Goal: Task Accomplishment & Management: Manage account settings

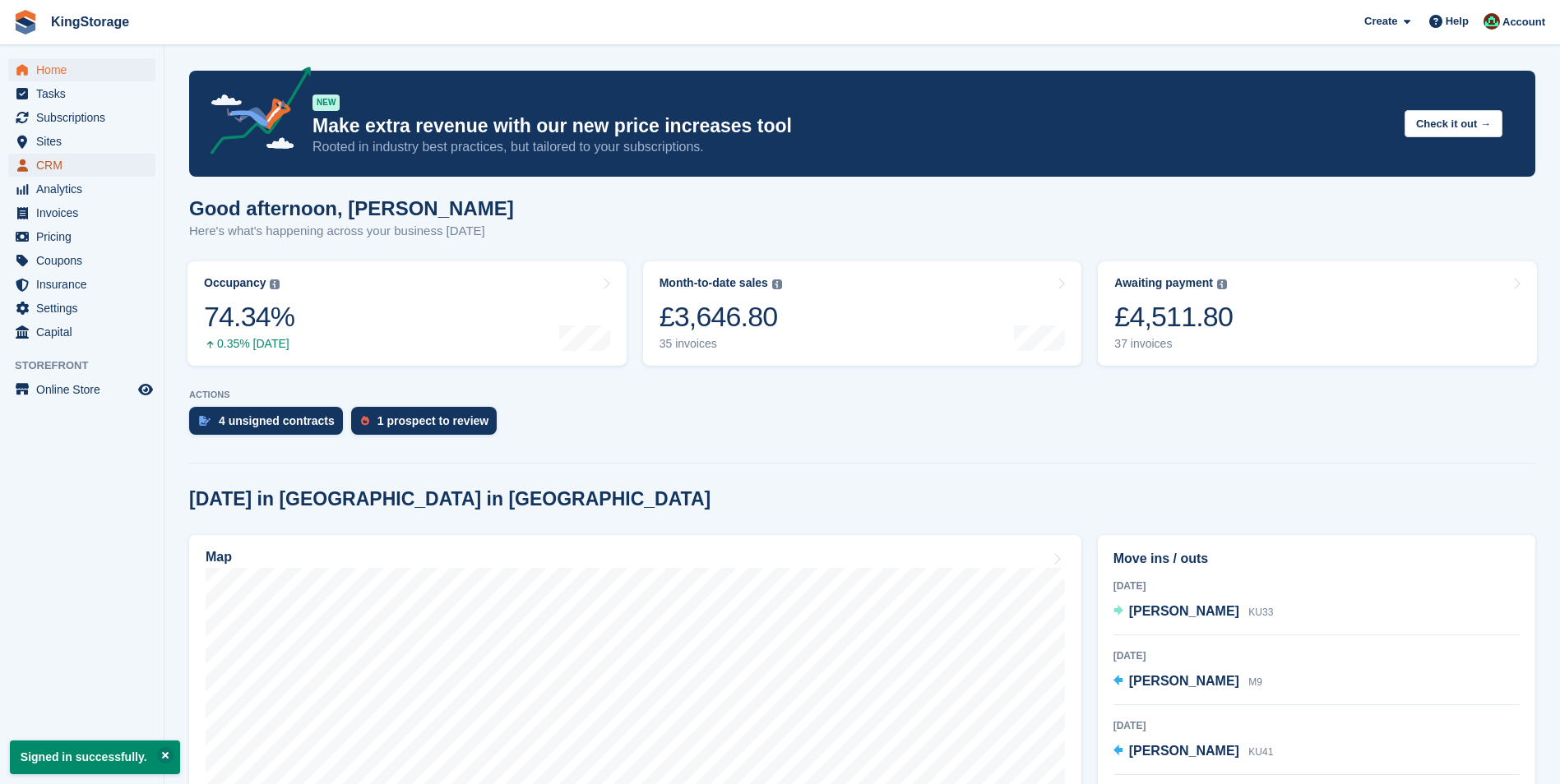
click at [68, 163] on span "CRM" at bounding box center [86, 165] width 99 height 23
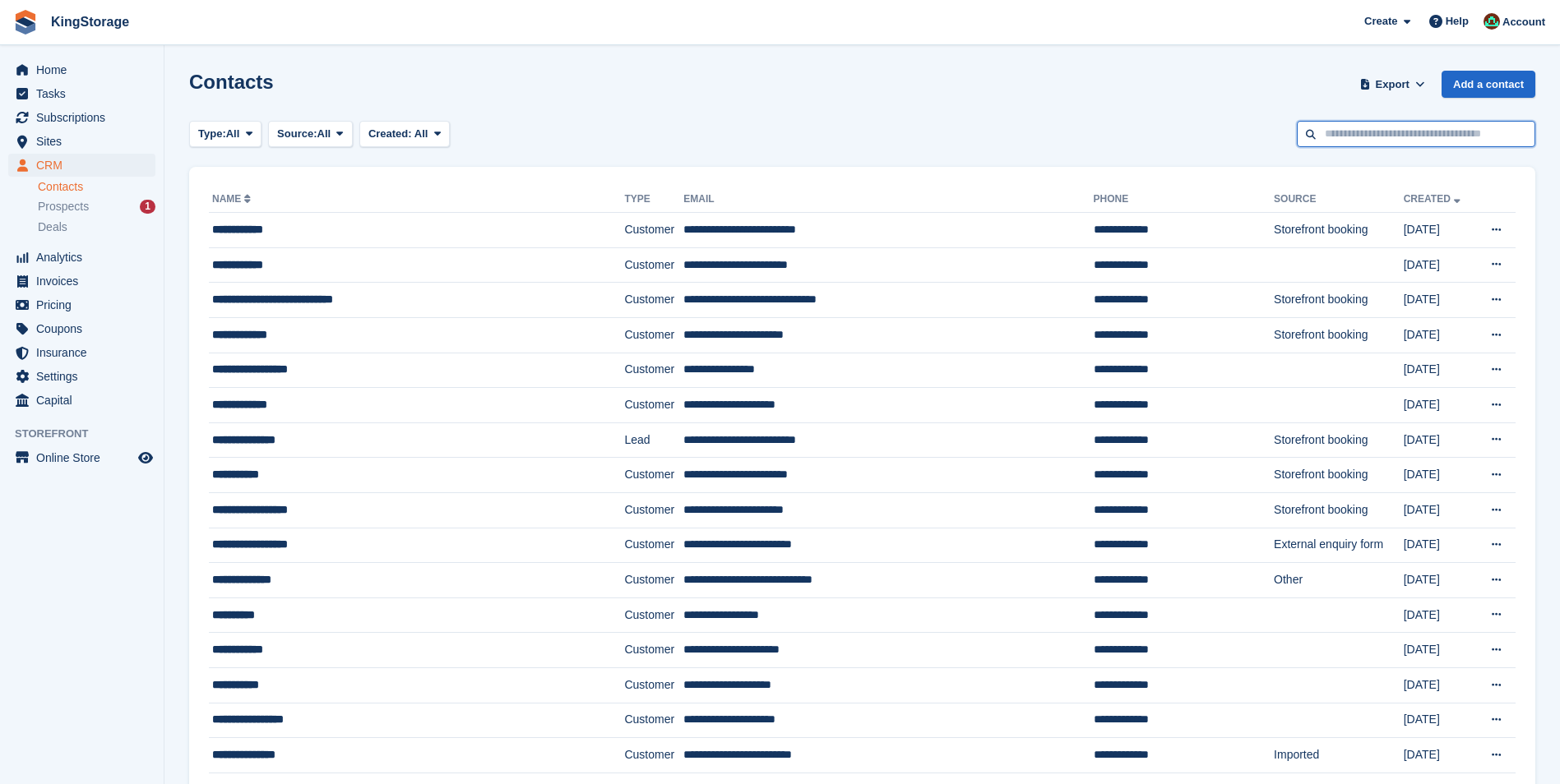
click at [1331, 130] on input "text" at bounding box center [1415, 134] width 238 height 27
type input "******"
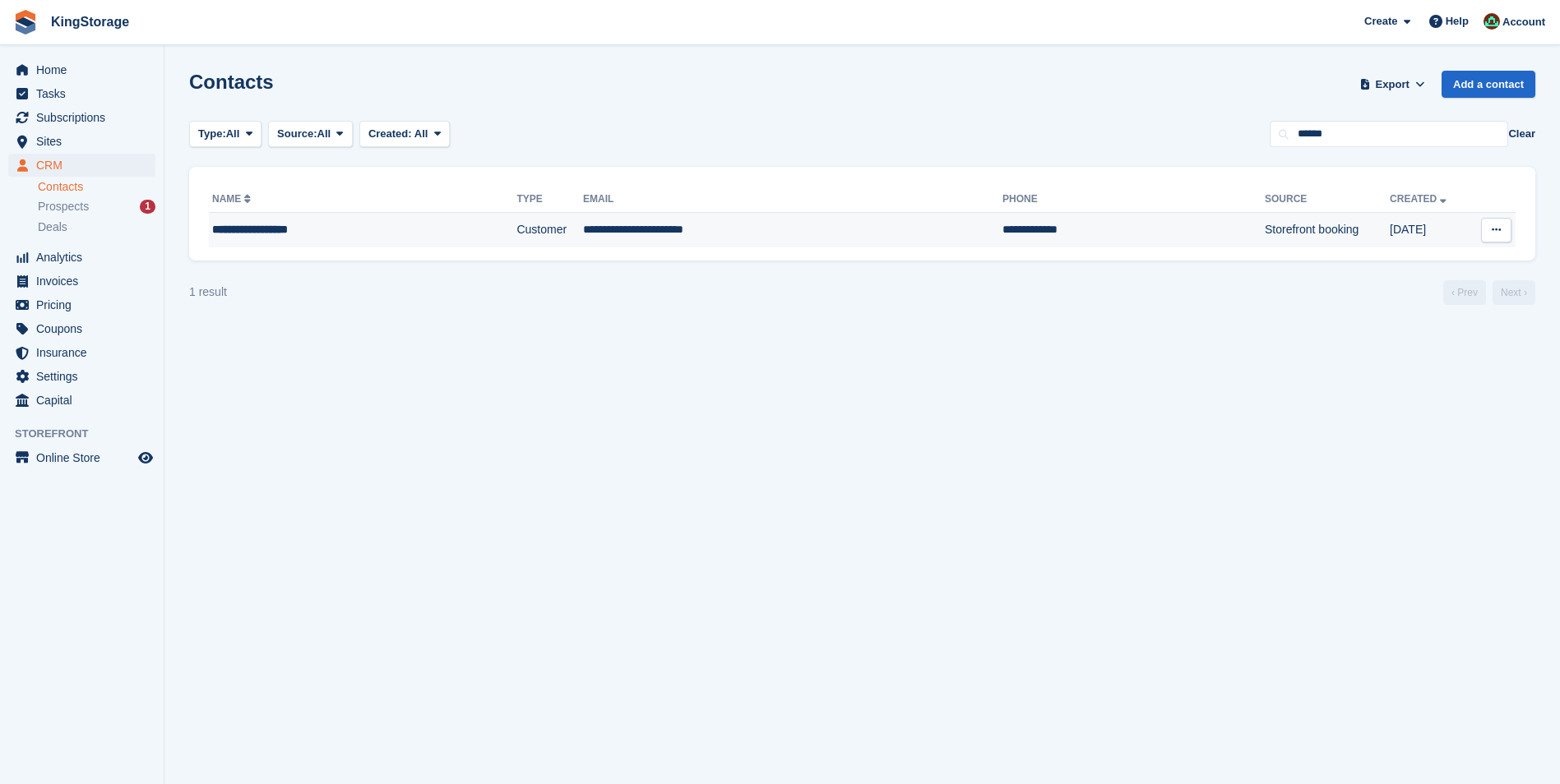
click at [516, 232] on td "Customer" at bounding box center [549, 230] width 67 height 35
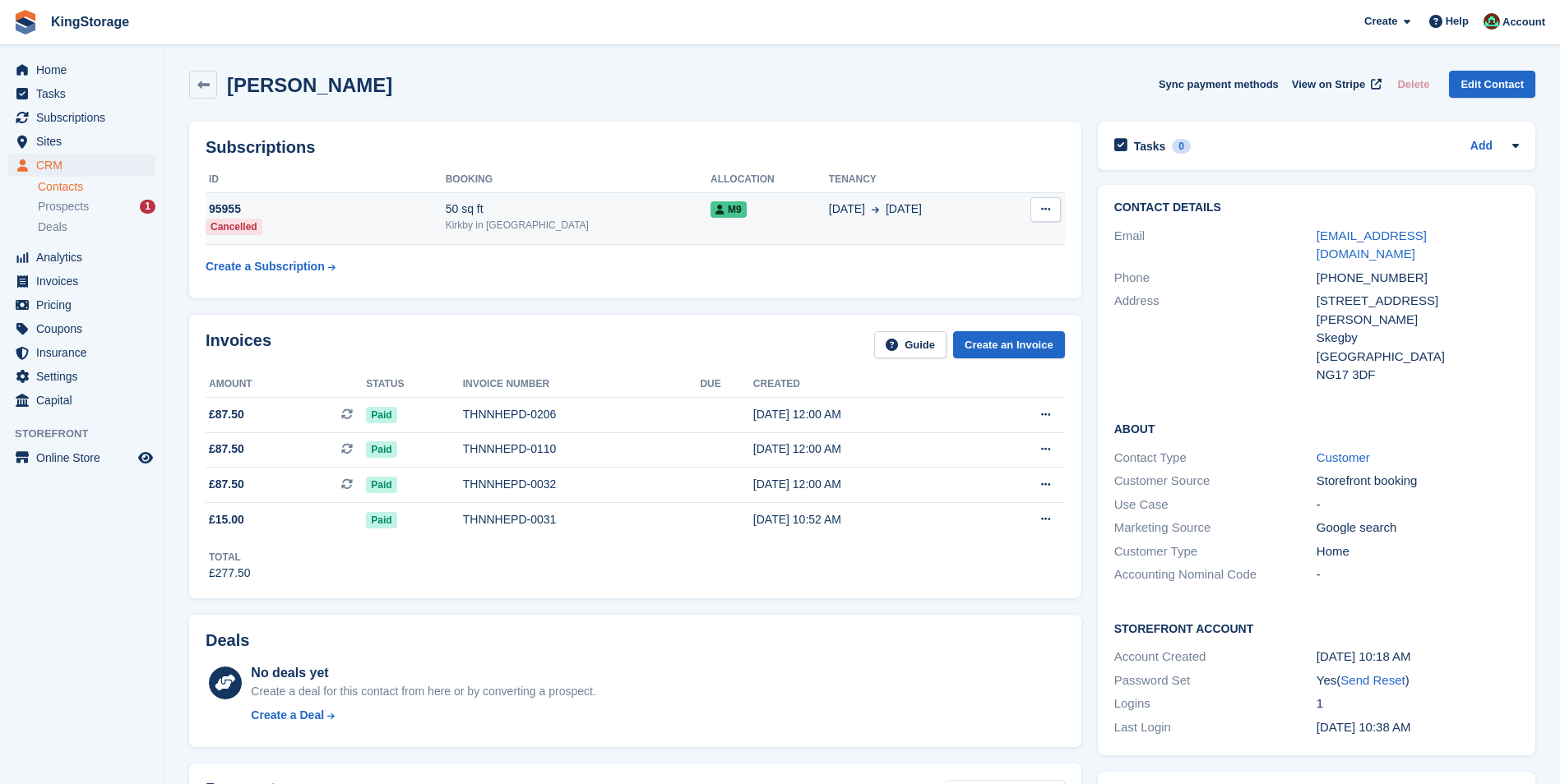
click at [518, 211] on div "50 sq ft" at bounding box center [578, 209] width 264 height 17
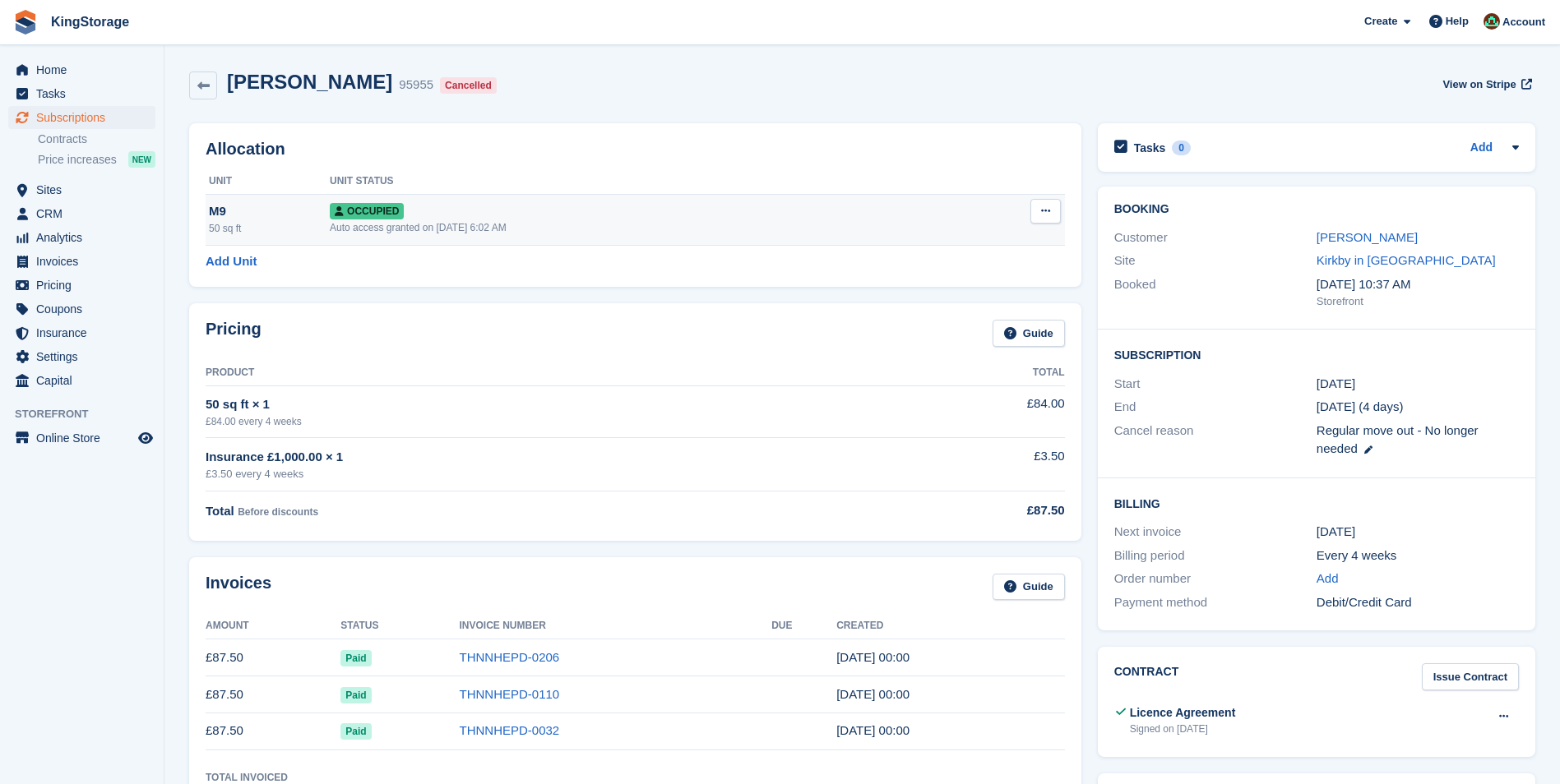
click at [1050, 212] on icon at bounding box center [1045, 211] width 9 height 11
click at [975, 302] on p "Deallocate" at bounding box center [982, 300] width 143 height 21
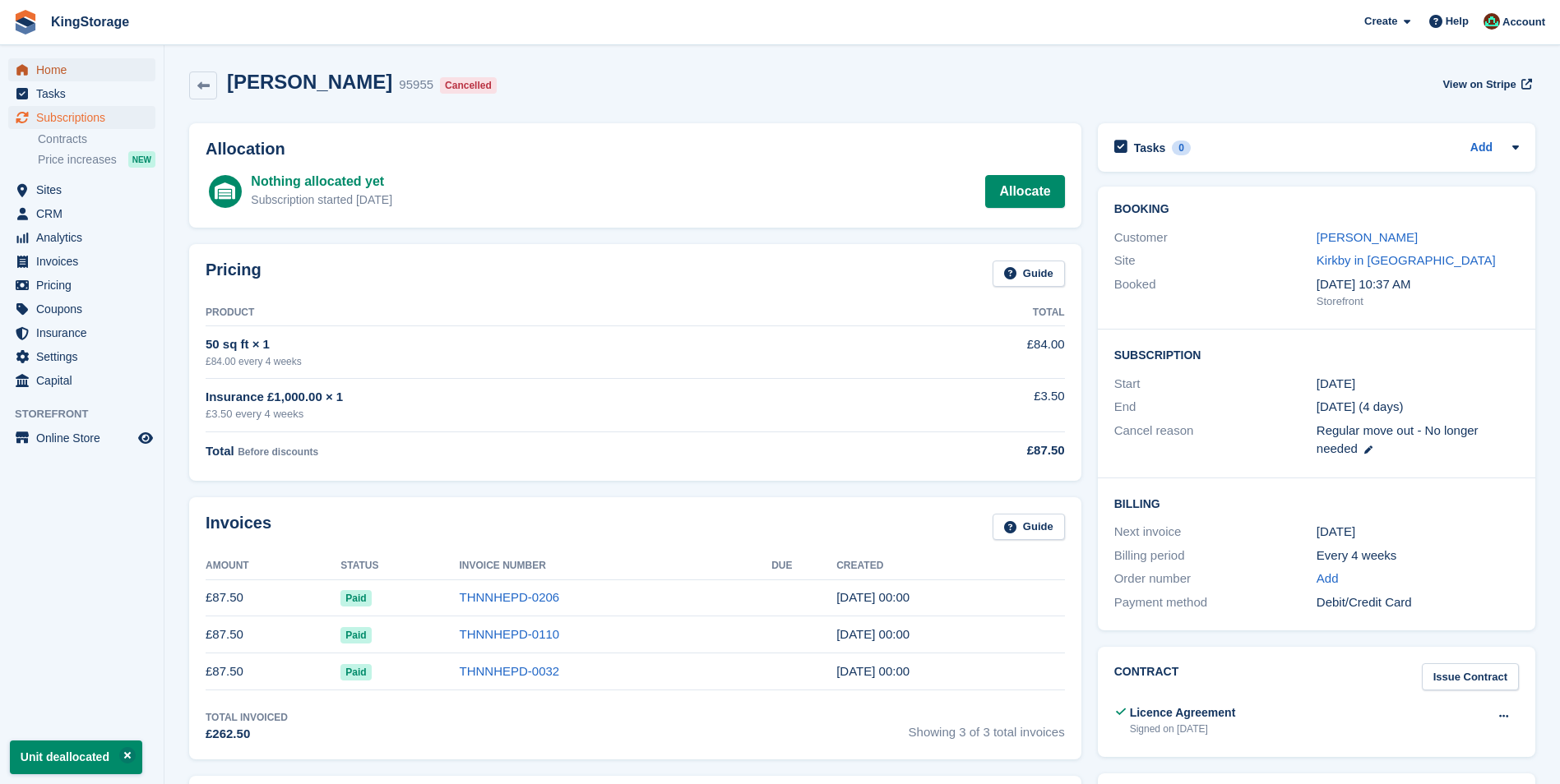
click at [39, 61] on span "Home" at bounding box center [86, 70] width 99 height 23
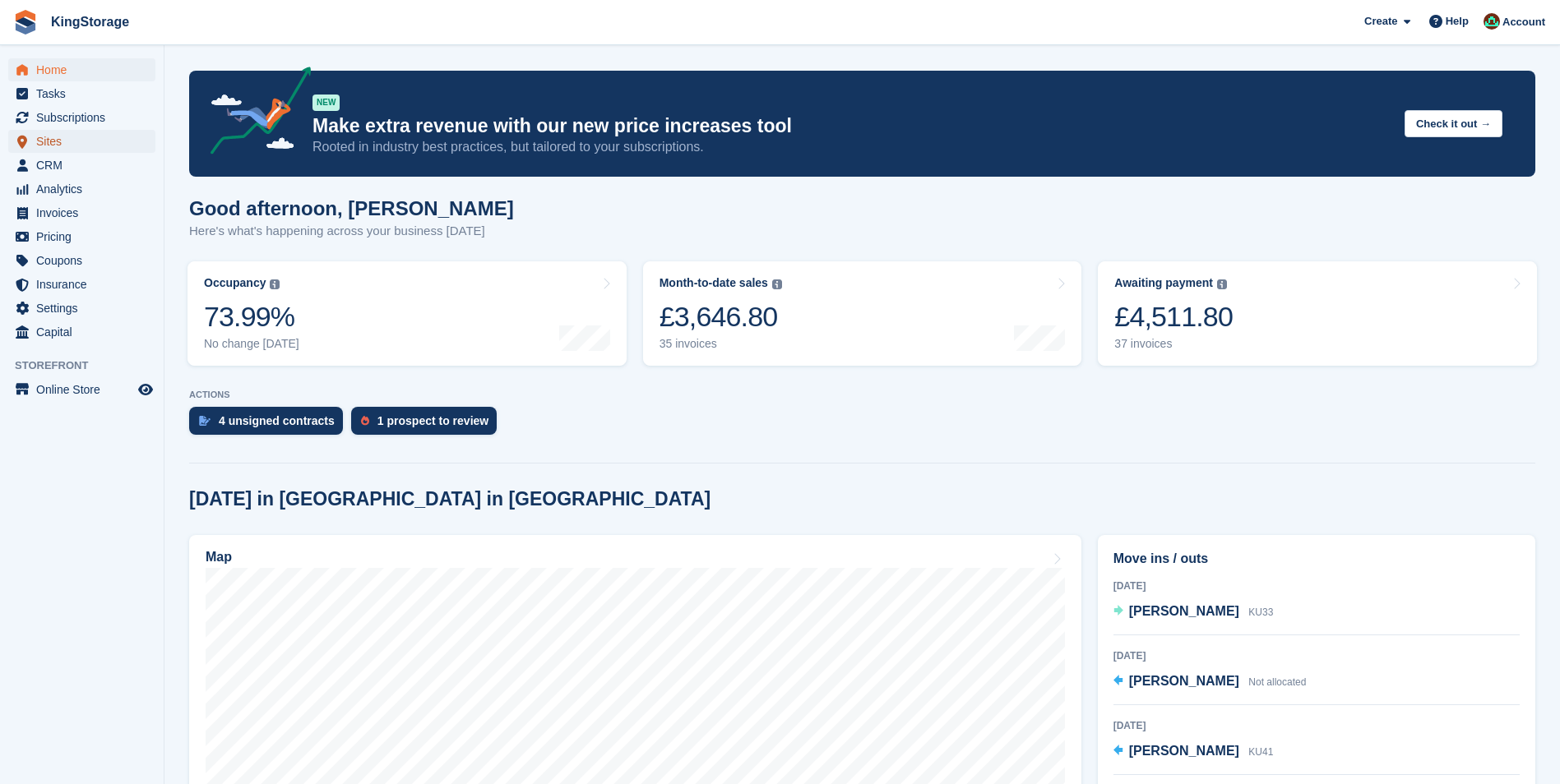
click at [52, 141] on span "Sites" at bounding box center [86, 142] width 99 height 23
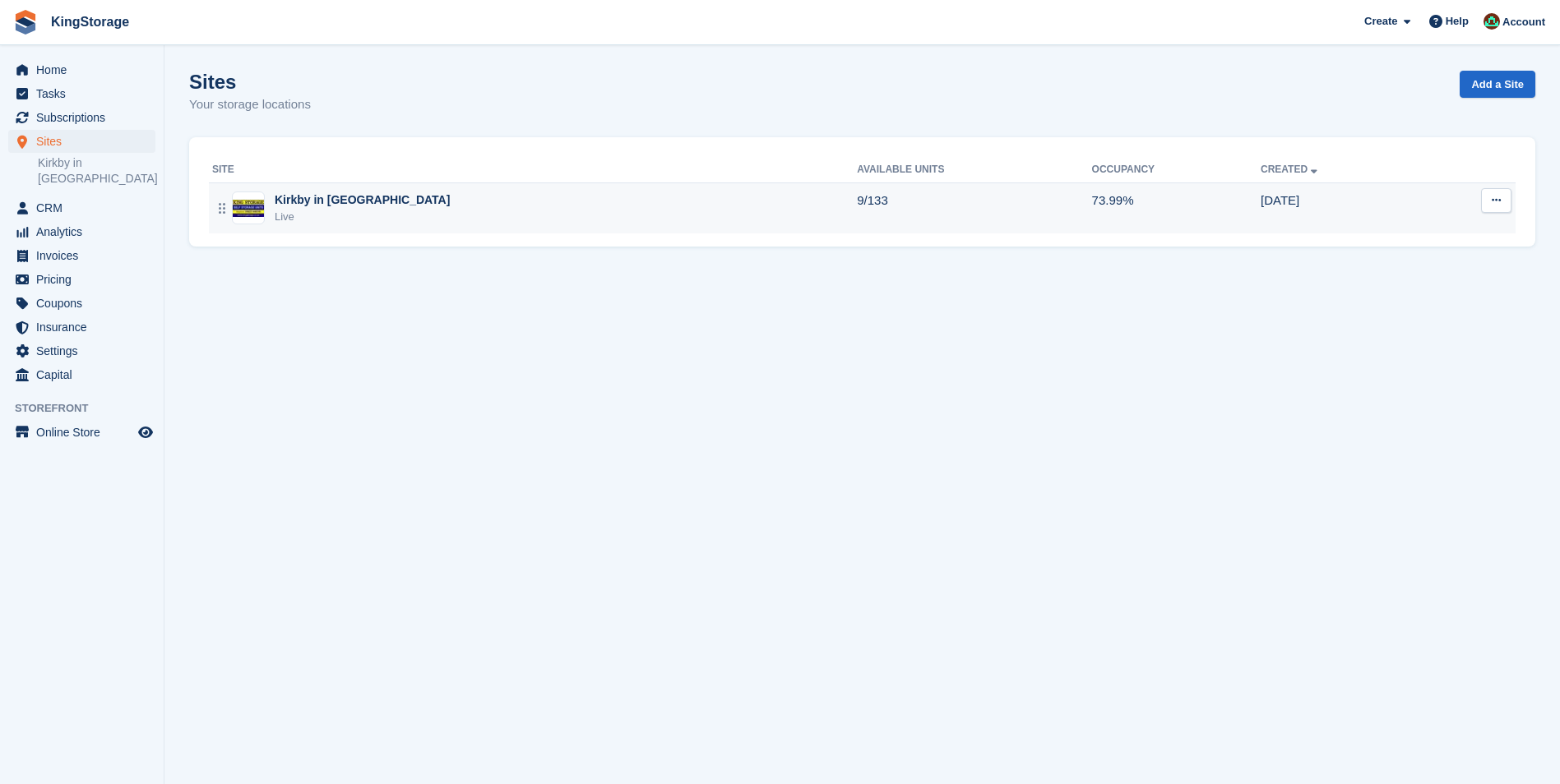
click at [302, 217] on div "Live" at bounding box center [363, 217] width 175 height 17
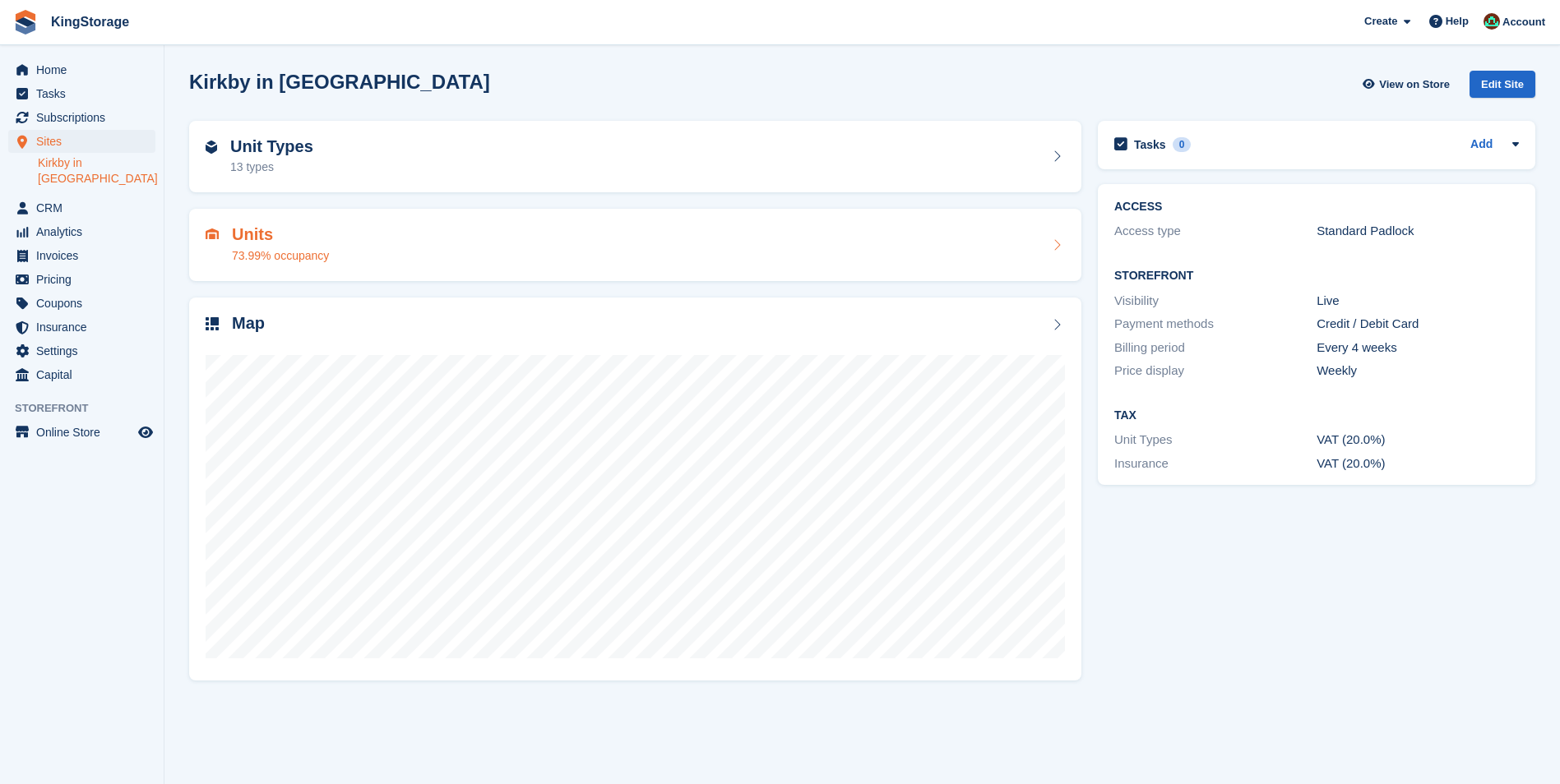
click at [276, 251] on div "73.99% occupancy" at bounding box center [281, 256] width 97 height 17
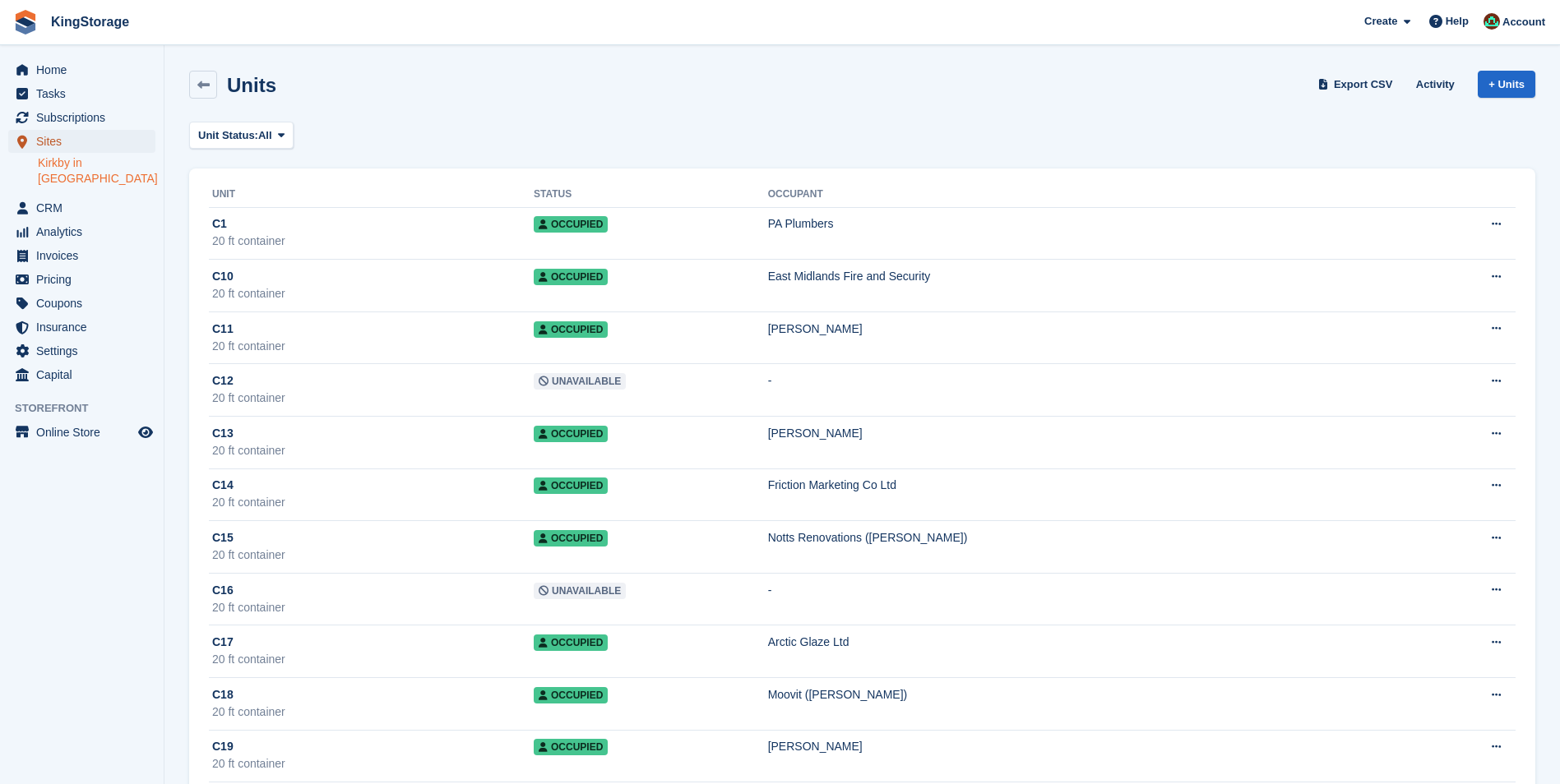
click at [61, 141] on span "Sites" at bounding box center [86, 142] width 99 height 23
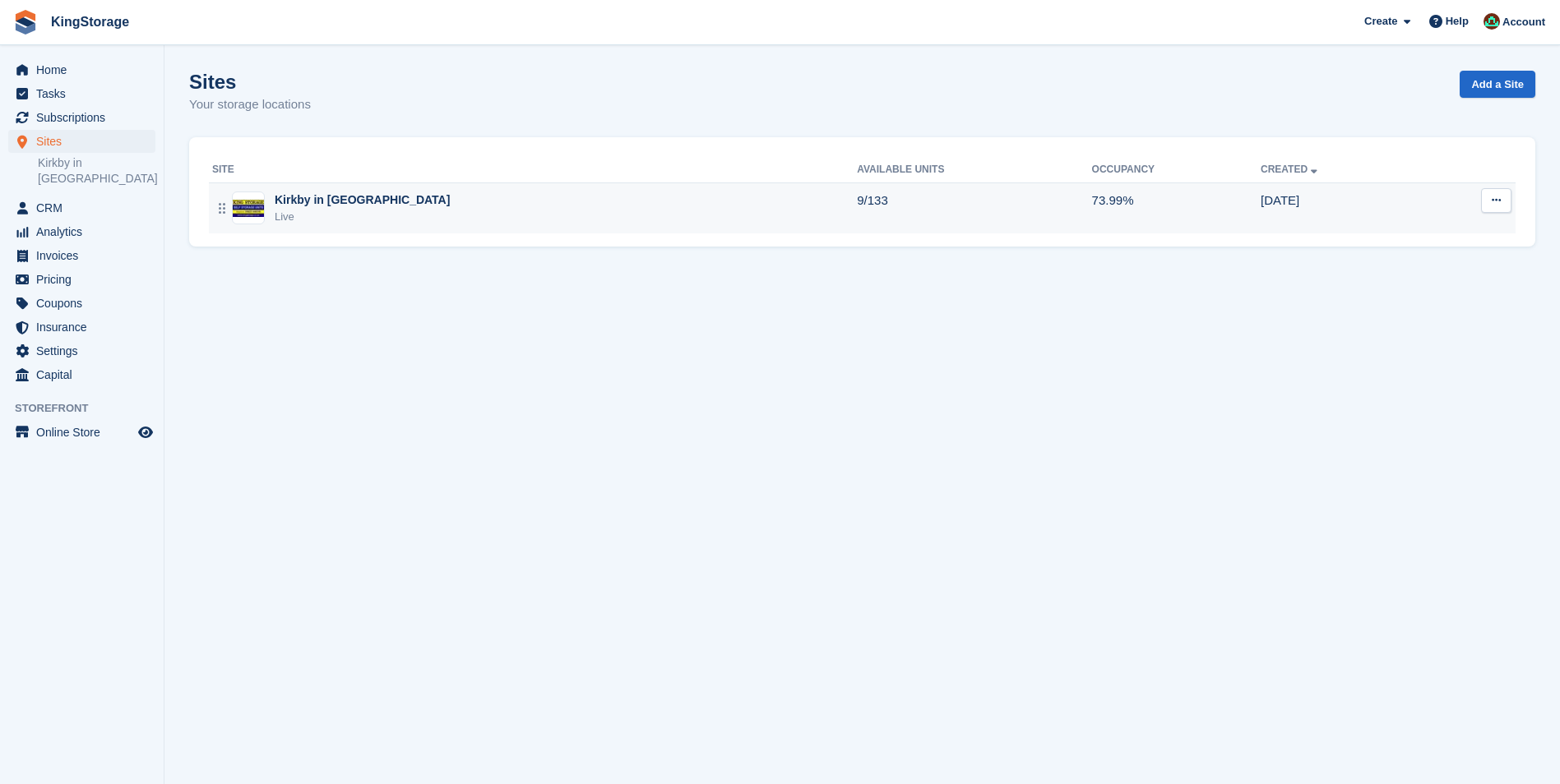
click at [317, 200] on div "Kirkby in [GEOGRAPHIC_DATA]" at bounding box center [363, 200] width 175 height 17
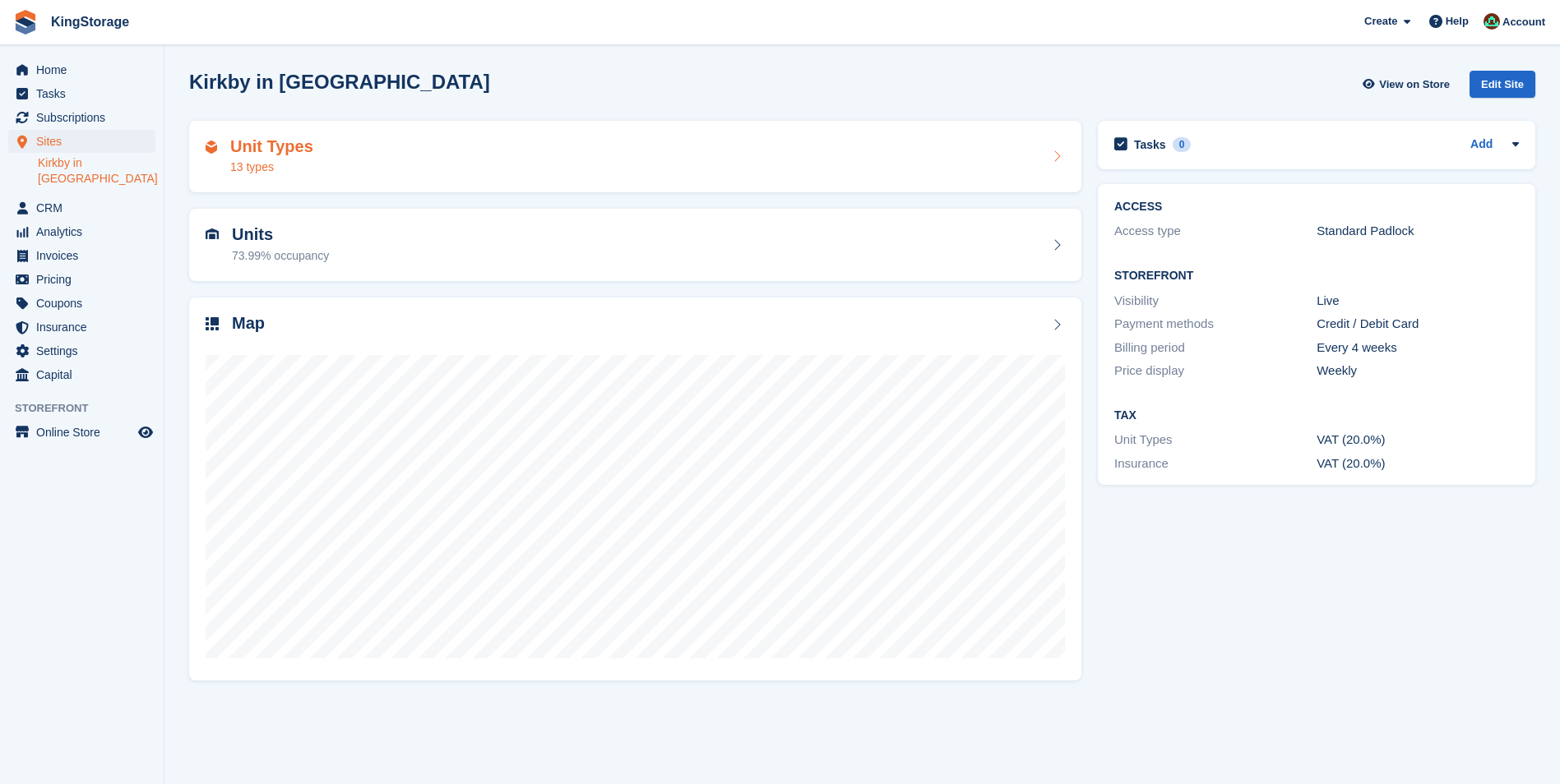
click at [289, 153] on h2 "Unit Types" at bounding box center [271, 146] width 83 height 18
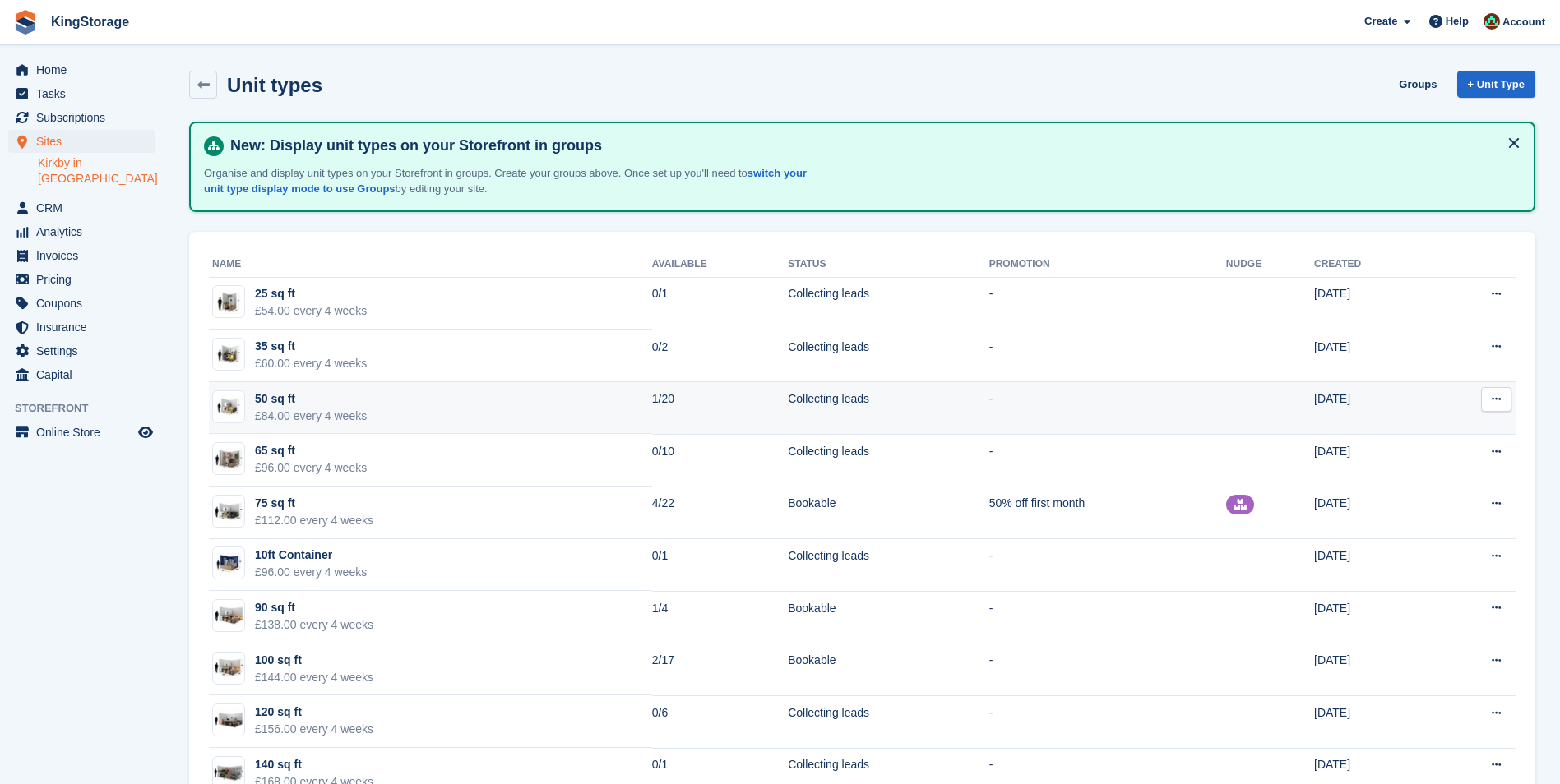
click at [297, 395] on div "50 sq ft" at bounding box center [310, 399] width 112 height 17
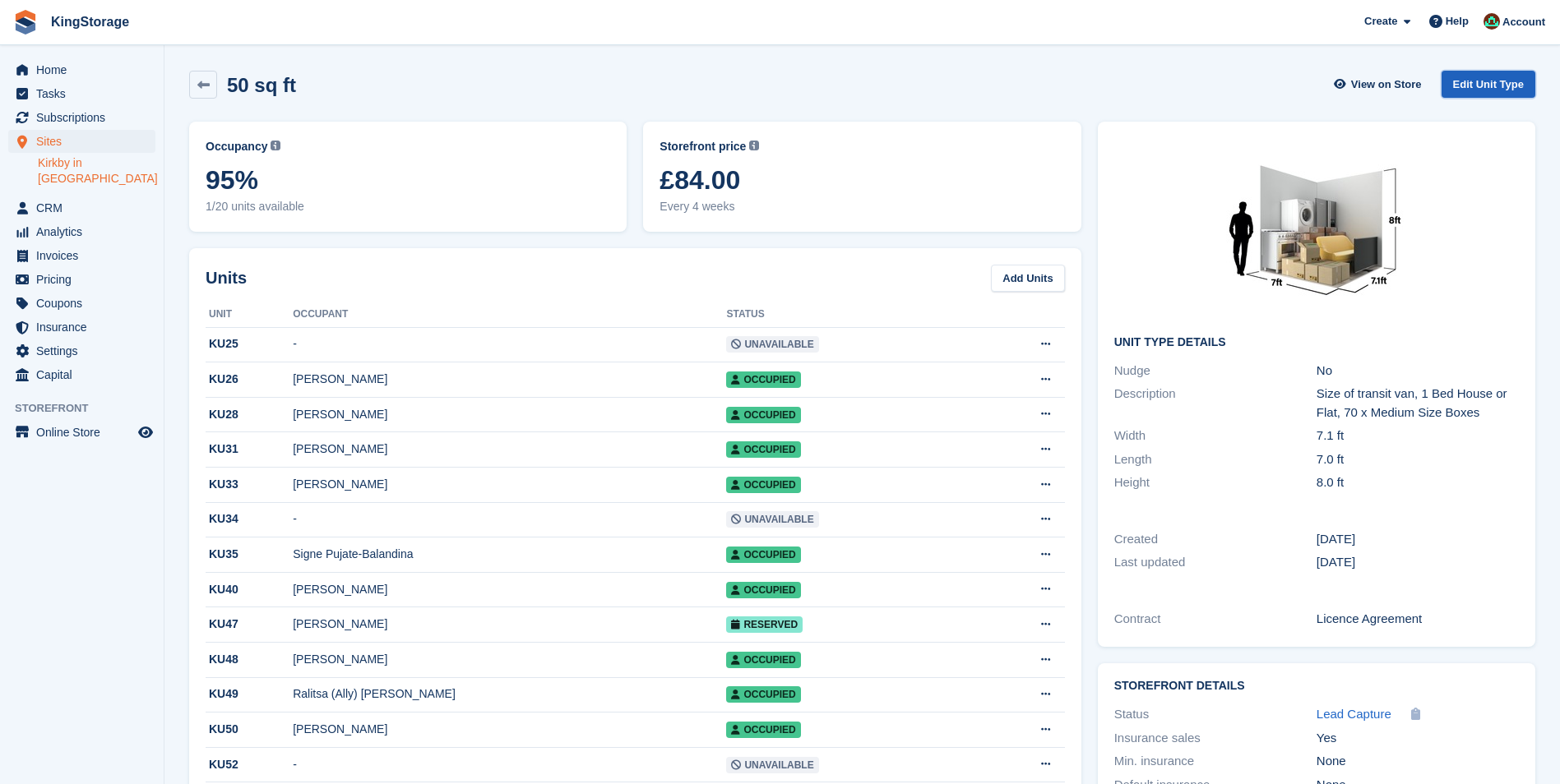
click at [1514, 85] on link "Edit Unit Type" at bounding box center [1488, 85] width 93 height 27
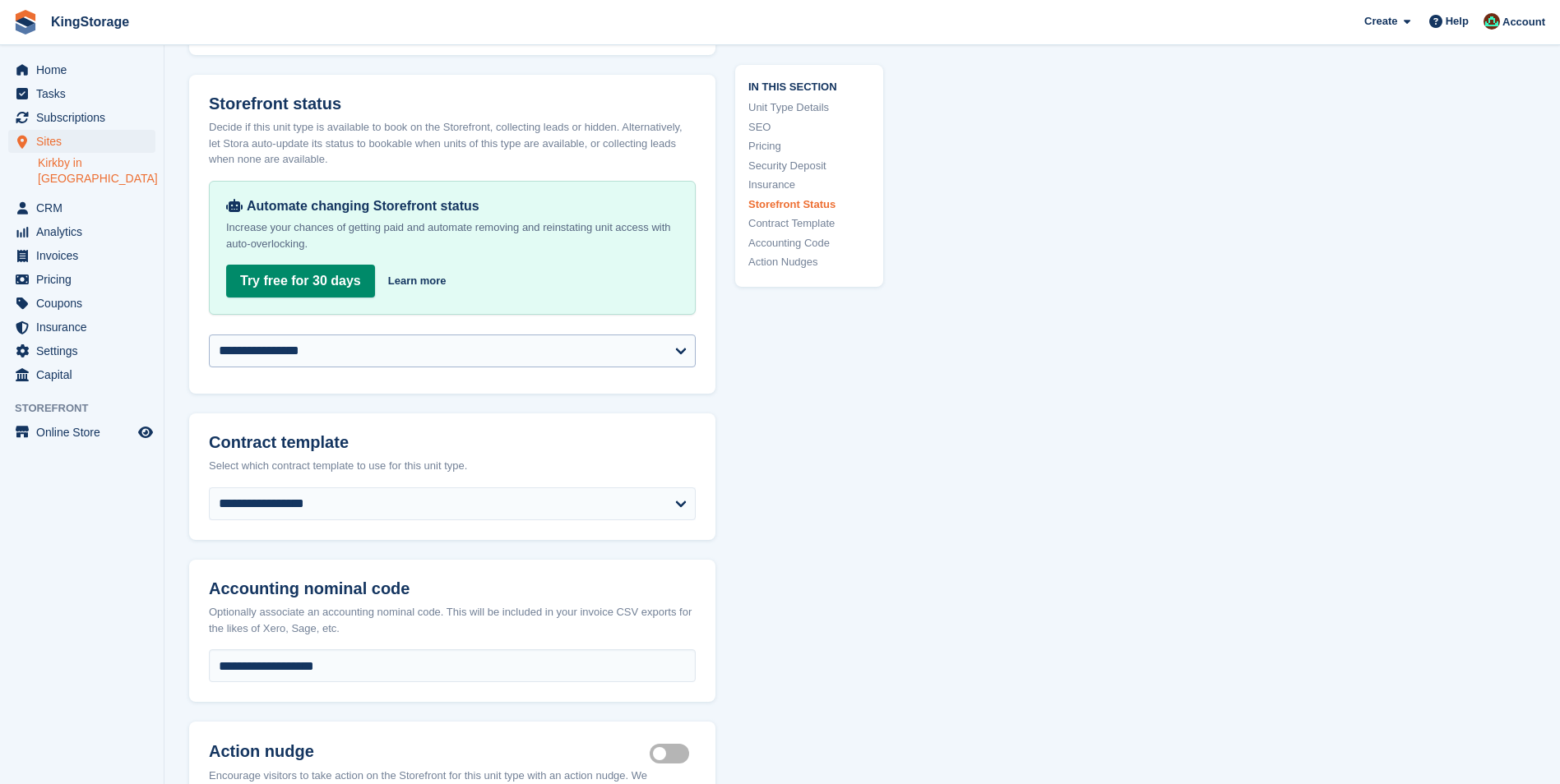
scroll to position [2548, 0]
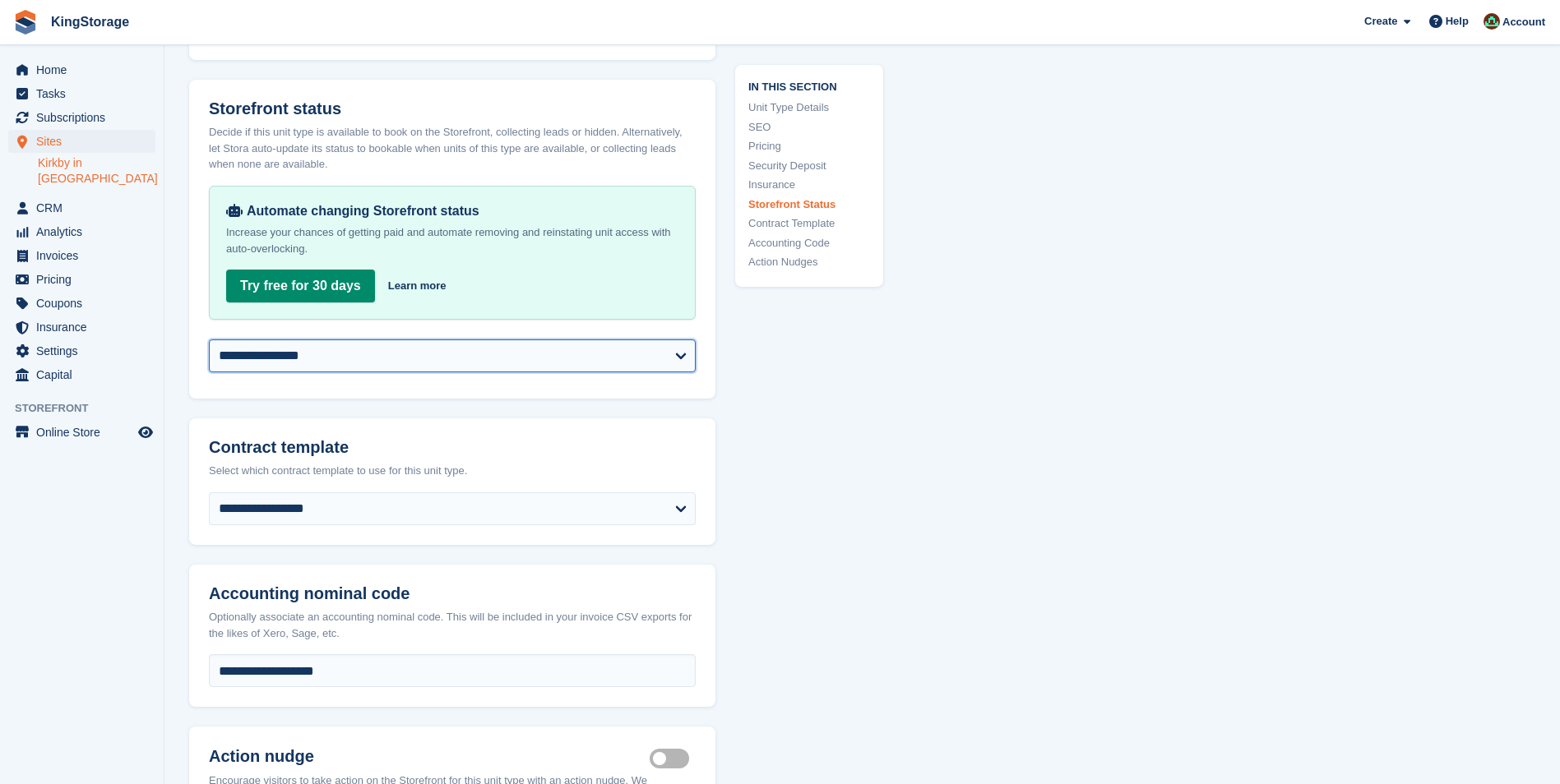
click at [477, 359] on select "**********" at bounding box center [452, 356] width 487 height 33
select select "********"
click at [209, 339] on select "**********" at bounding box center [452, 356] width 487 height 33
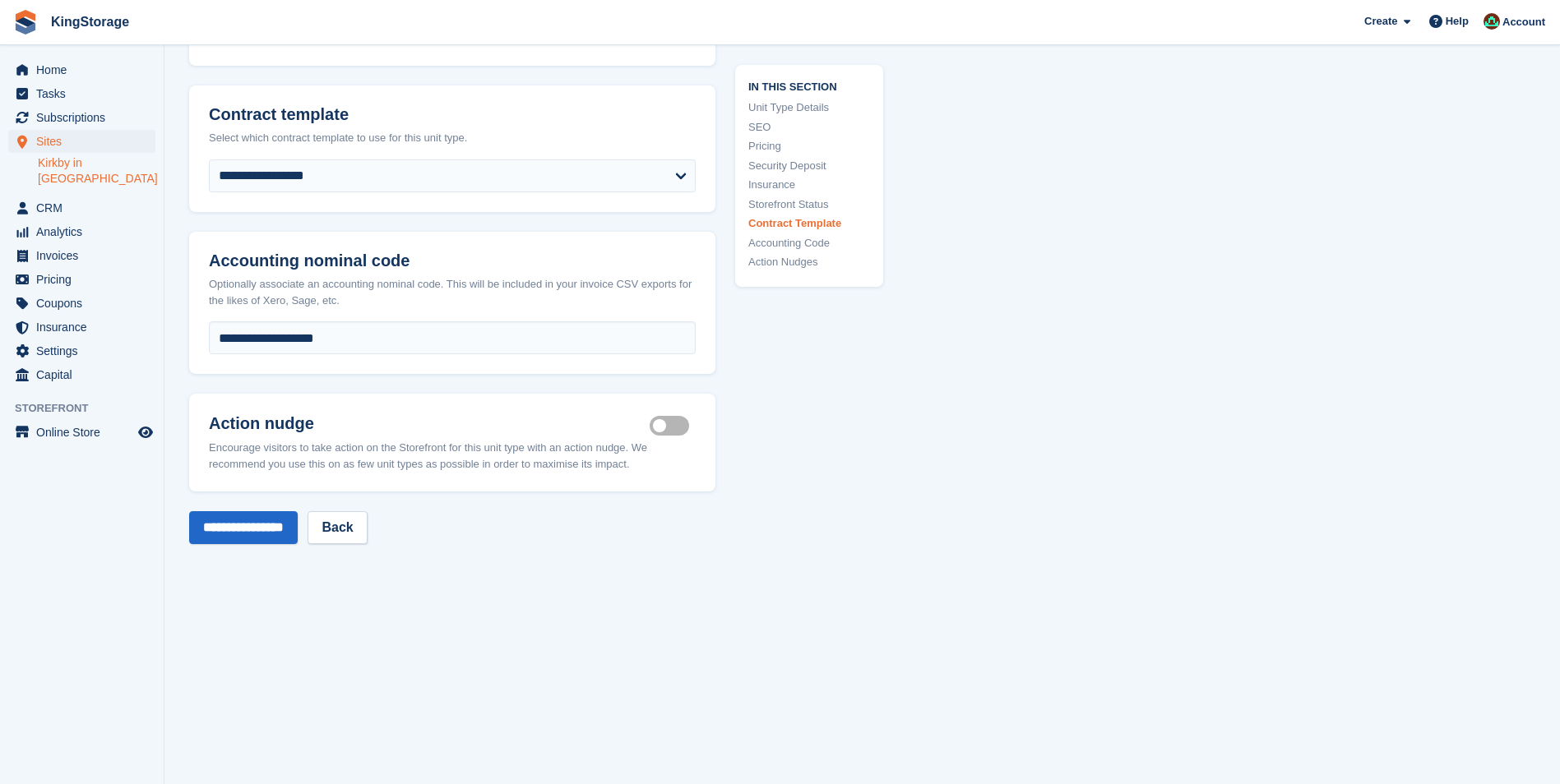
scroll to position [2959, 0]
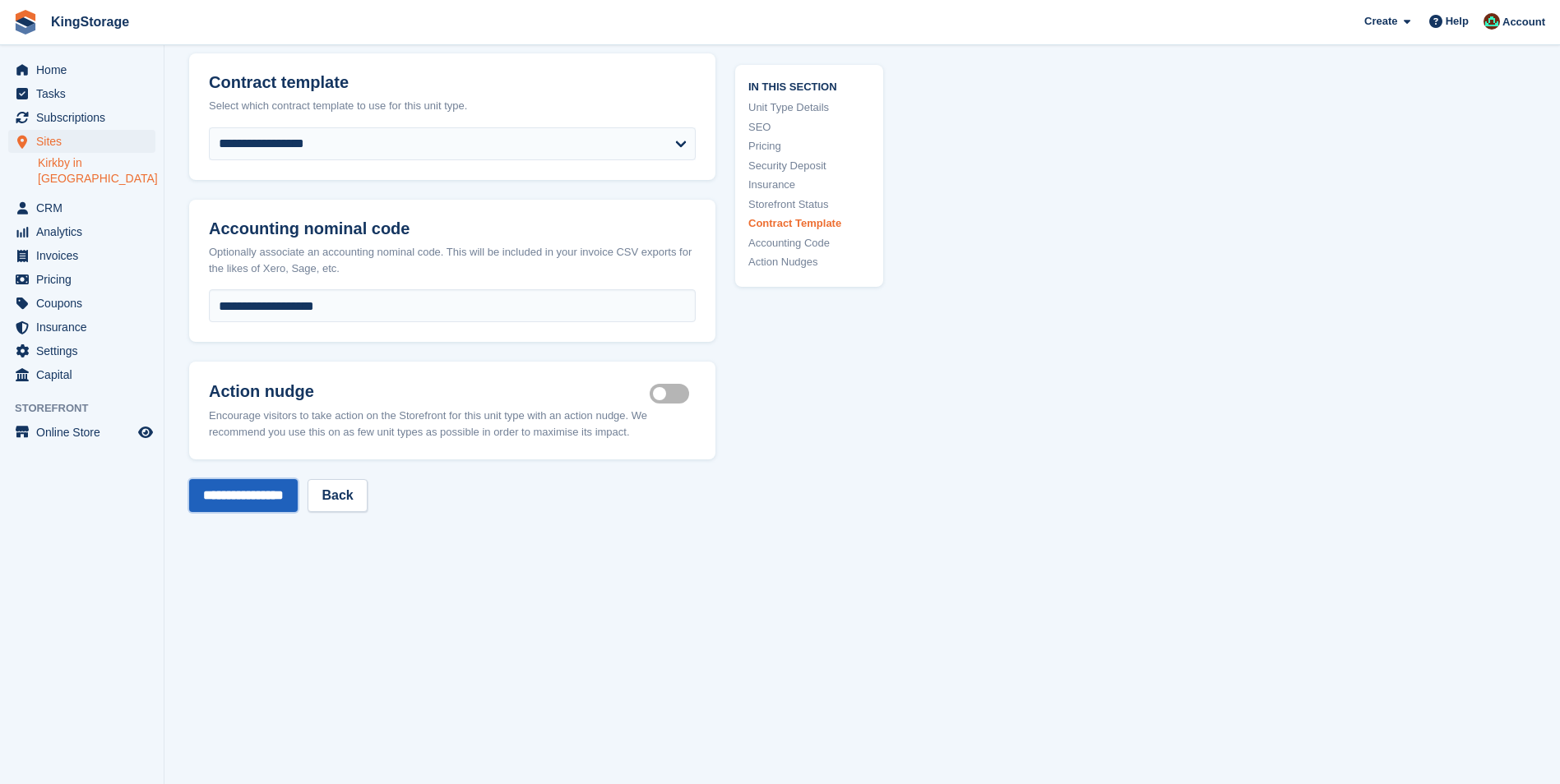
click at [271, 501] on input "**********" at bounding box center [244, 495] width 109 height 33
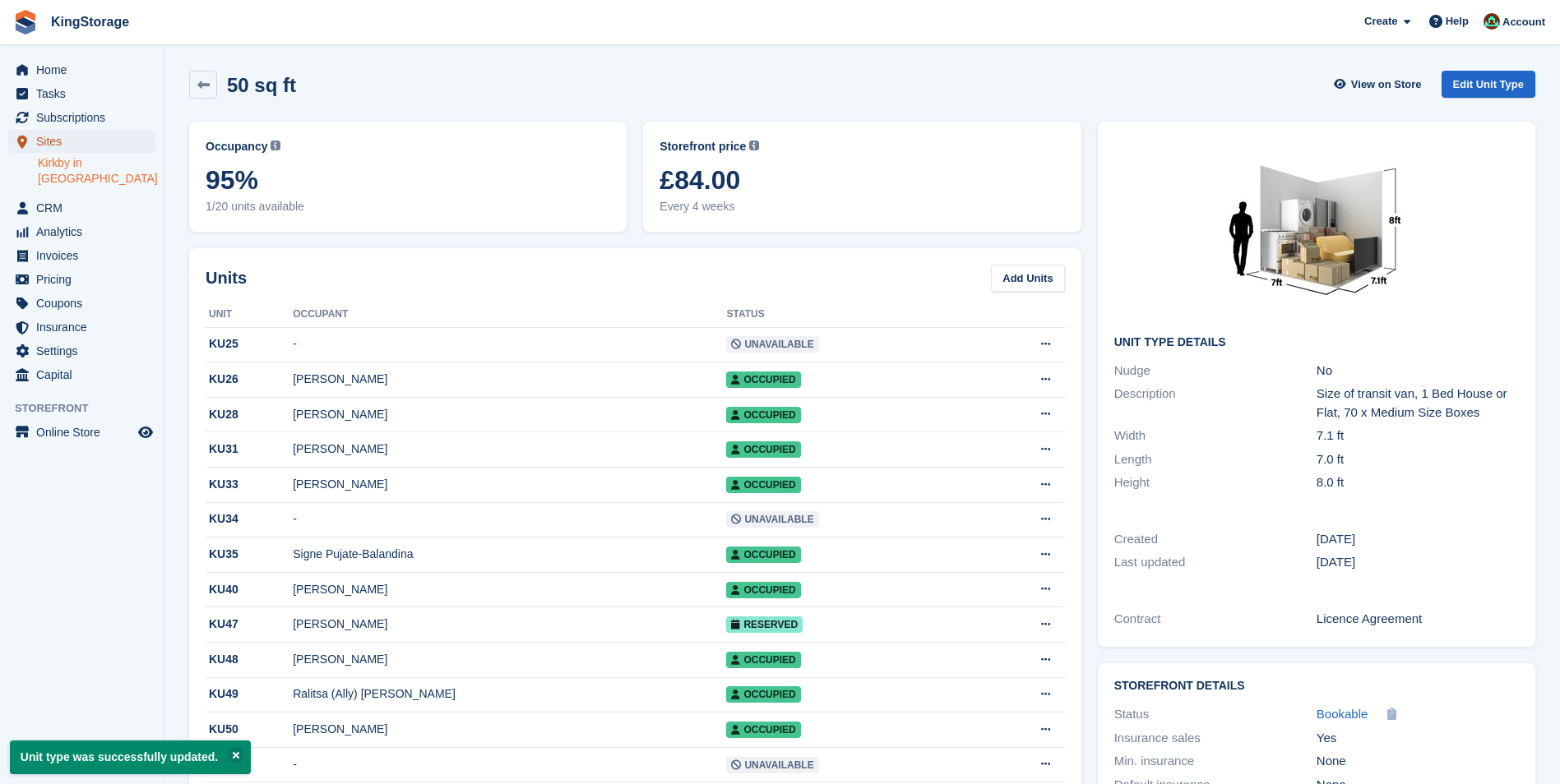
click at [75, 137] on span "Sites" at bounding box center [86, 142] width 99 height 23
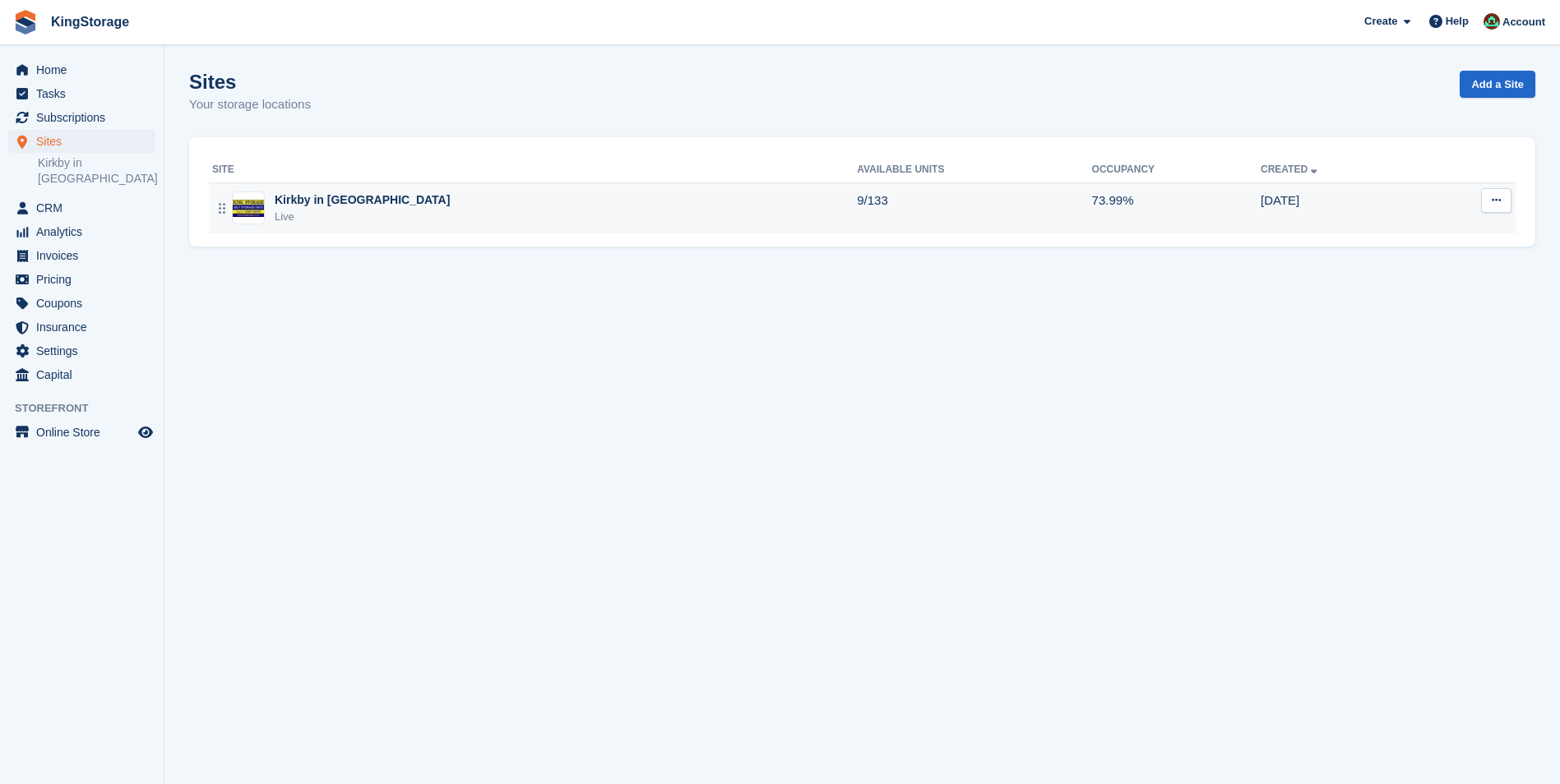
click at [365, 205] on div "Kirkby in [GEOGRAPHIC_DATA]" at bounding box center [363, 200] width 175 height 17
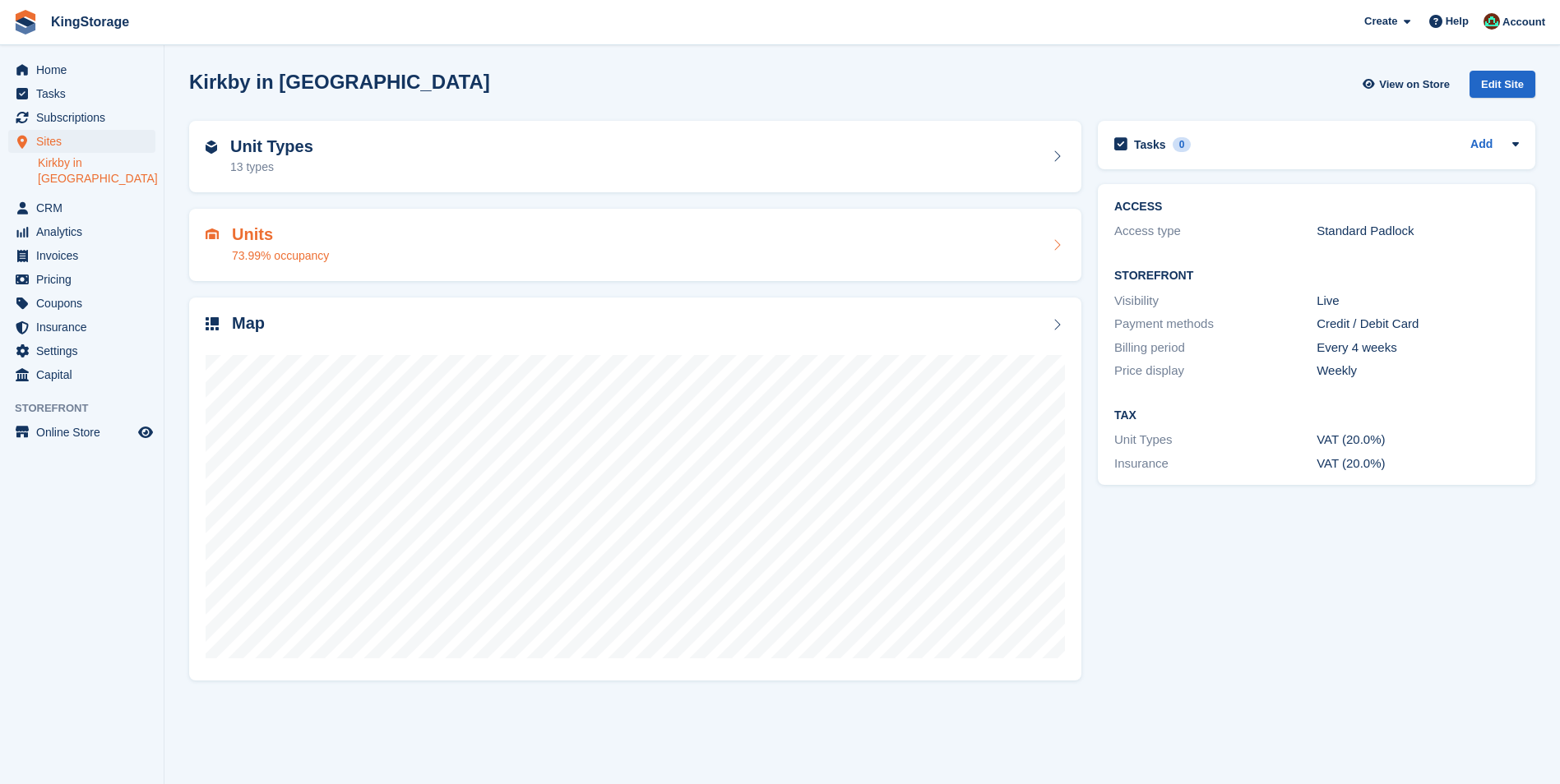
click at [314, 248] on div "73.99% occupancy" at bounding box center [281, 256] width 97 height 17
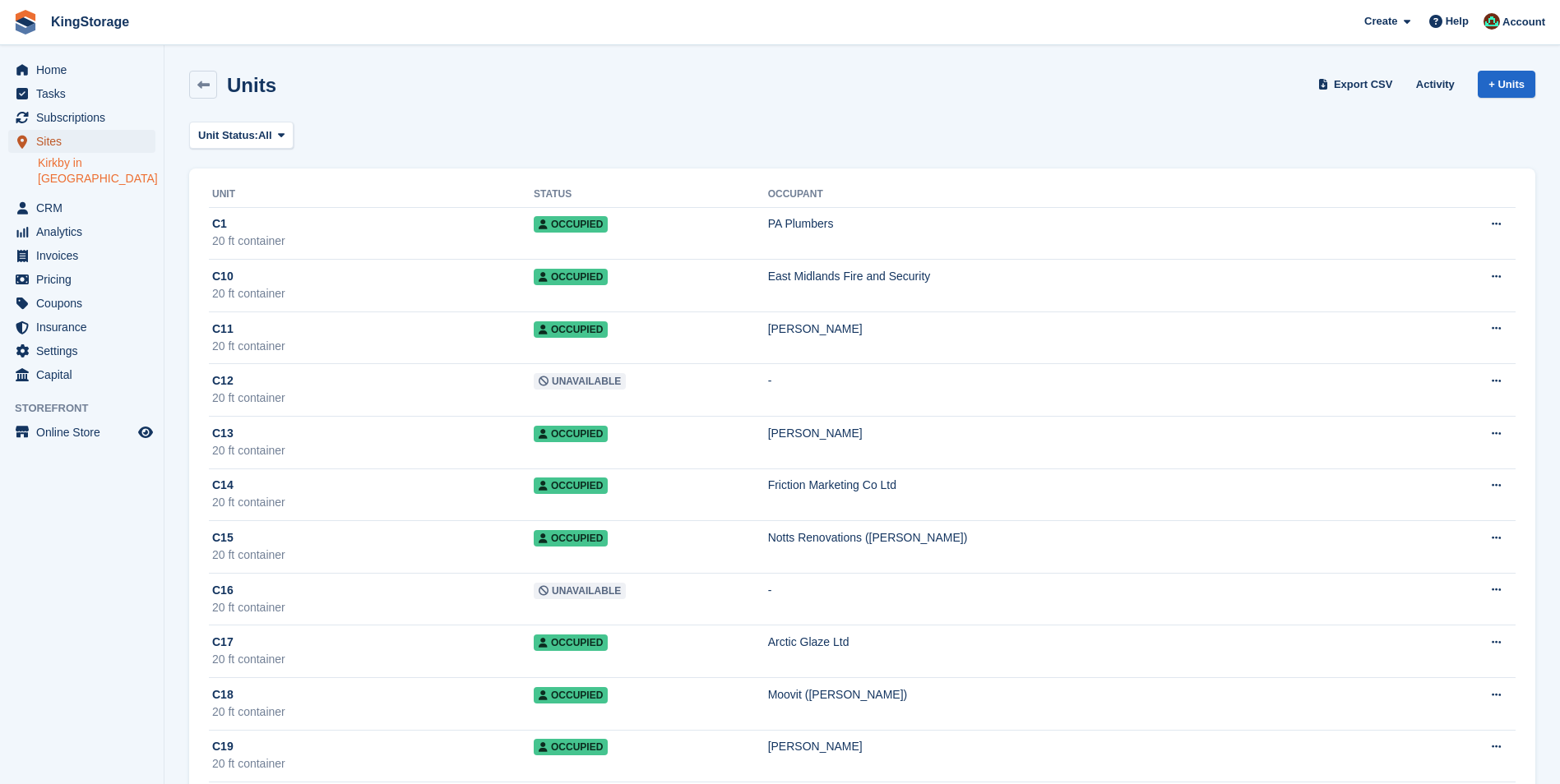
click at [88, 141] on span "Sites" at bounding box center [86, 142] width 99 height 23
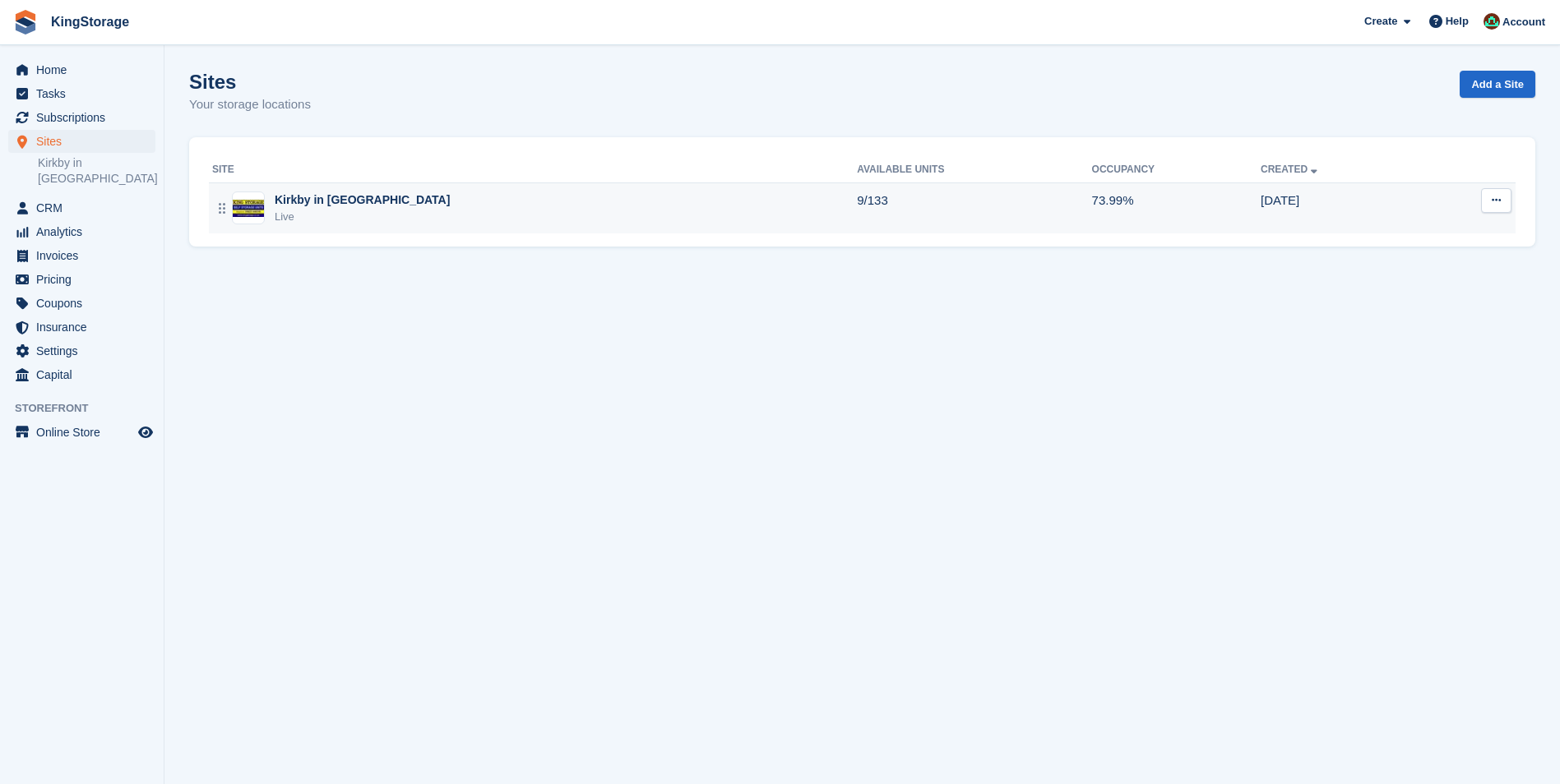
click at [279, 206] on div "Kirkby in [GEOGRAPHIC_DATA]" at bounding box center [363, 200] width 175 height 17
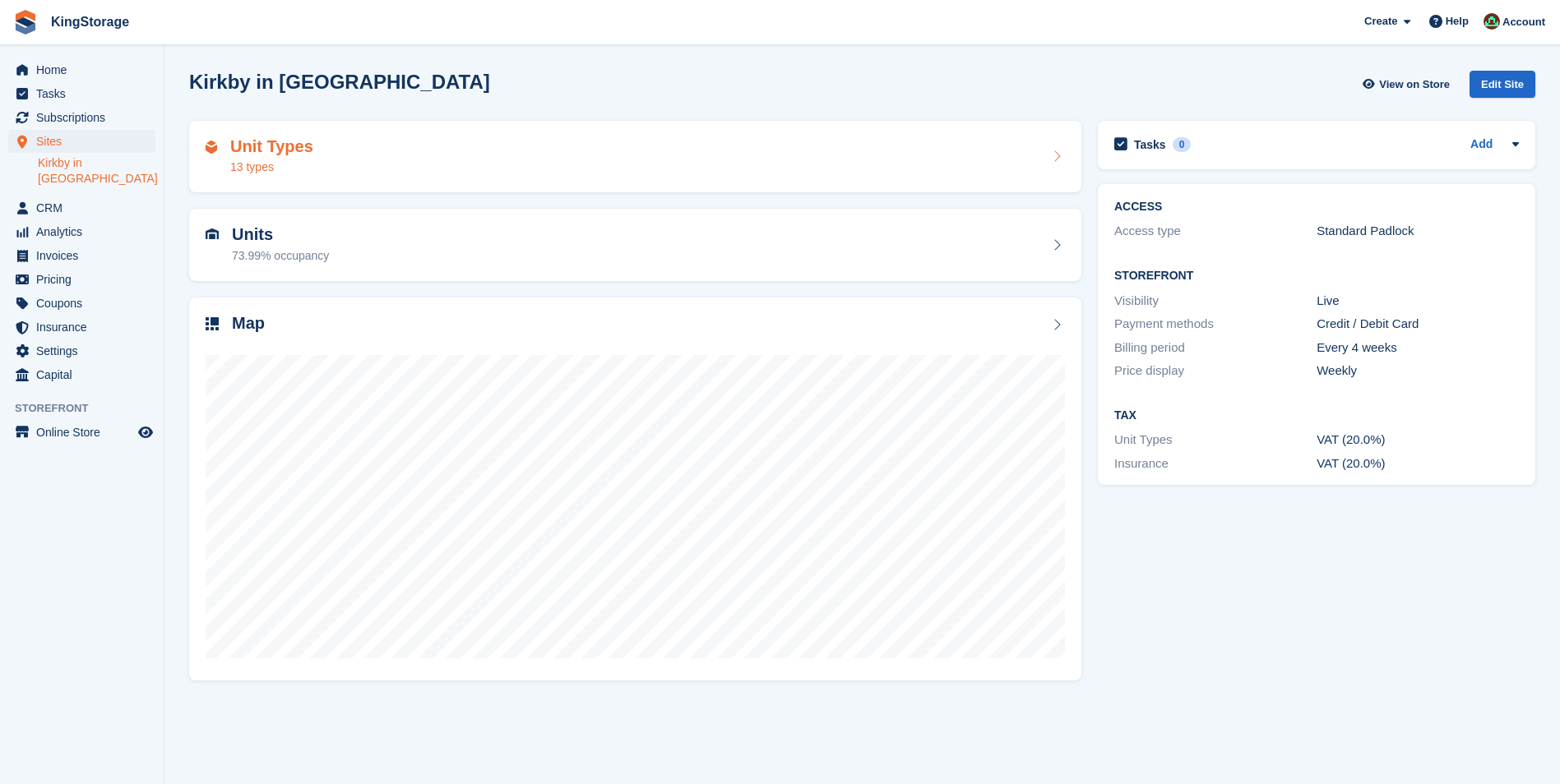
click at [296, 162] on div "13 types" at bounding box center [271, 167] width 83 height 17
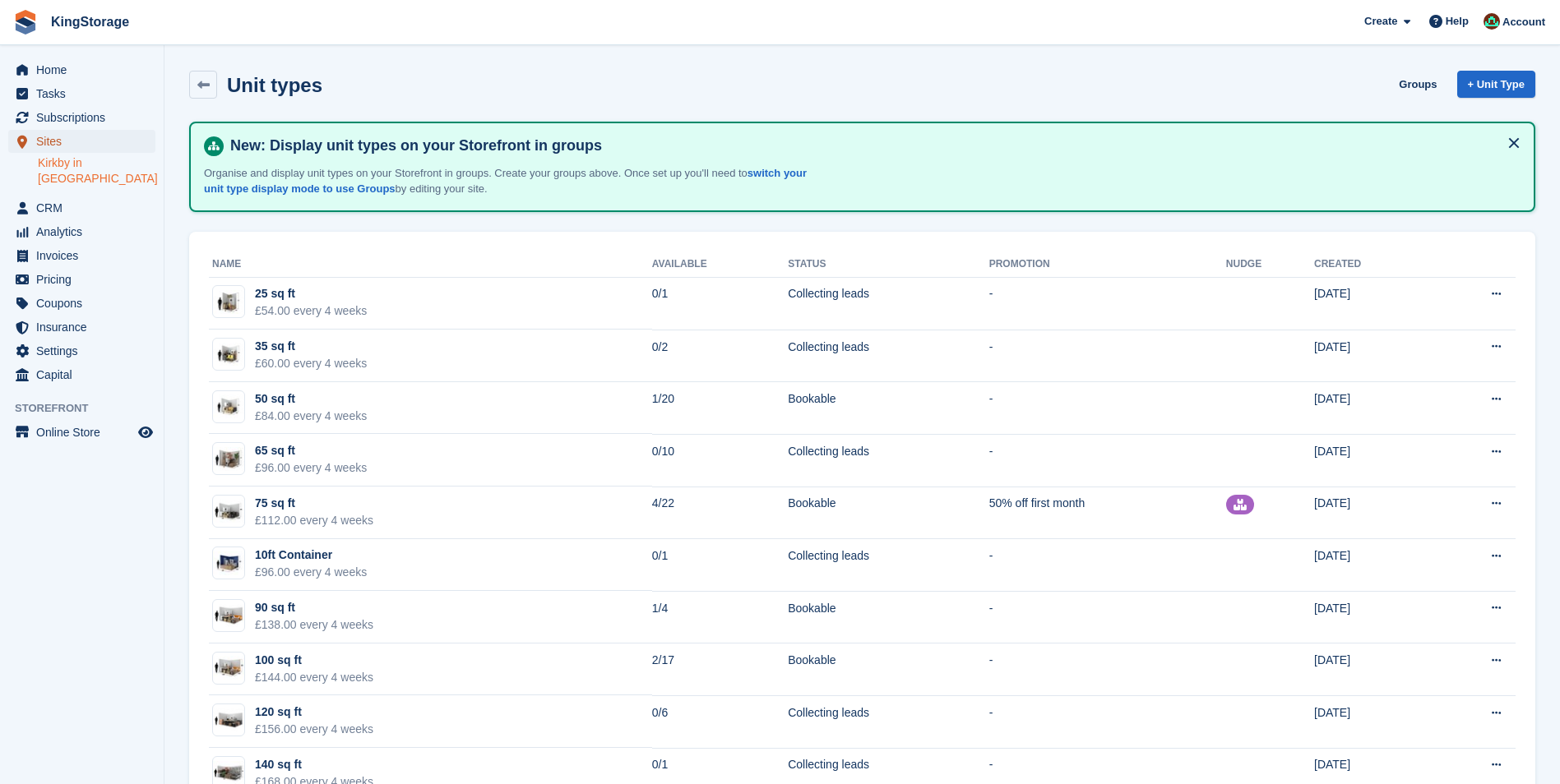
click at [53, 147] on span "Sites" at bounding box center [86, 142] width 99 height 23
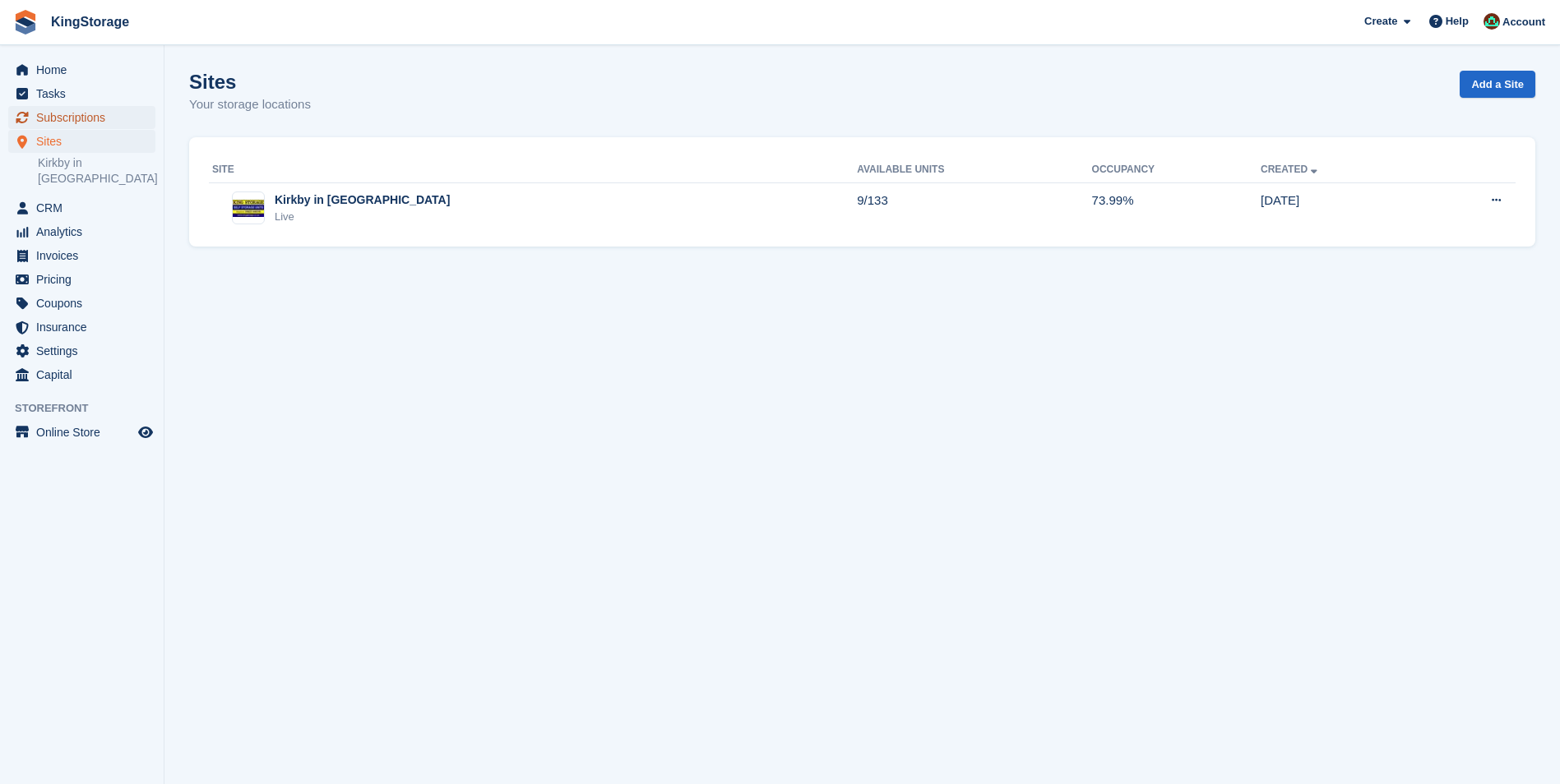
click at [78, 121] on span "Subscriptions" at bounding box center [86, 118] width 99 height 23
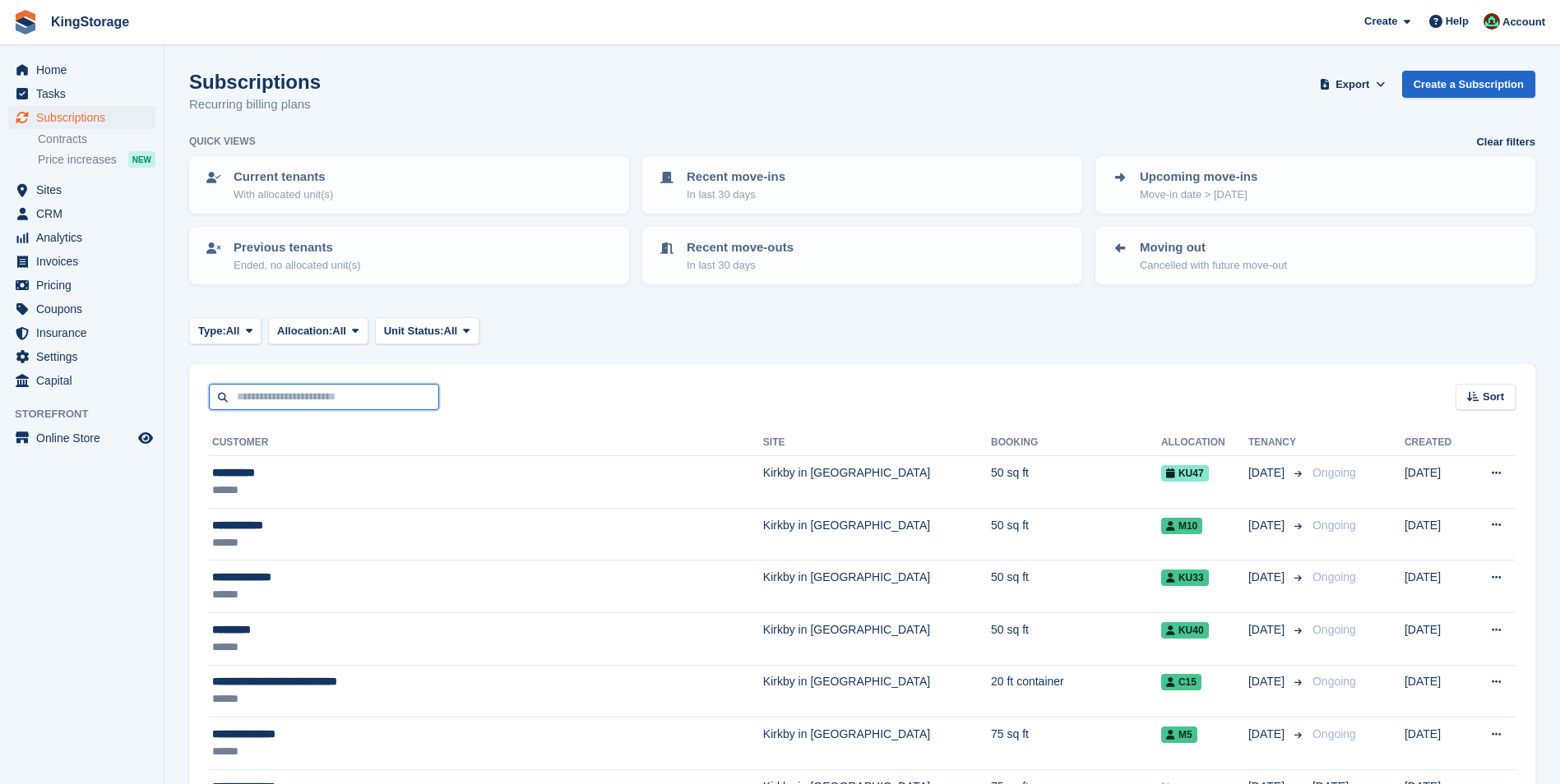
click at [238, 392] on input "text" at bounding box center [324, 397] width 230 height 27
type input "******"
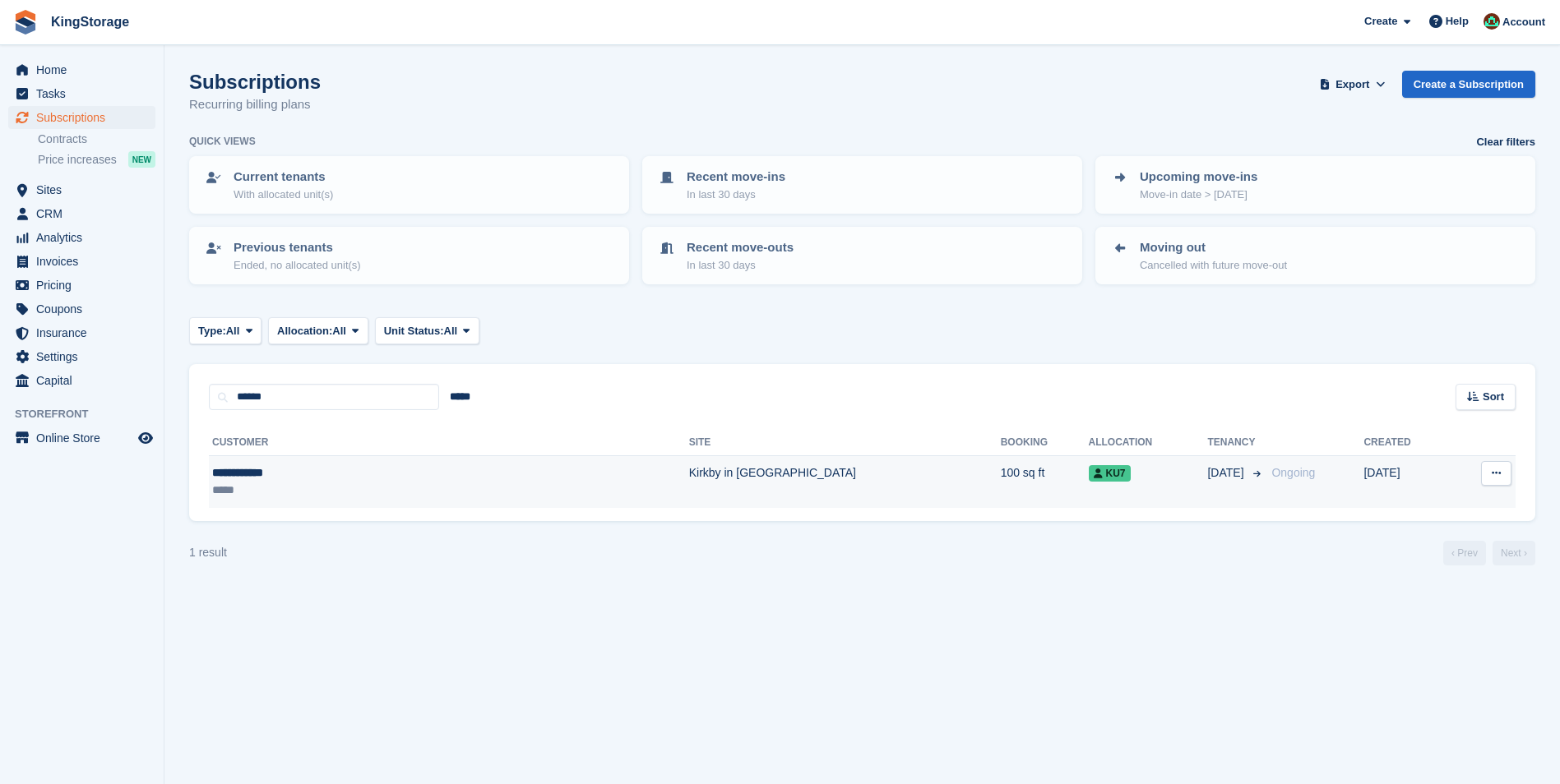
click at [301, 467] on div "**********" at bounding box center [338, 473] width 254 height 17
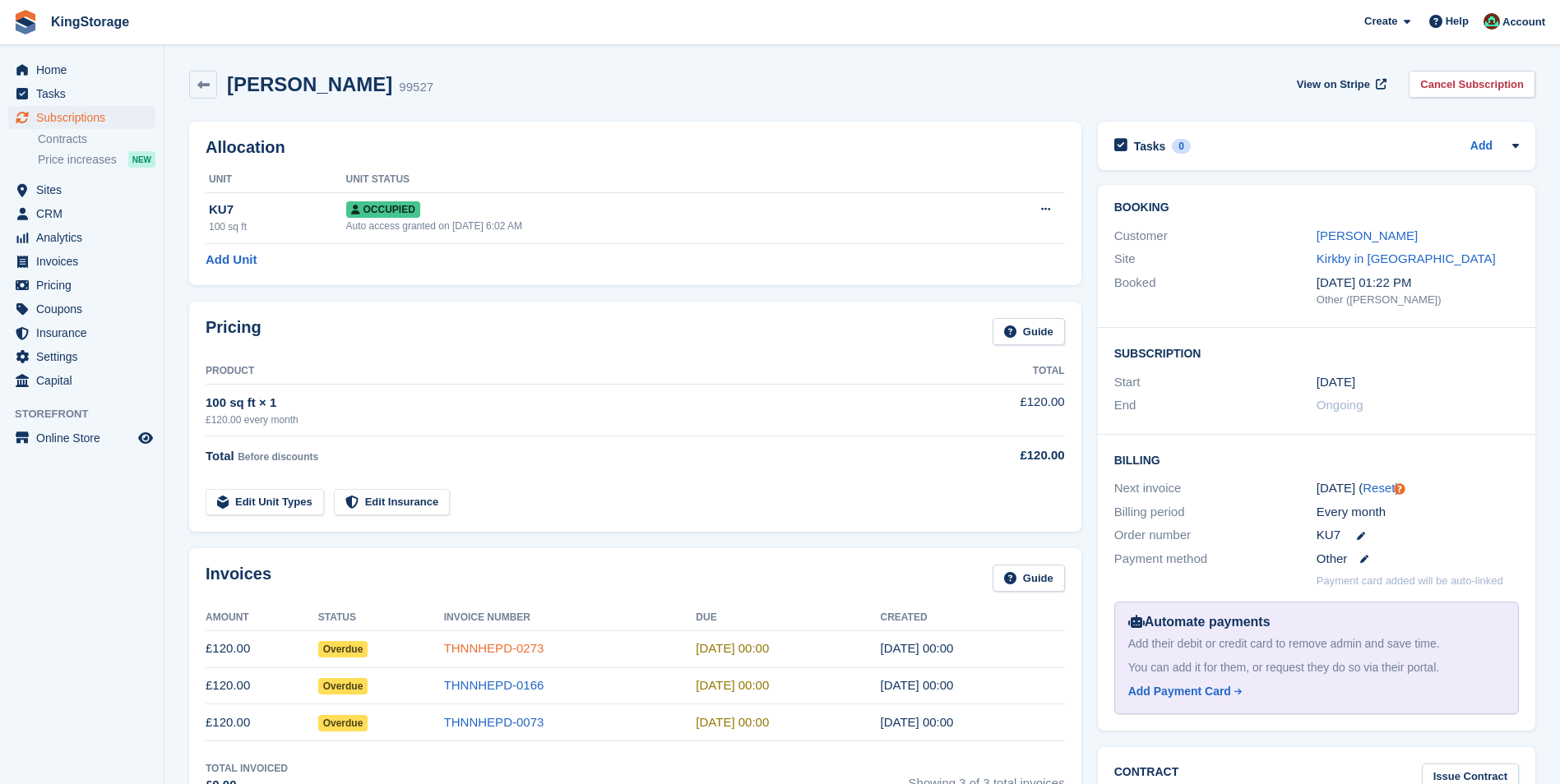
click at [532, 649] on link "THNNHEPD-0273" at bounding box center [494, 648] width 100 height 14
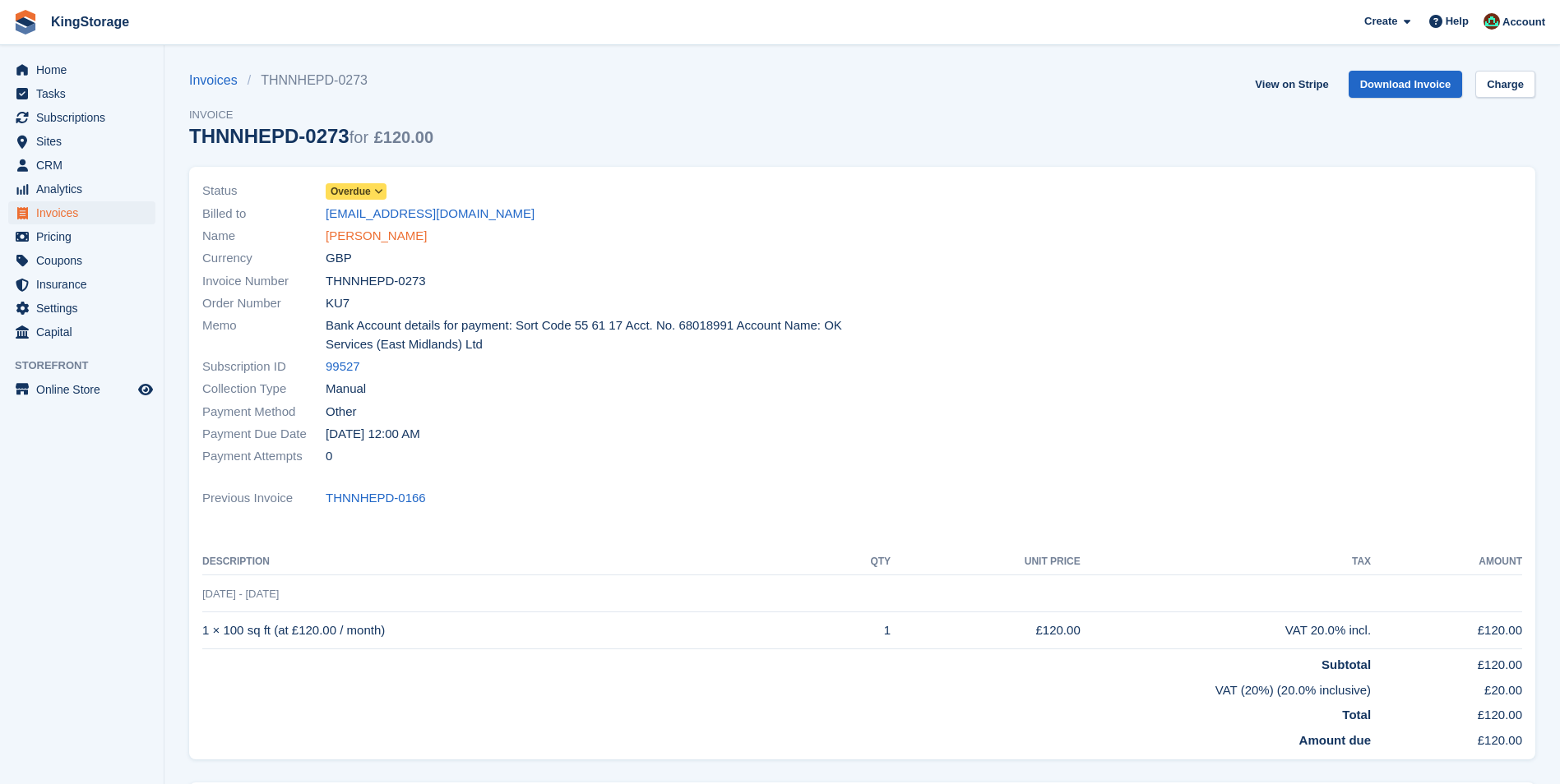
click at [363, 232] on link "[PERSON_NAME]" at bounding box center [376, 236] width 101 height 18
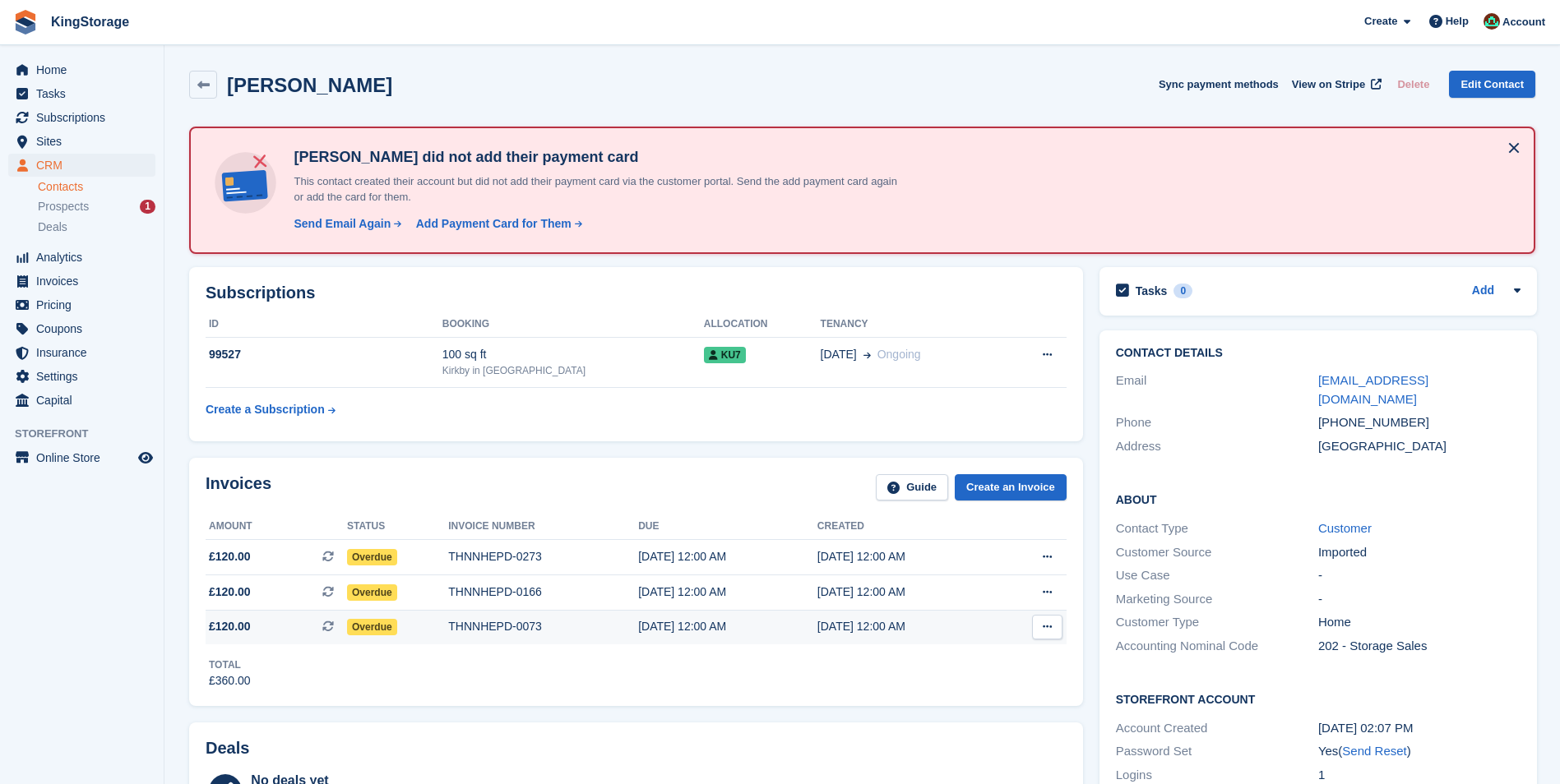
click at [516, 624] on div "THNNHEPD-0073" at bounding box center [542, 627] width 190 height 17
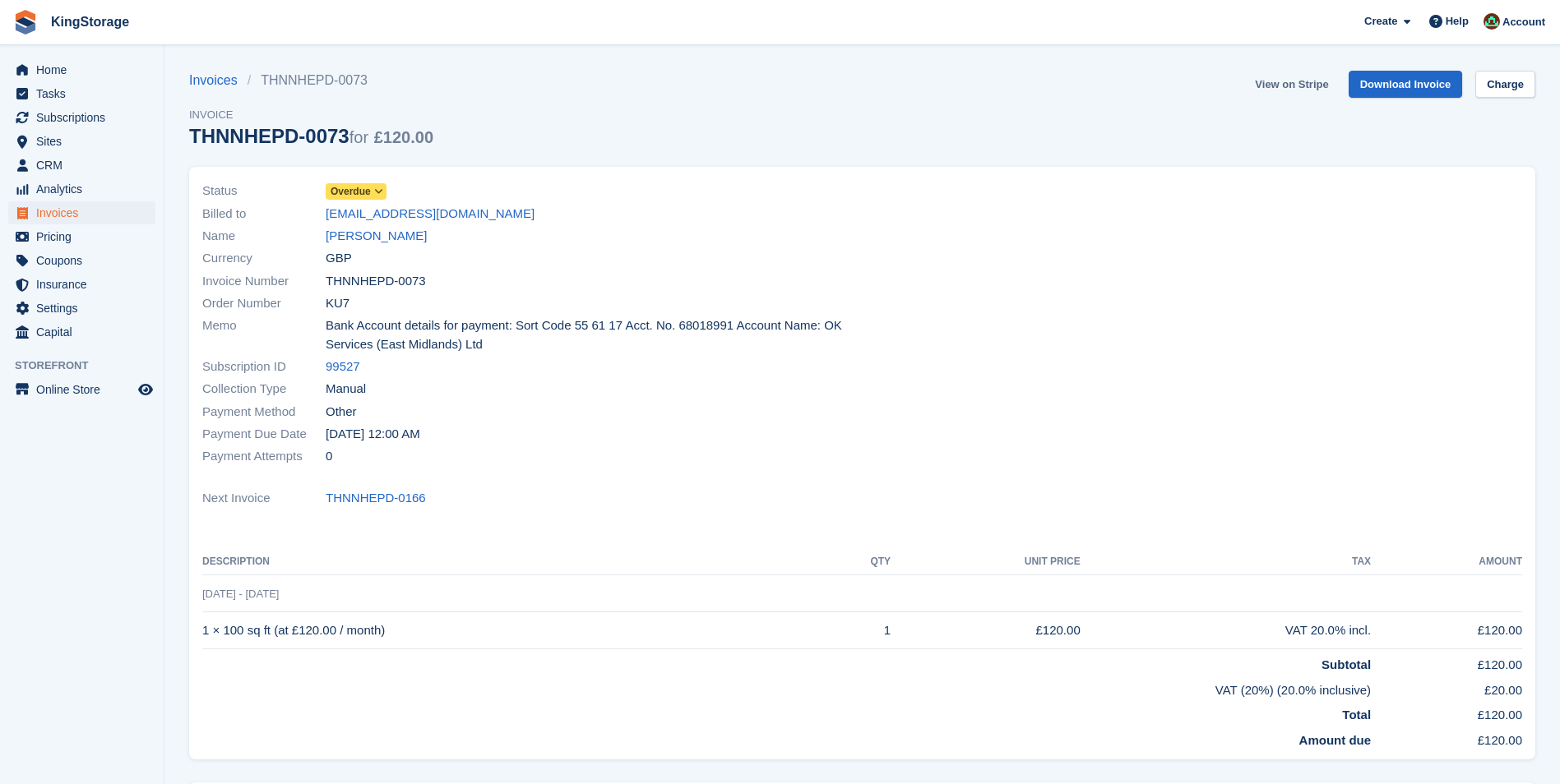
click at [1286, 85] on link "View on Stripe" at bounding box center [1291, 85] width 87 height 27
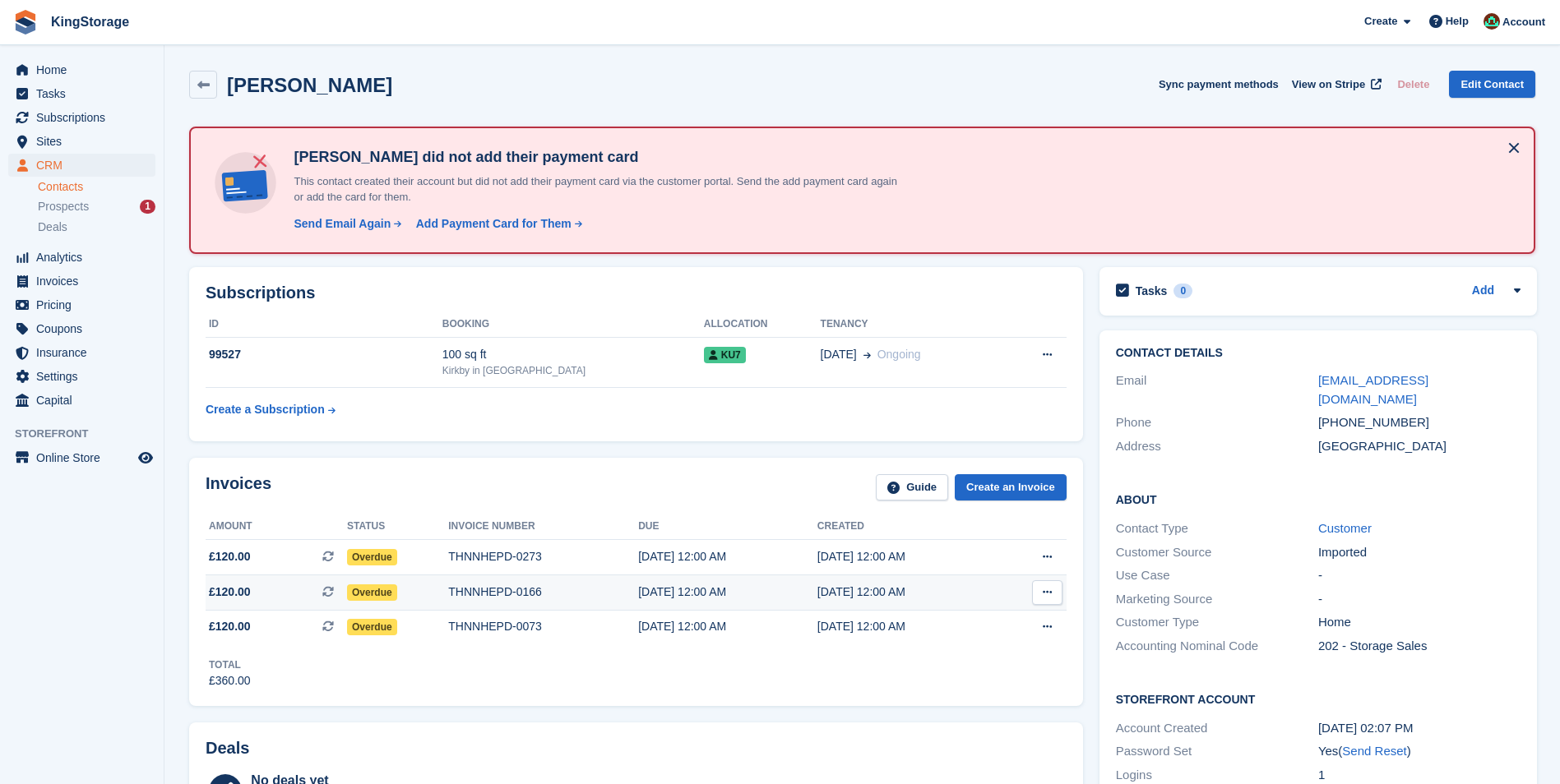
click at [510, 598] on div "THNNHEPD-0166" at bounding box center [542, 593] width 190 height 17
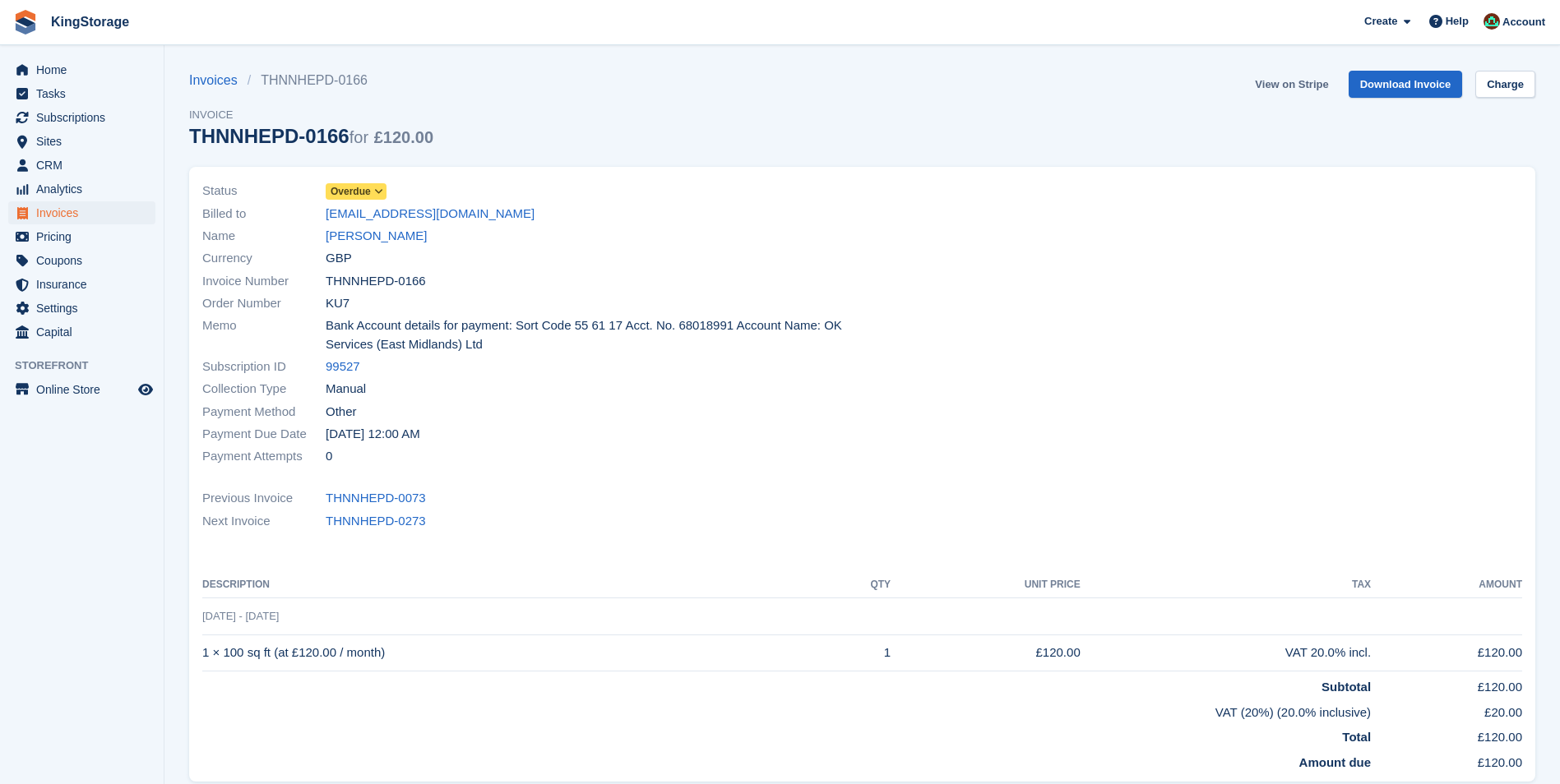
click at [1285, 85] on link "View on Stripe" at bounding box center [1291, 85] width 87 height 27
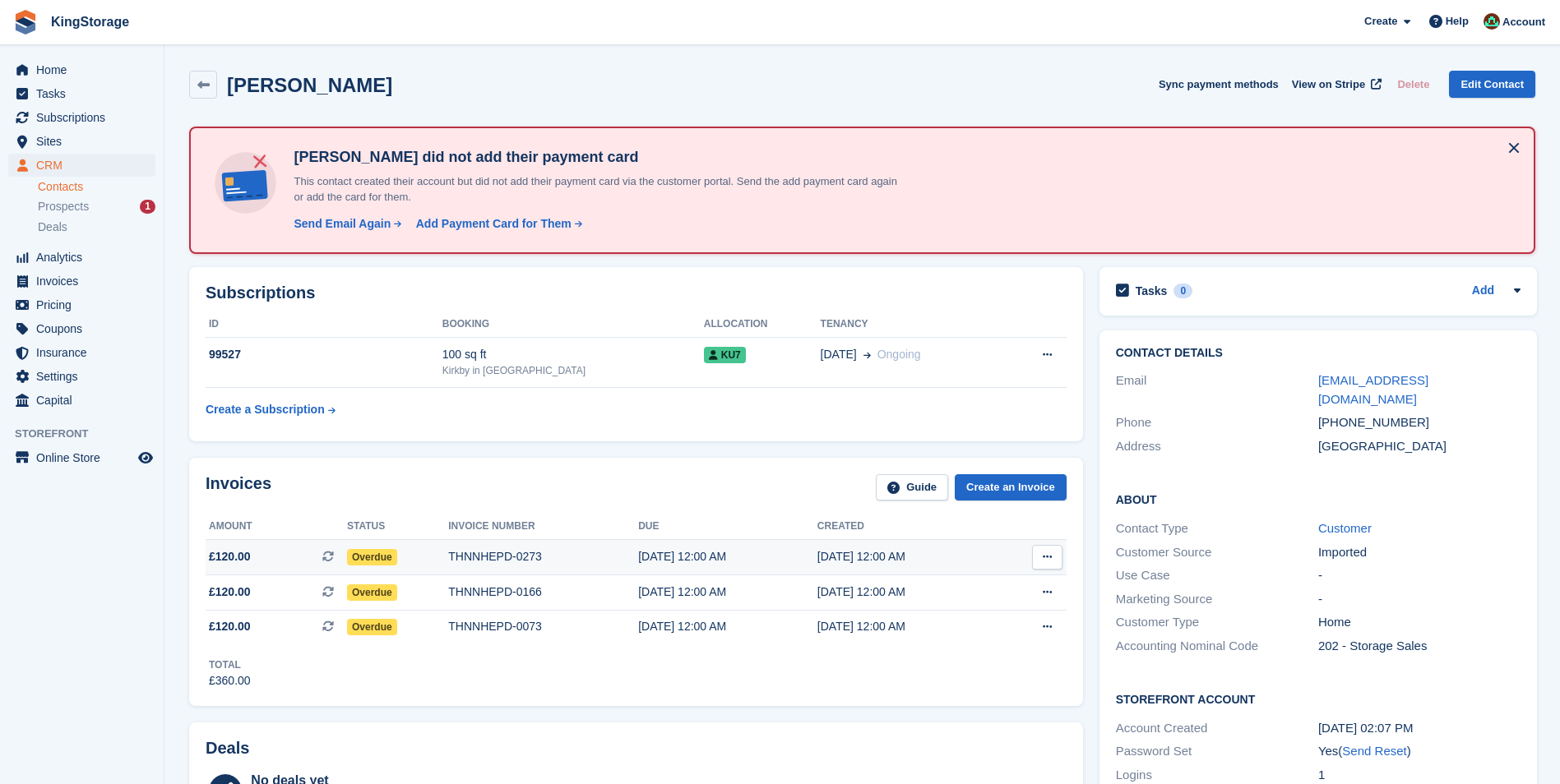
click at [509, 560] on div "THNNHEPD-0273" at bounding box center [542, 557] width 190 height 17
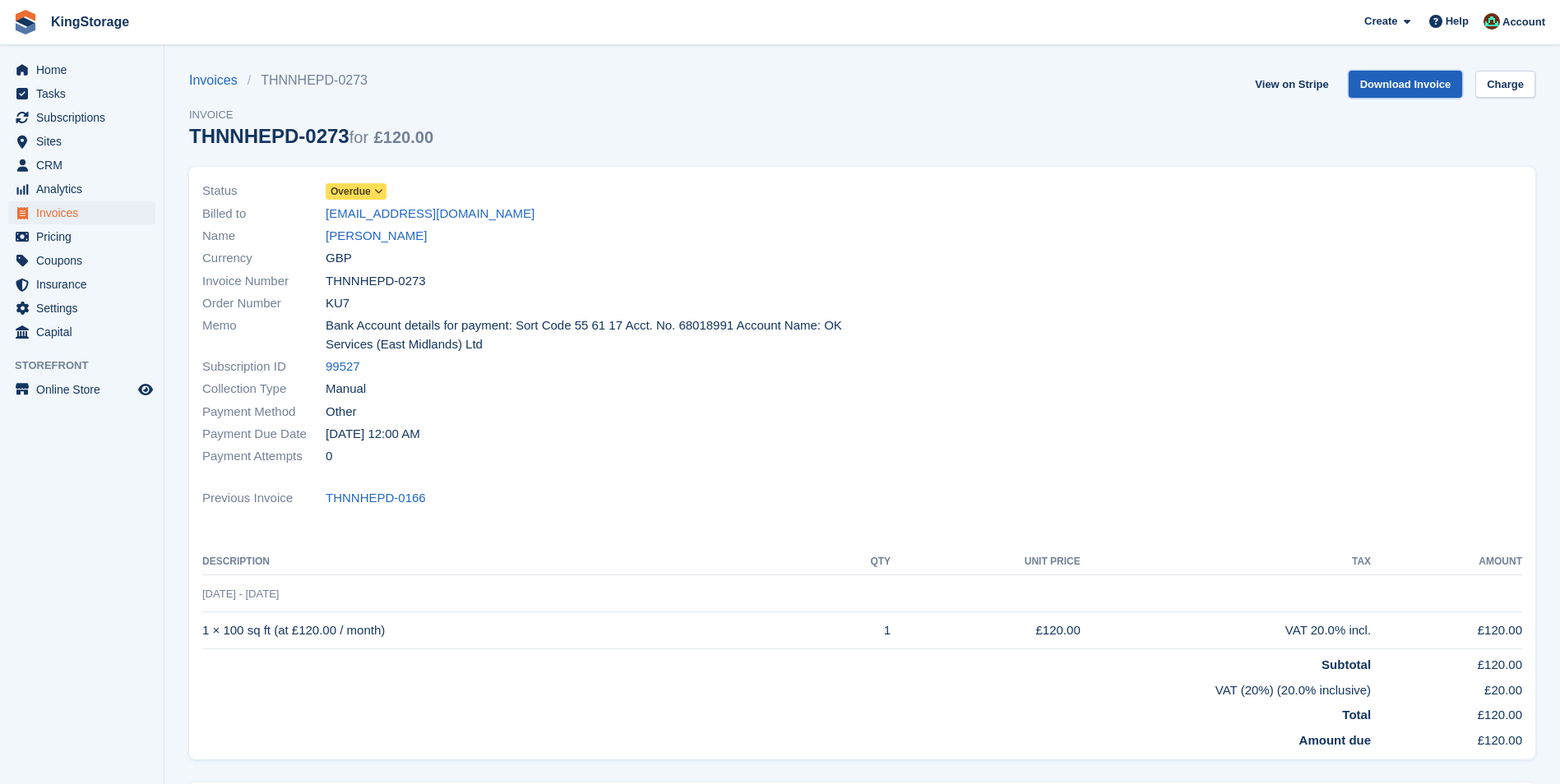
click at [1429, 80] on link "Download Invoice" at bounding box center [1406, 85] width 115 height 27
click at [367, 243] on link "Karen Weldon" at bounding box center [376, 236] width 101 height 18
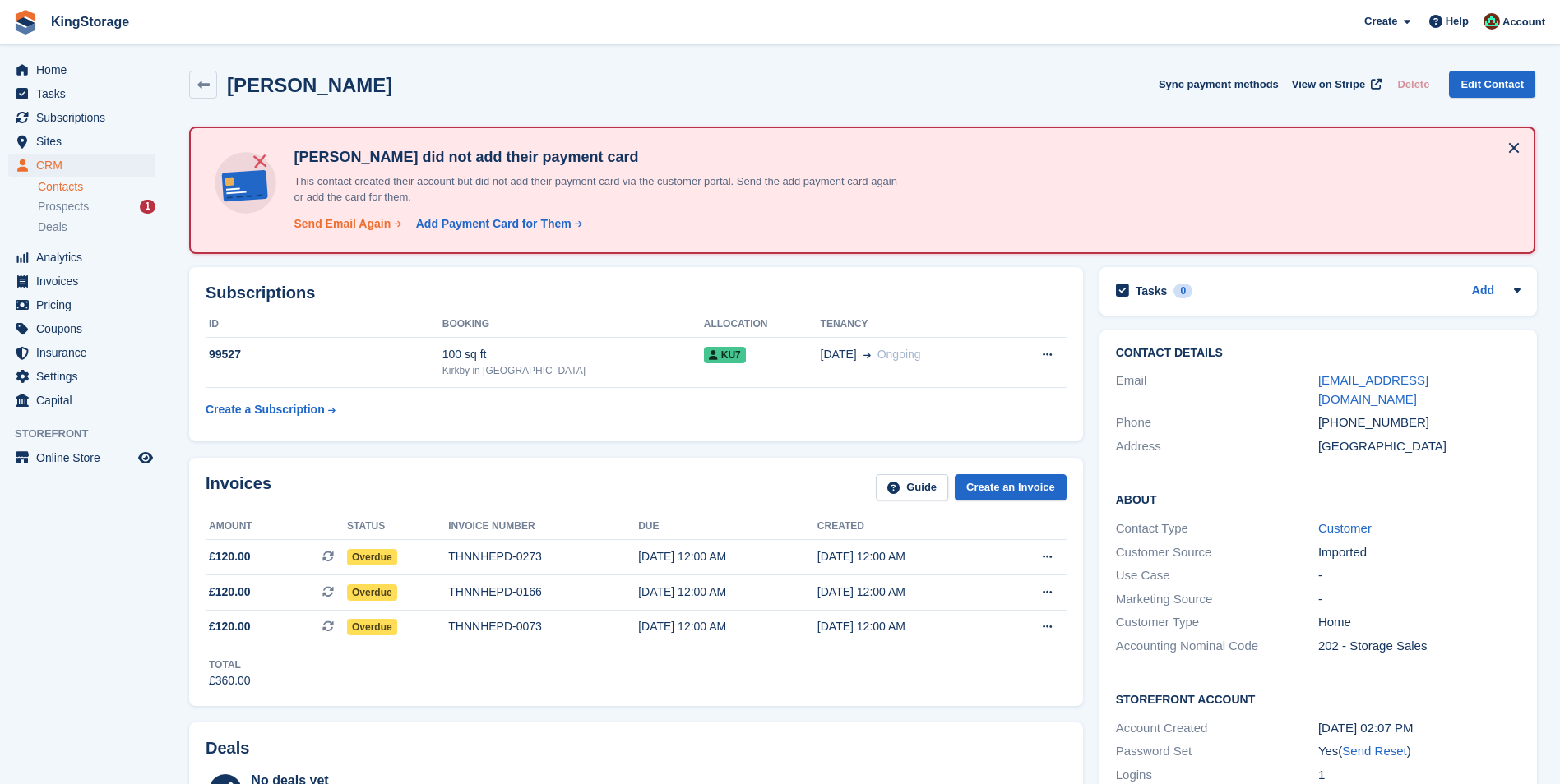
click at [355, 227] on div "Send Email Again" at bounding box center [342, 224] width 97 height 17
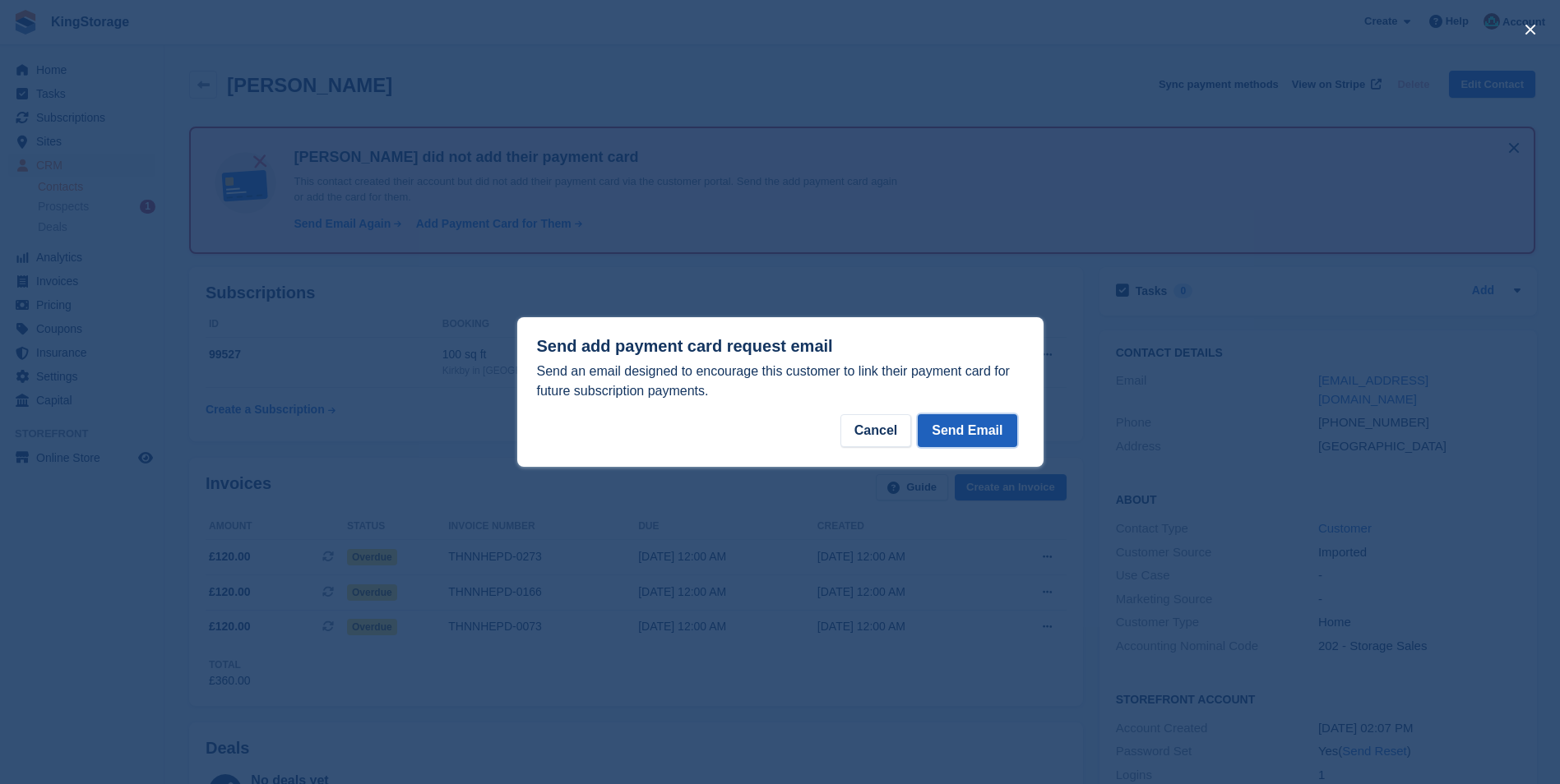
click at [990, 428] on button "Send Email" at bounding box center [967, 430] width 99 height 33
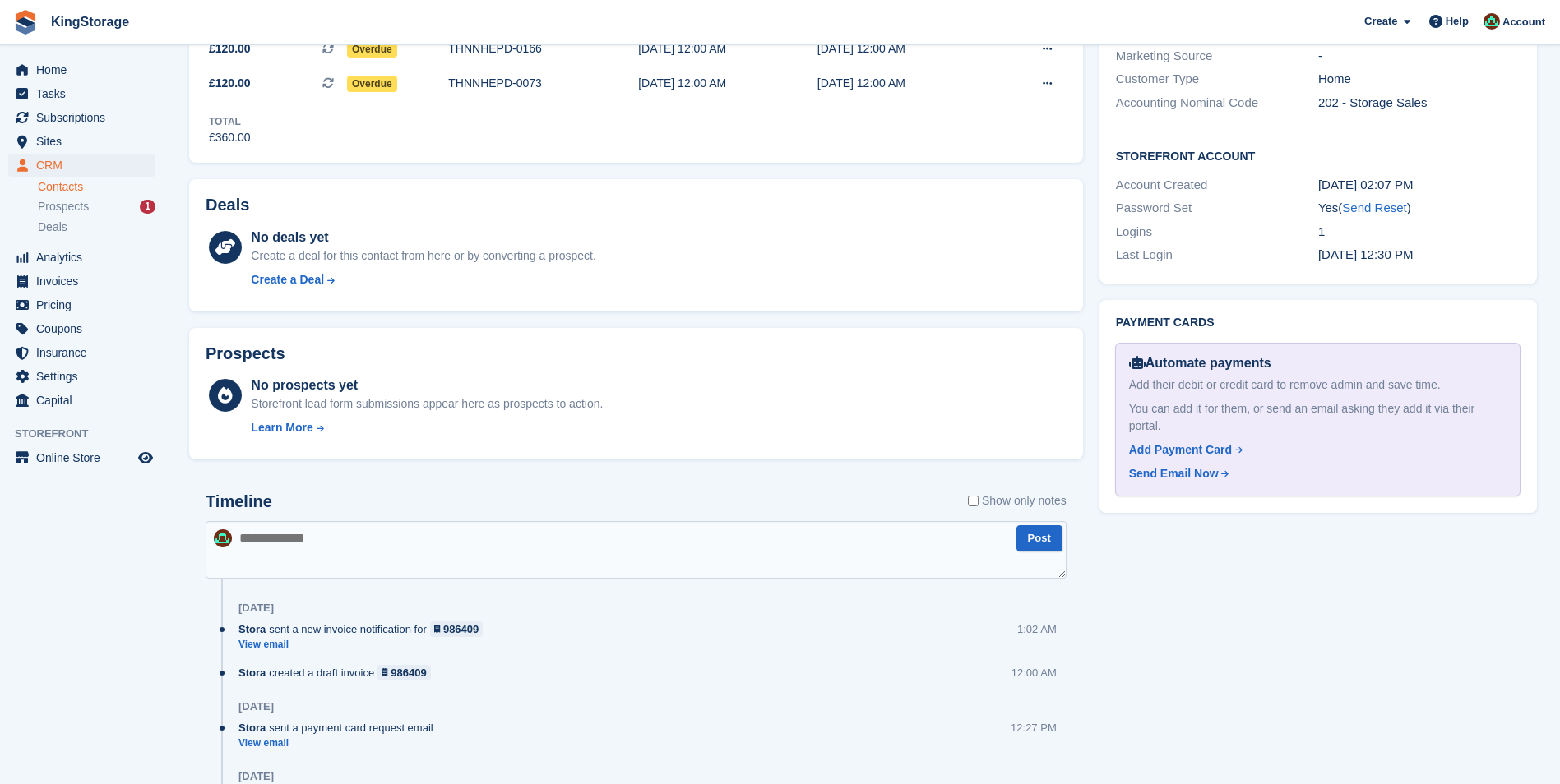
scroll to position [575, 0]
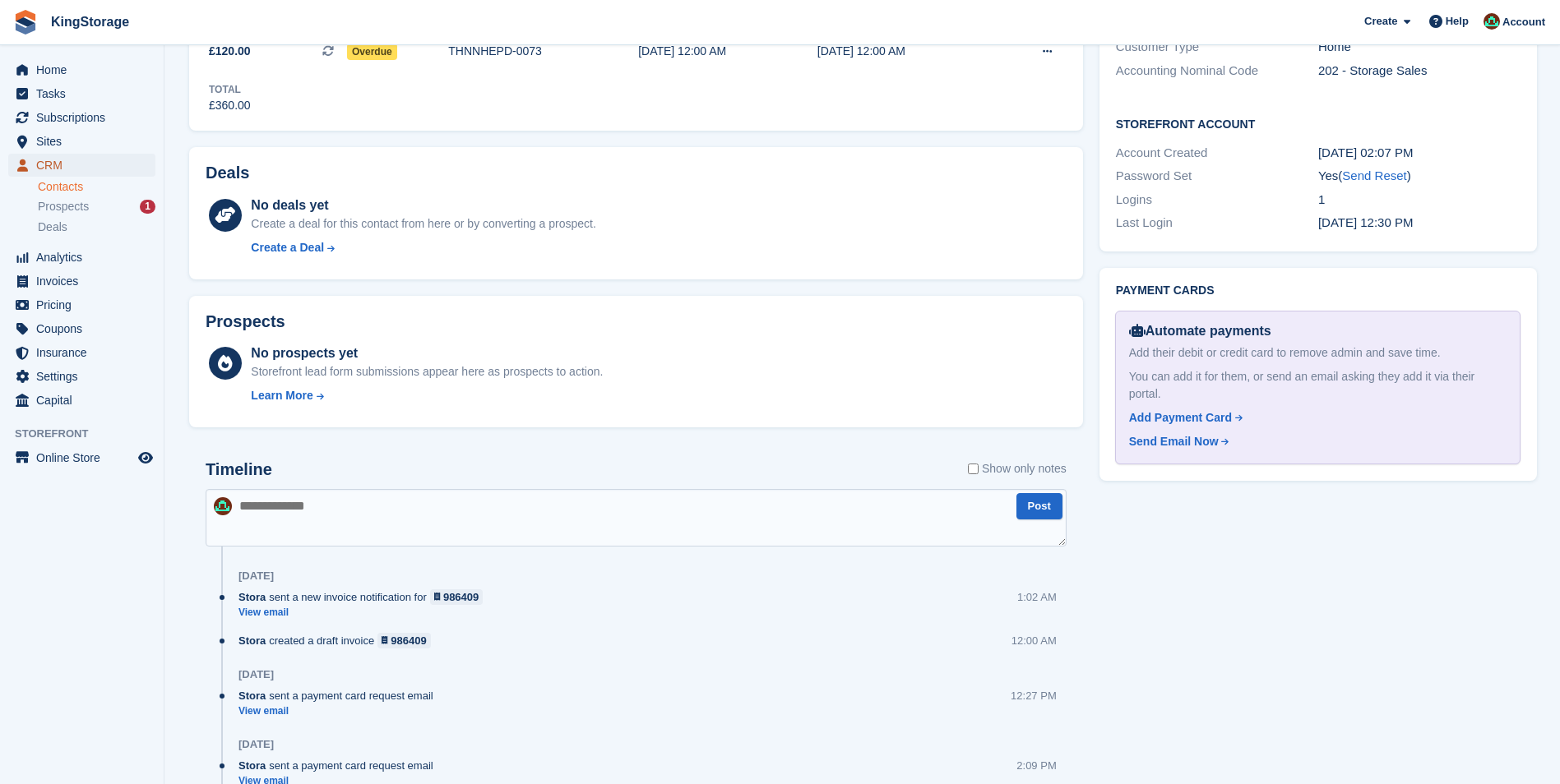
click at [46, 159] on span "CRM" at bounding box center [86, 165] width 99 height 23
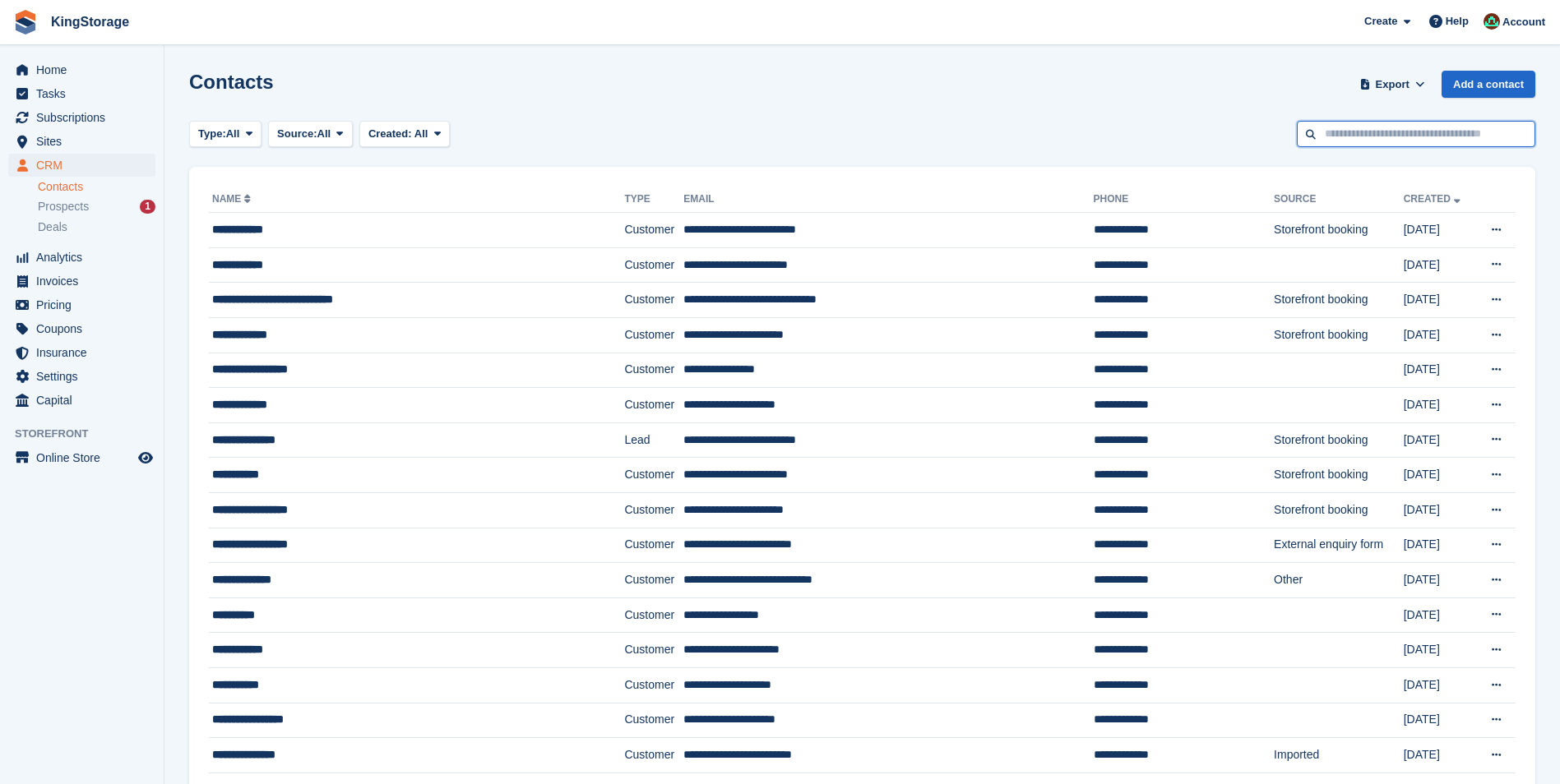
click at [1344, 130] on input "text" at bounding box center [1415, 134] width 238 height 27
type input "******"
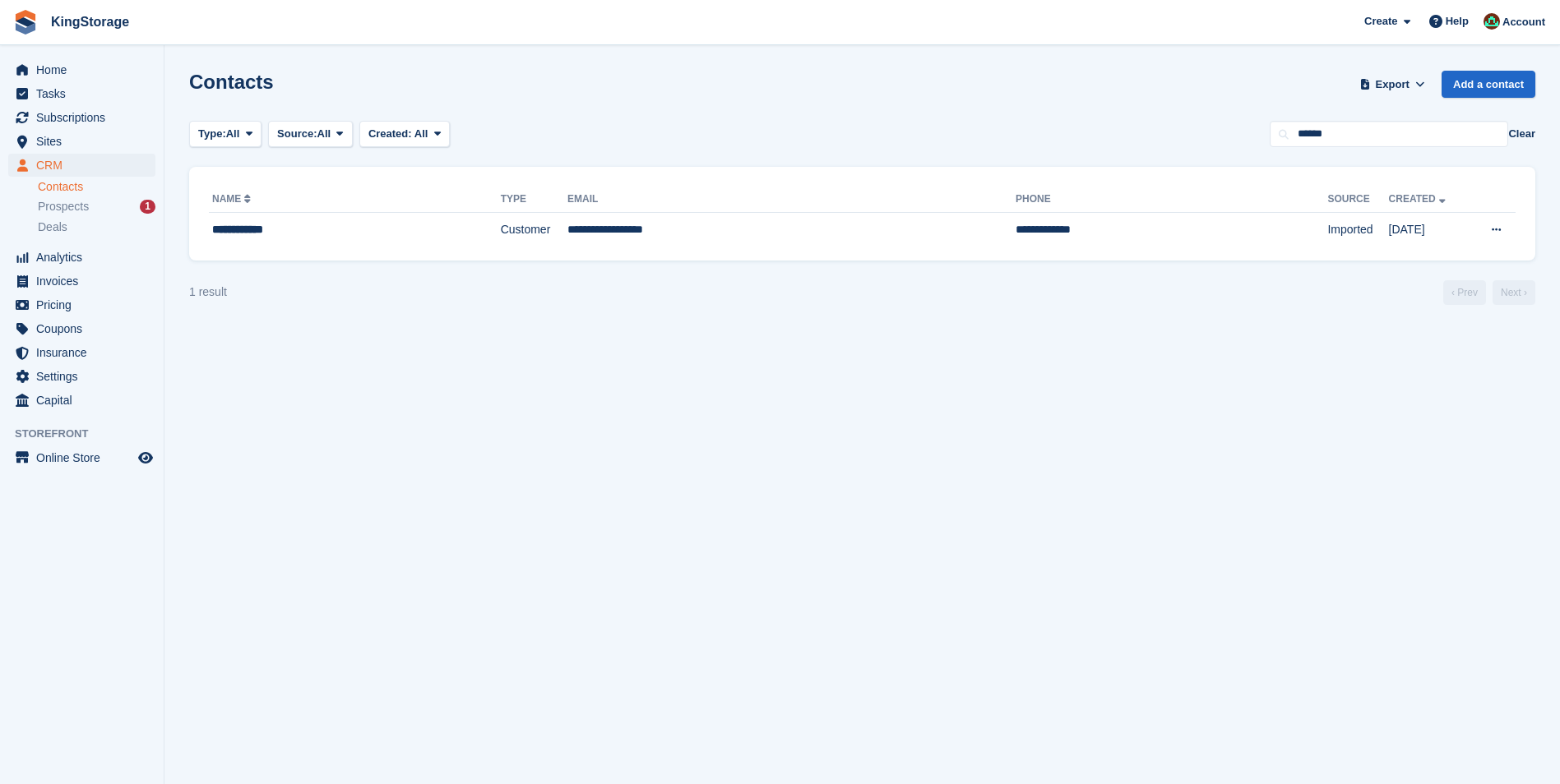
click at [604, 211] on th "Email" at bounding box center [791, 199] width 448 height 26
click at [596, 229] on td "**********" at bounding box center [791, 230] width 448 height 35
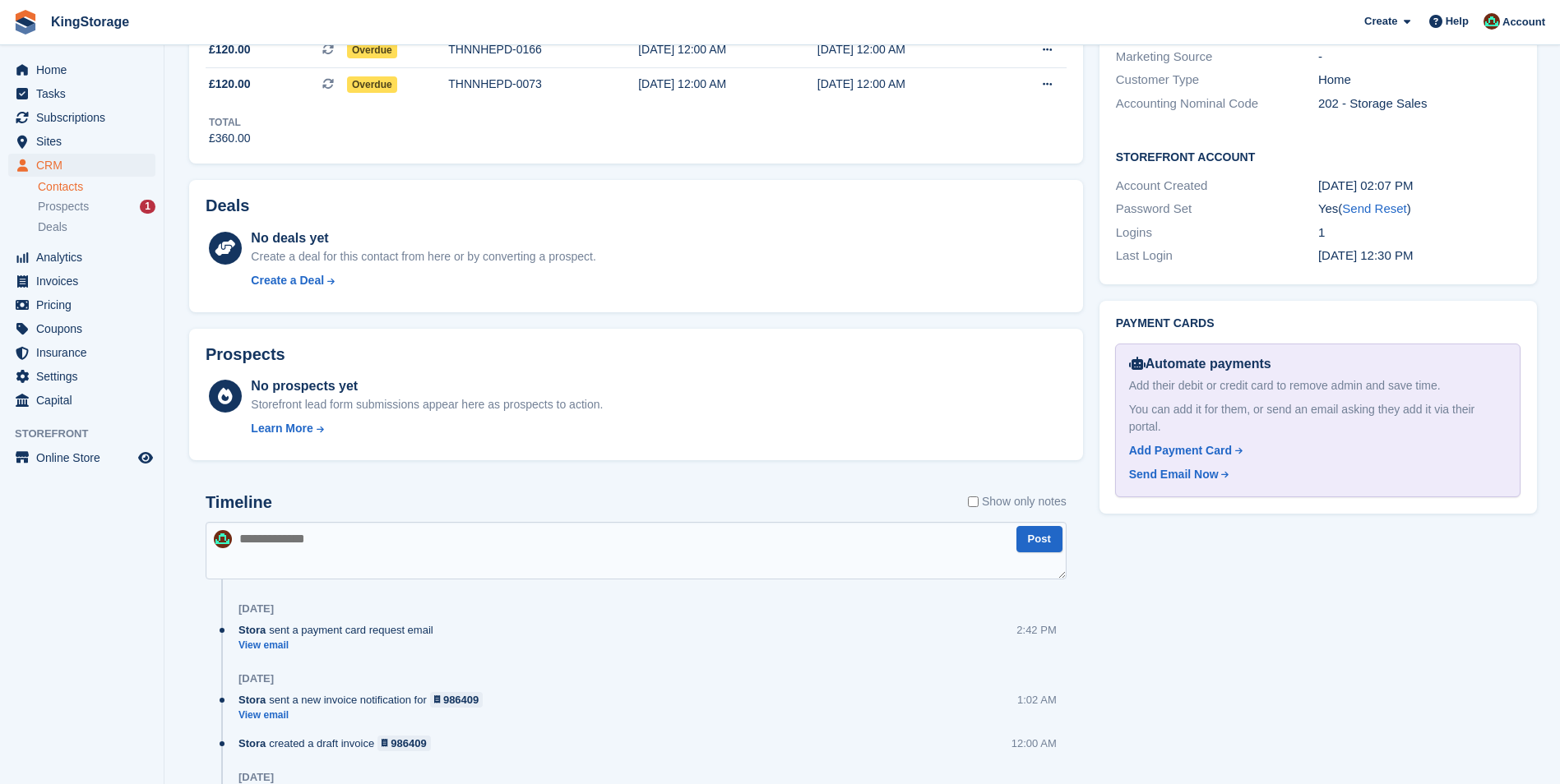
scroll to position [575, 0]
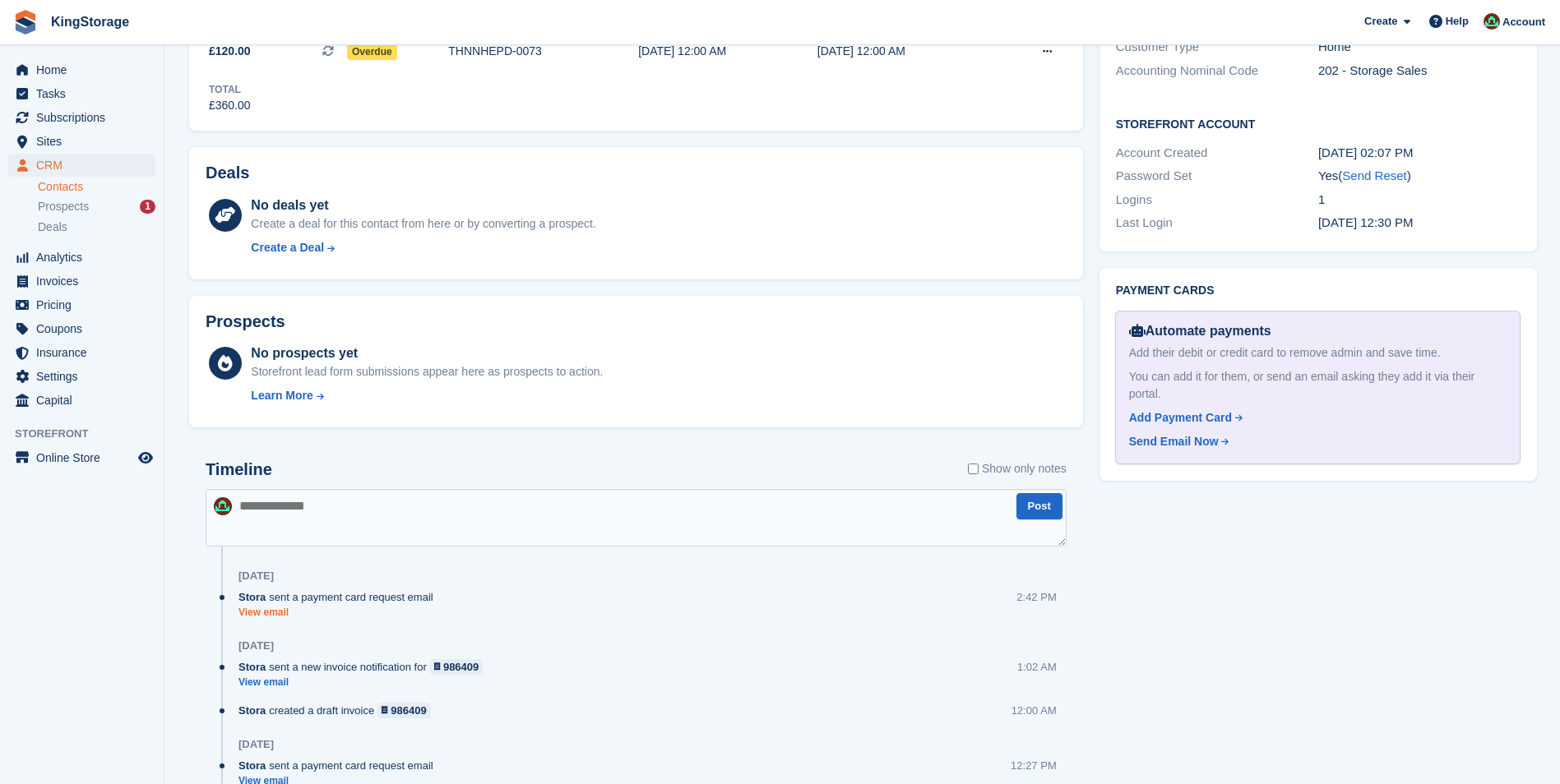
click at [270, 613] on link "View email" at bounding box center [339, 613] width 203 height 14
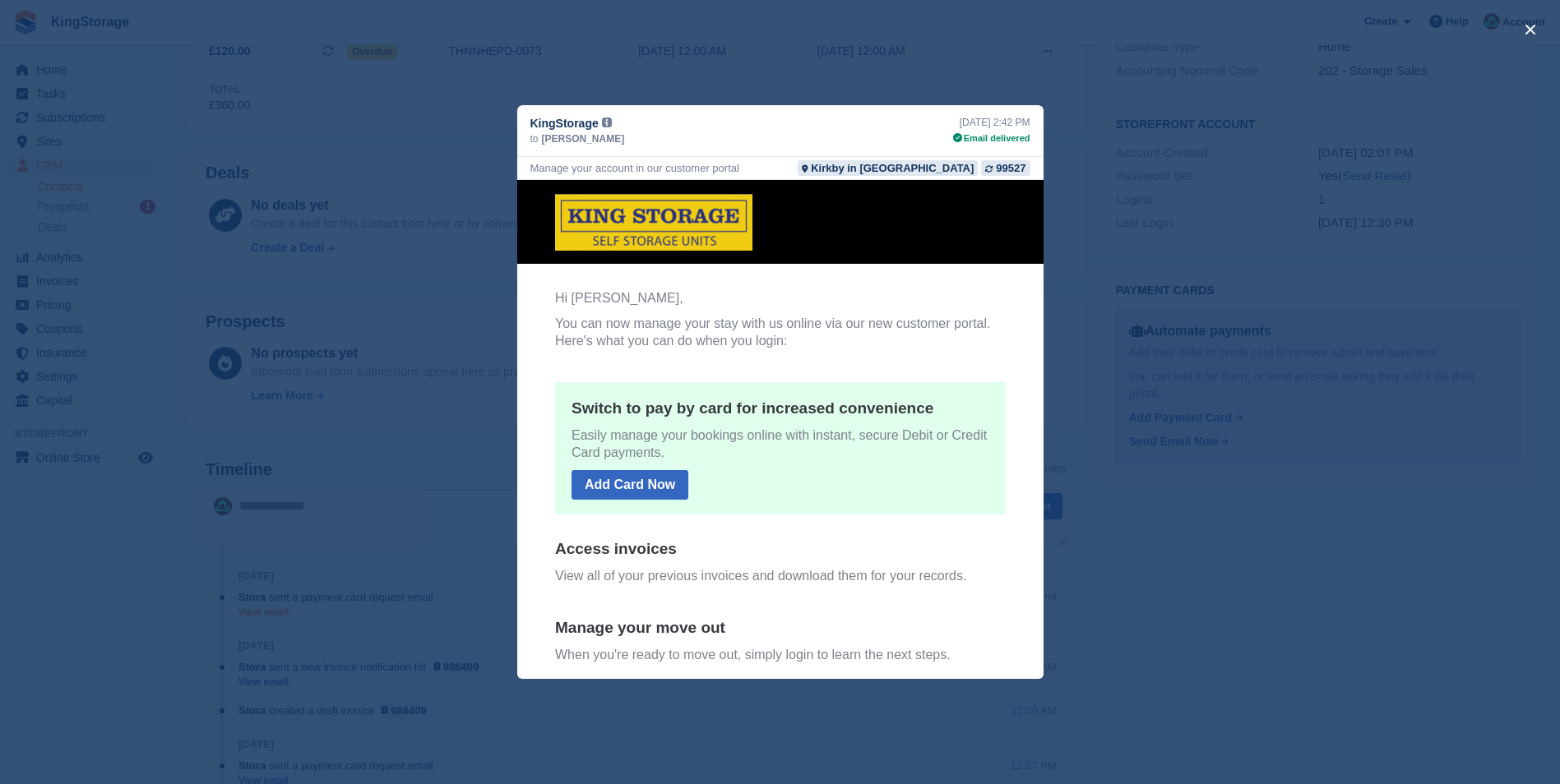
scroll to position [0, 0]
click at [1524, 31] on button "close" at bounding box center [1530, 29] width 26 height 26
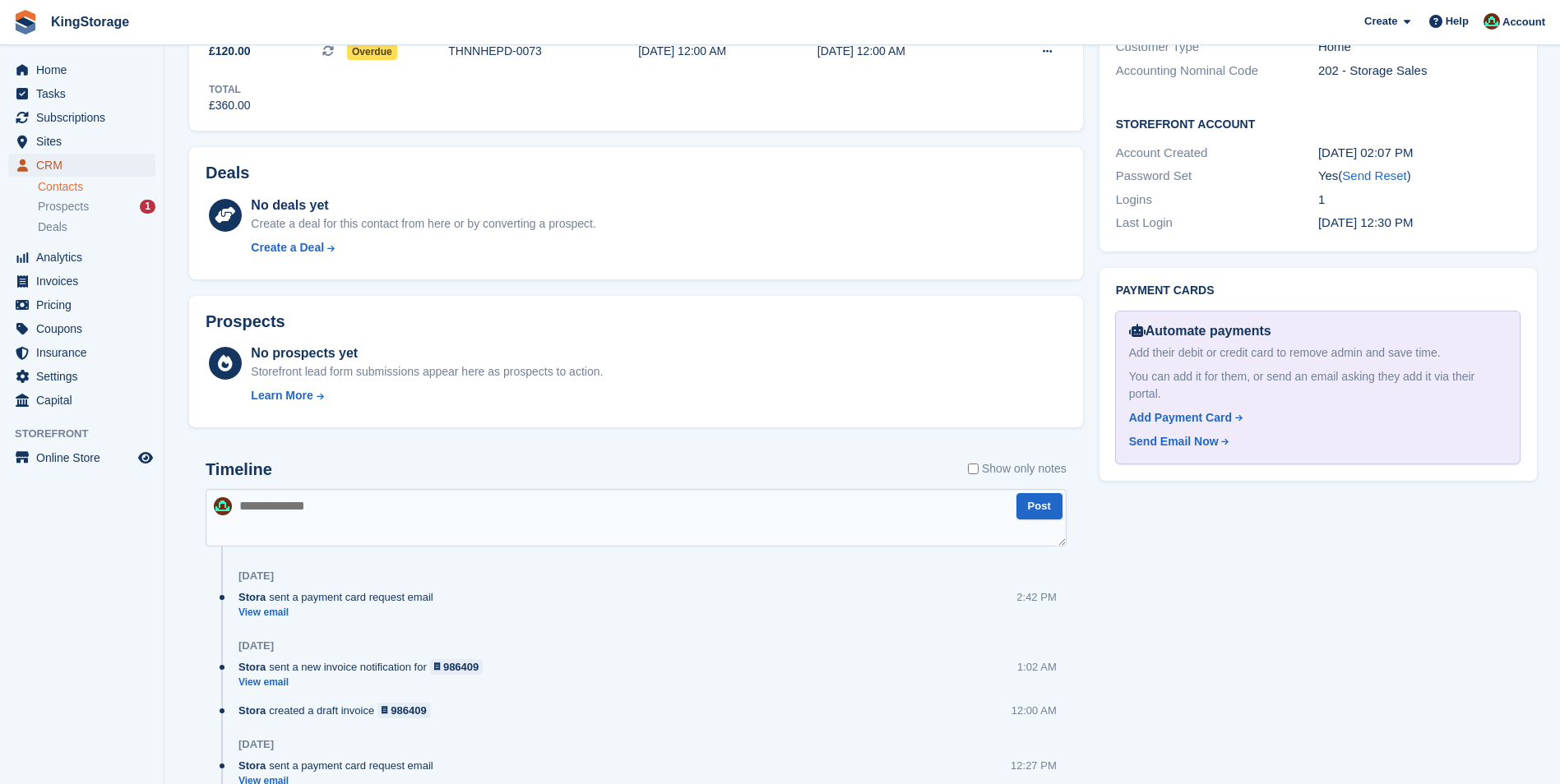
click at [69, 169] on span "CRM" at bounding box center [86, 165] width 99 height 23
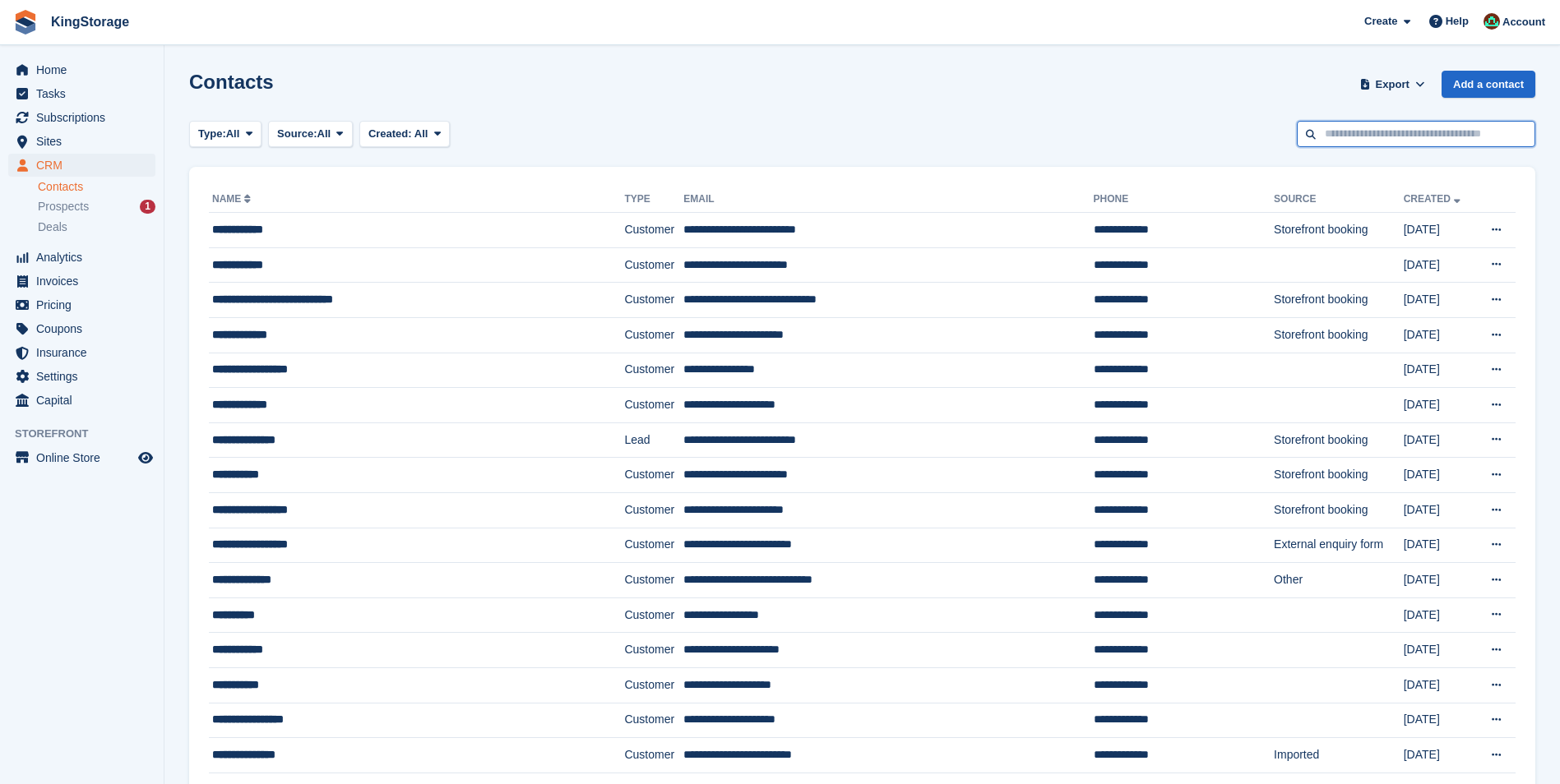
click at [1369, 131] on input "text" at bounding box center [1415, 134] width 238 height 27
type input "******"
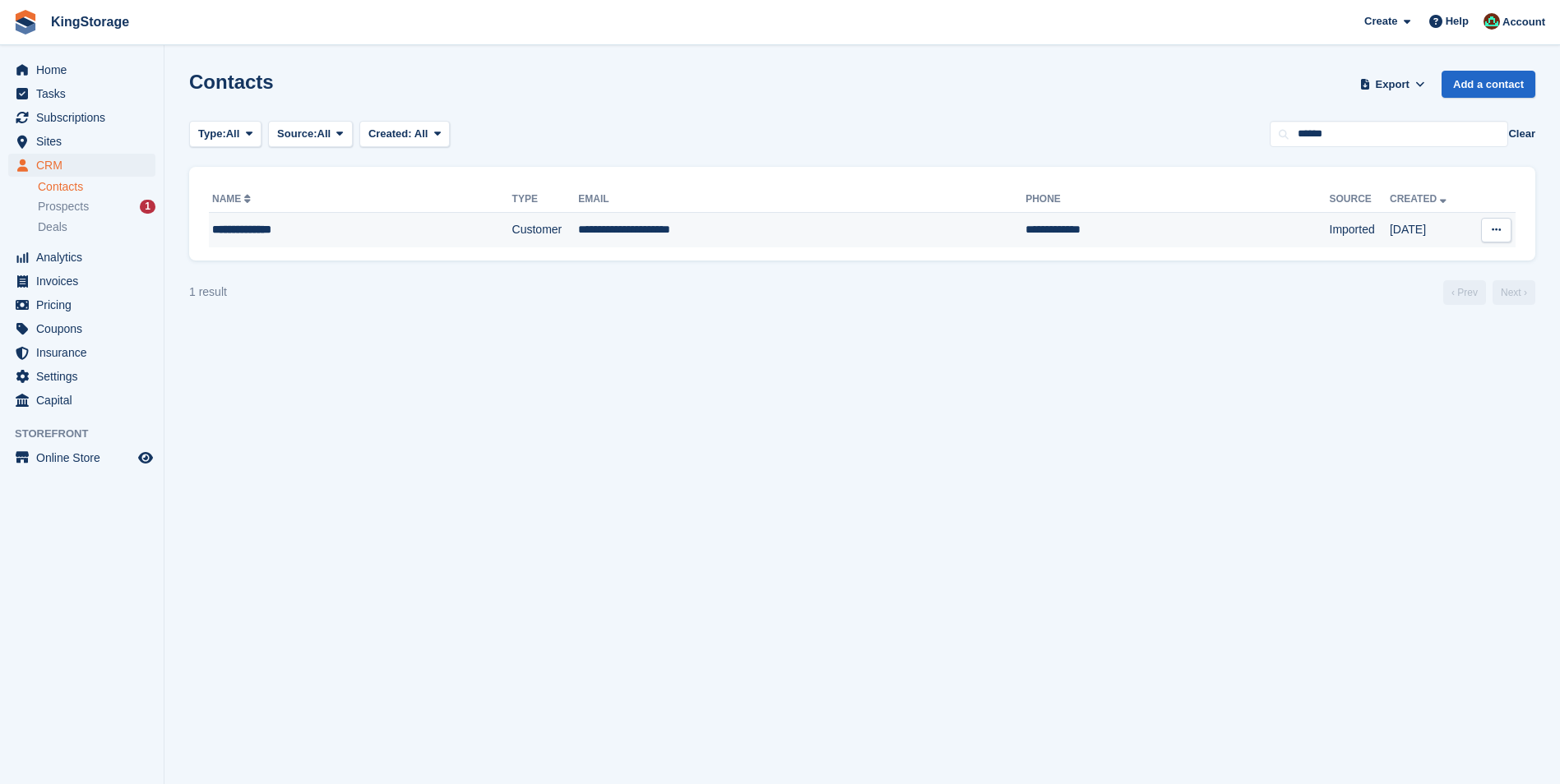
click at [379, 245] on td "**********" at bounding box center [361, 230] width 303 height 35
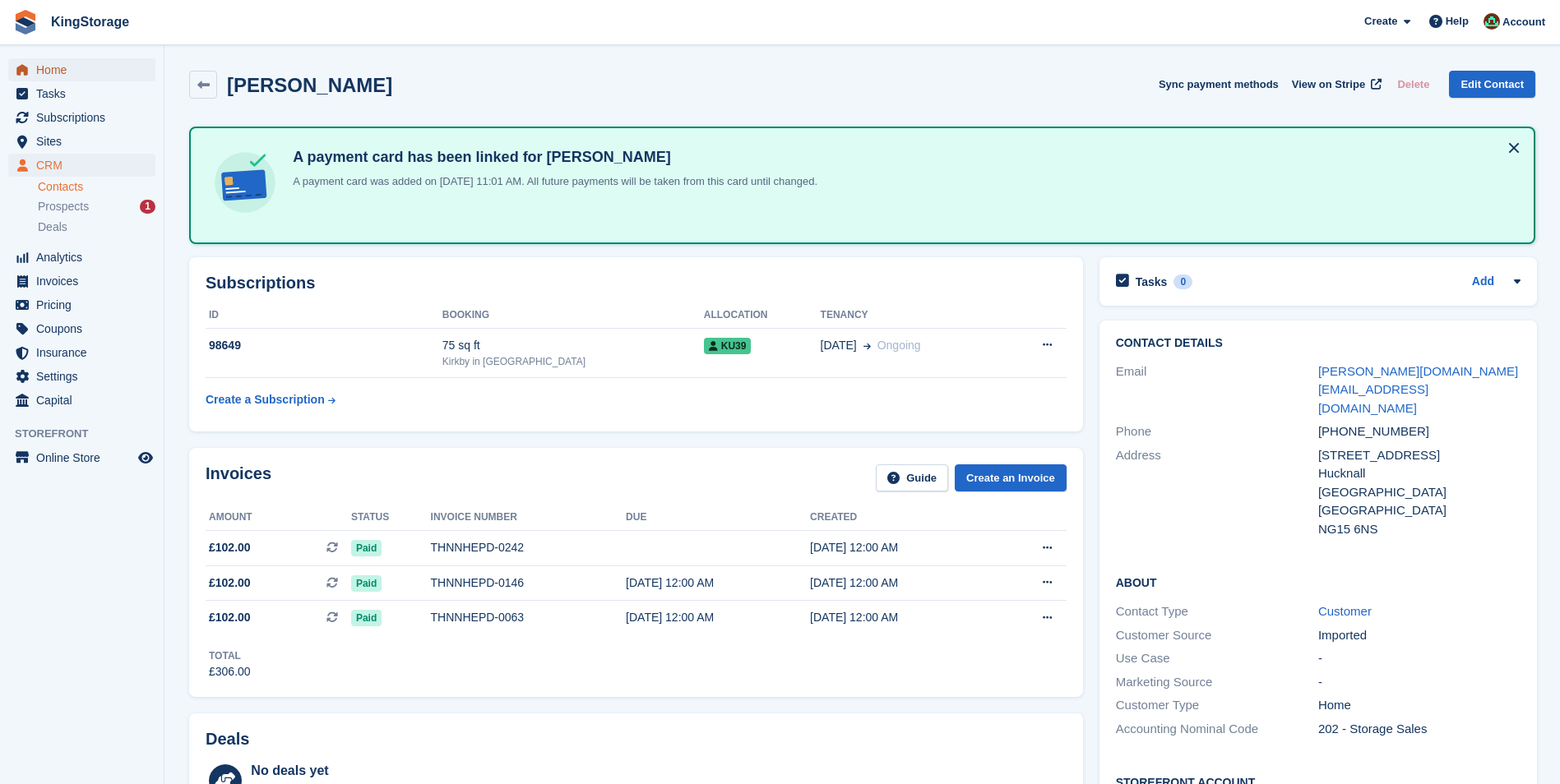
click at [58, 72] on span "Home" at bounding box center [86, 70] width 99 height 23
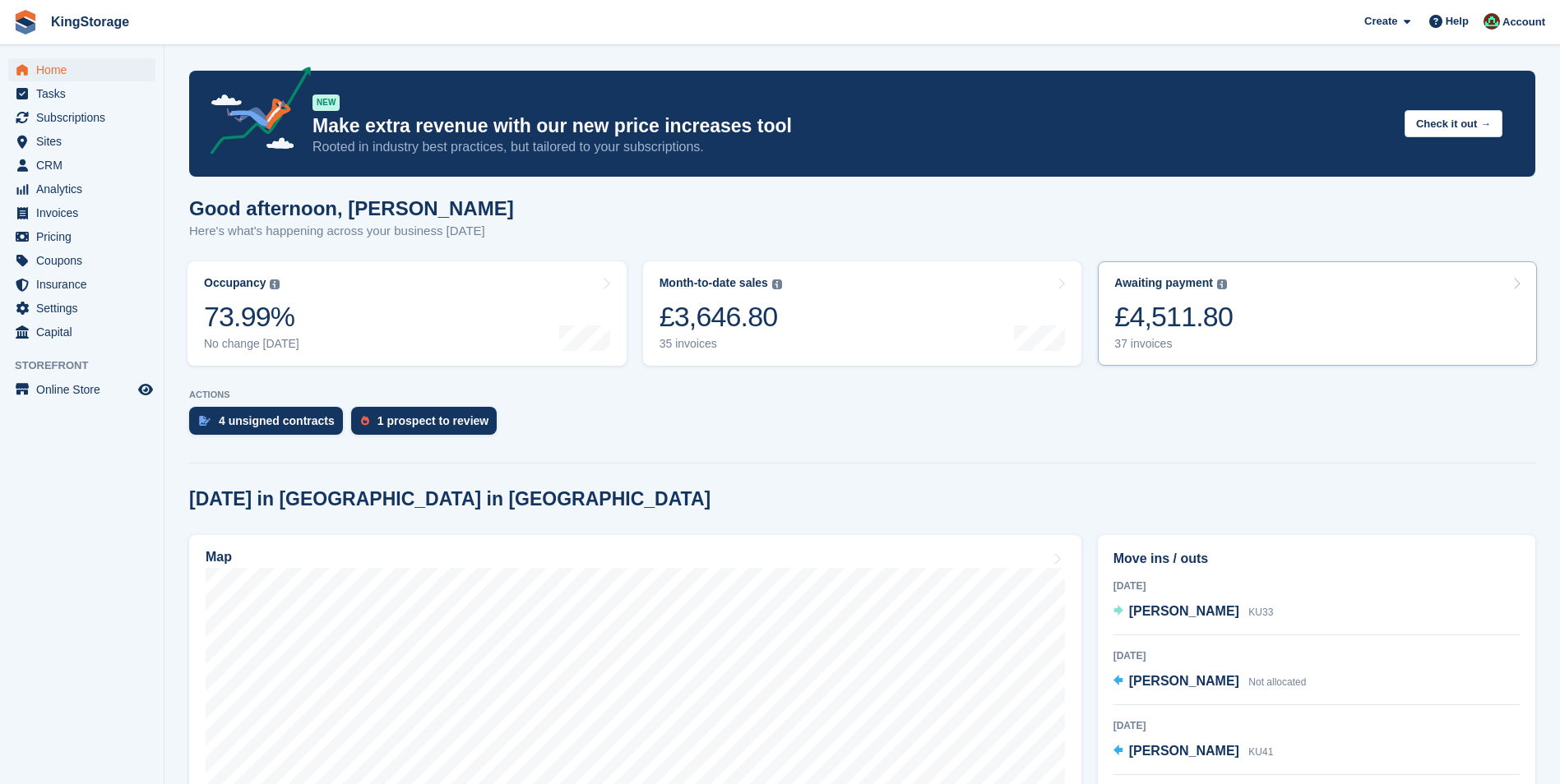
click at [1188, 292] on div "Awaiting payment The total outstanding balance on all open invoices. £4,511.80 …" at bounding box center [1173, 313] width 119 height 75
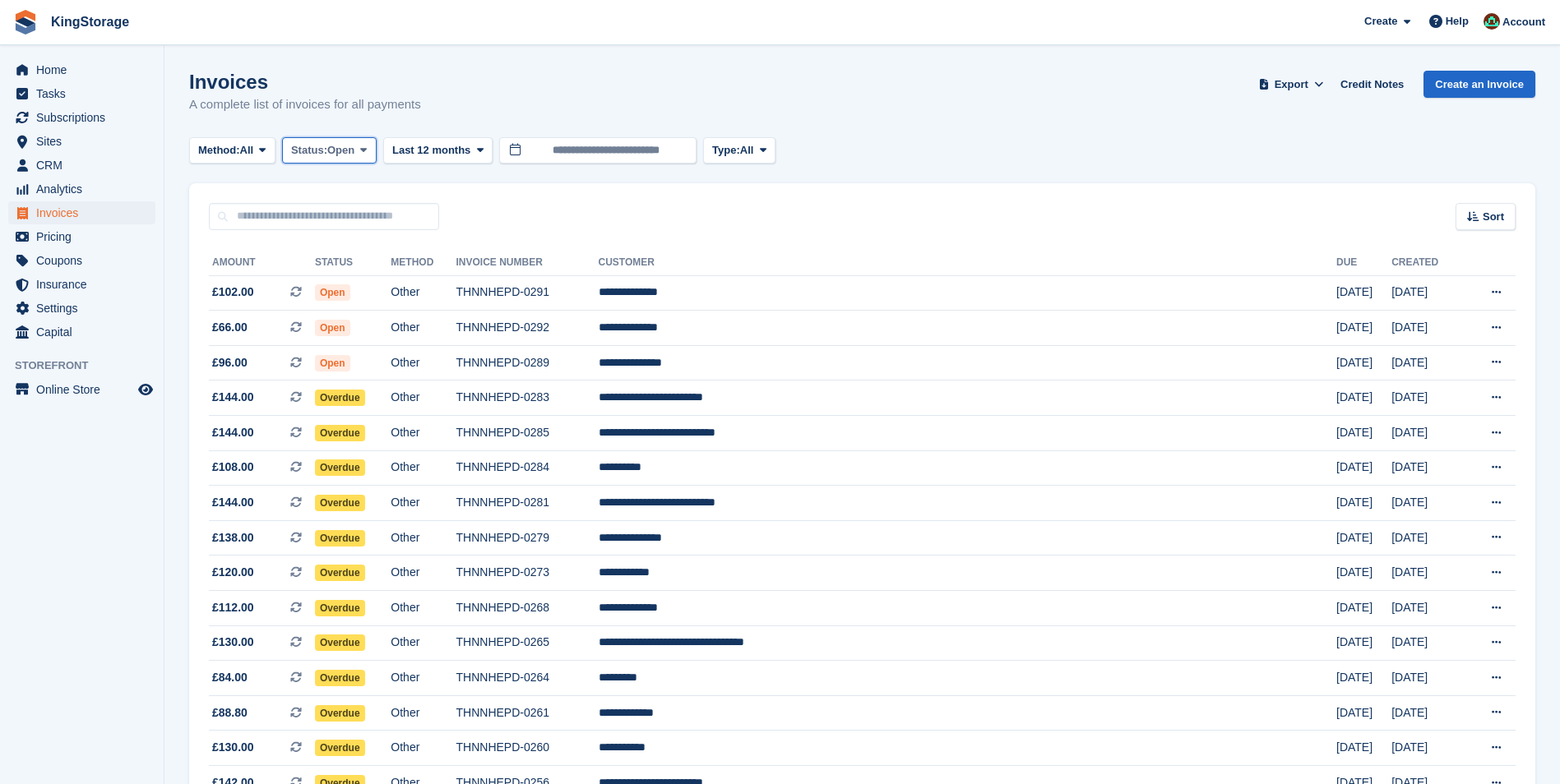
click at [361, 152] on button "Status: Open" at bounding box center [329, 151] width 94 height 27
click at [545, 93] on div "Invoices A complete list of invoices for all payments Export Export Invoices Ex…" at bounding box center [862, 102] width 1346 height 63
click at [70, 74] on span "Home" at bounding box center [86, 70] width 99 height 23
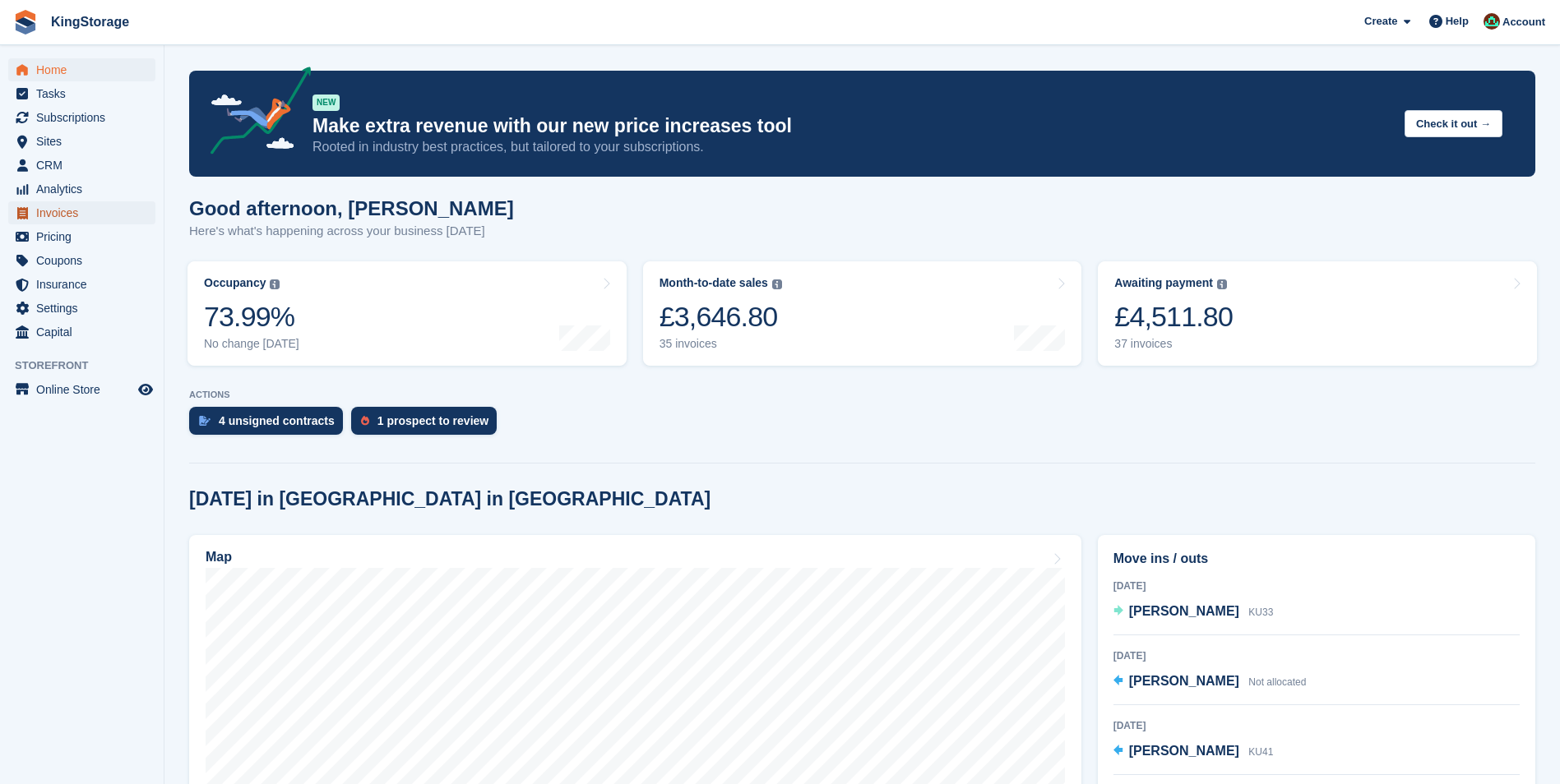
click at [53, 211] on span "Invoices" at bounding box center [86, 213] width 99 height 23
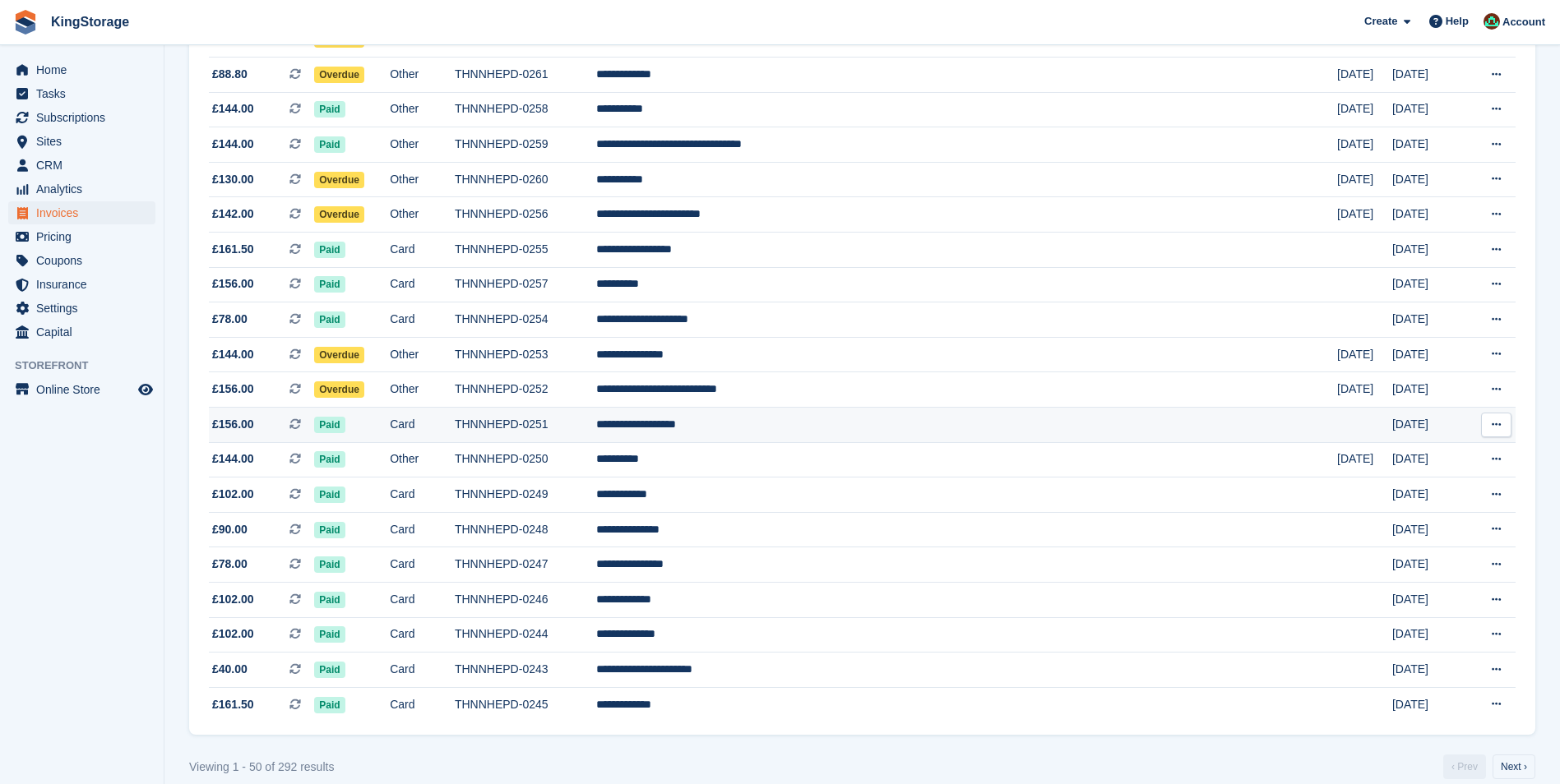
scroll to position [1323, 0]
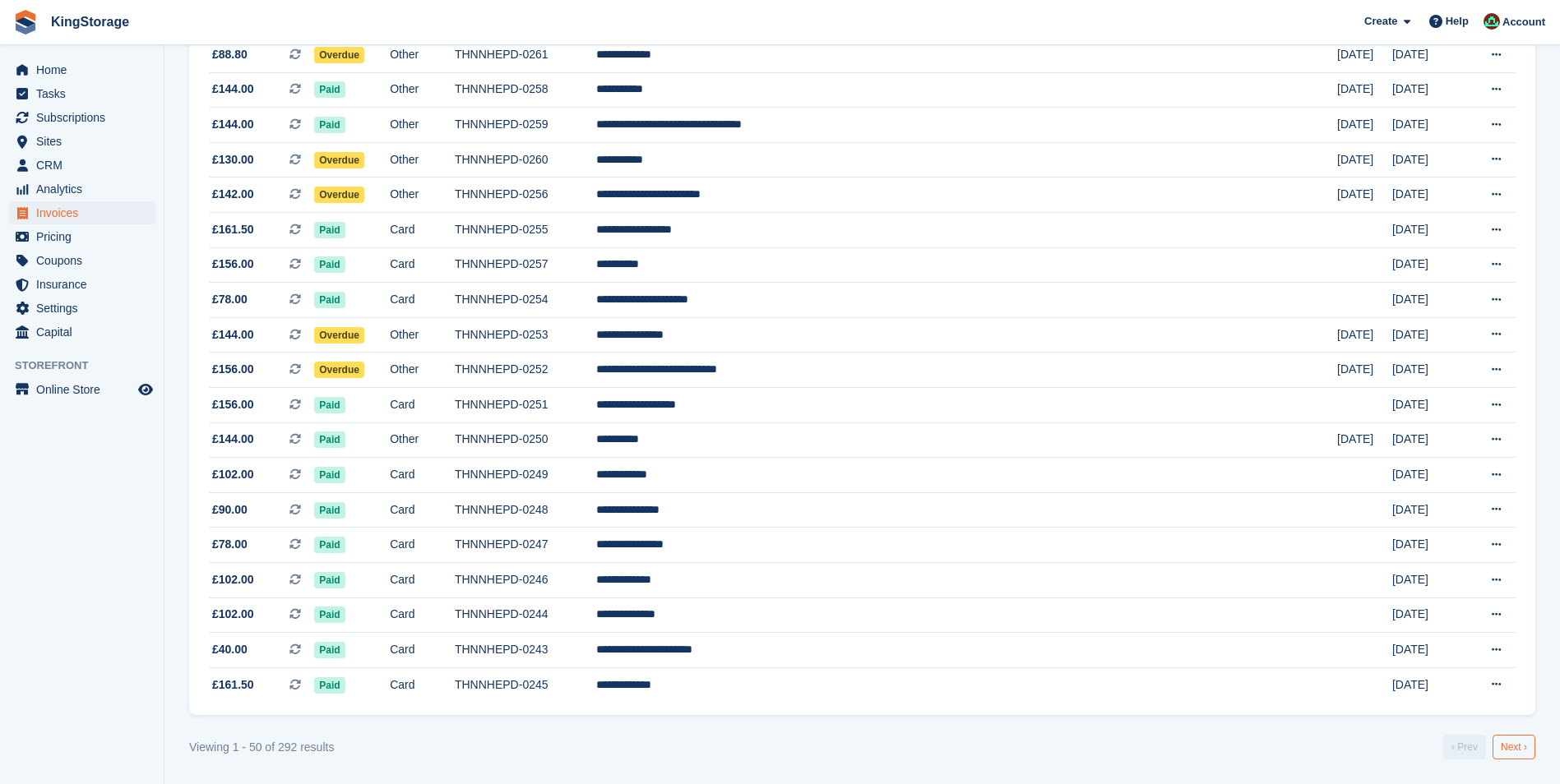
click at [1521, 750] on link "Next ›" at bounding box center [1514, 746] width 43 height 24
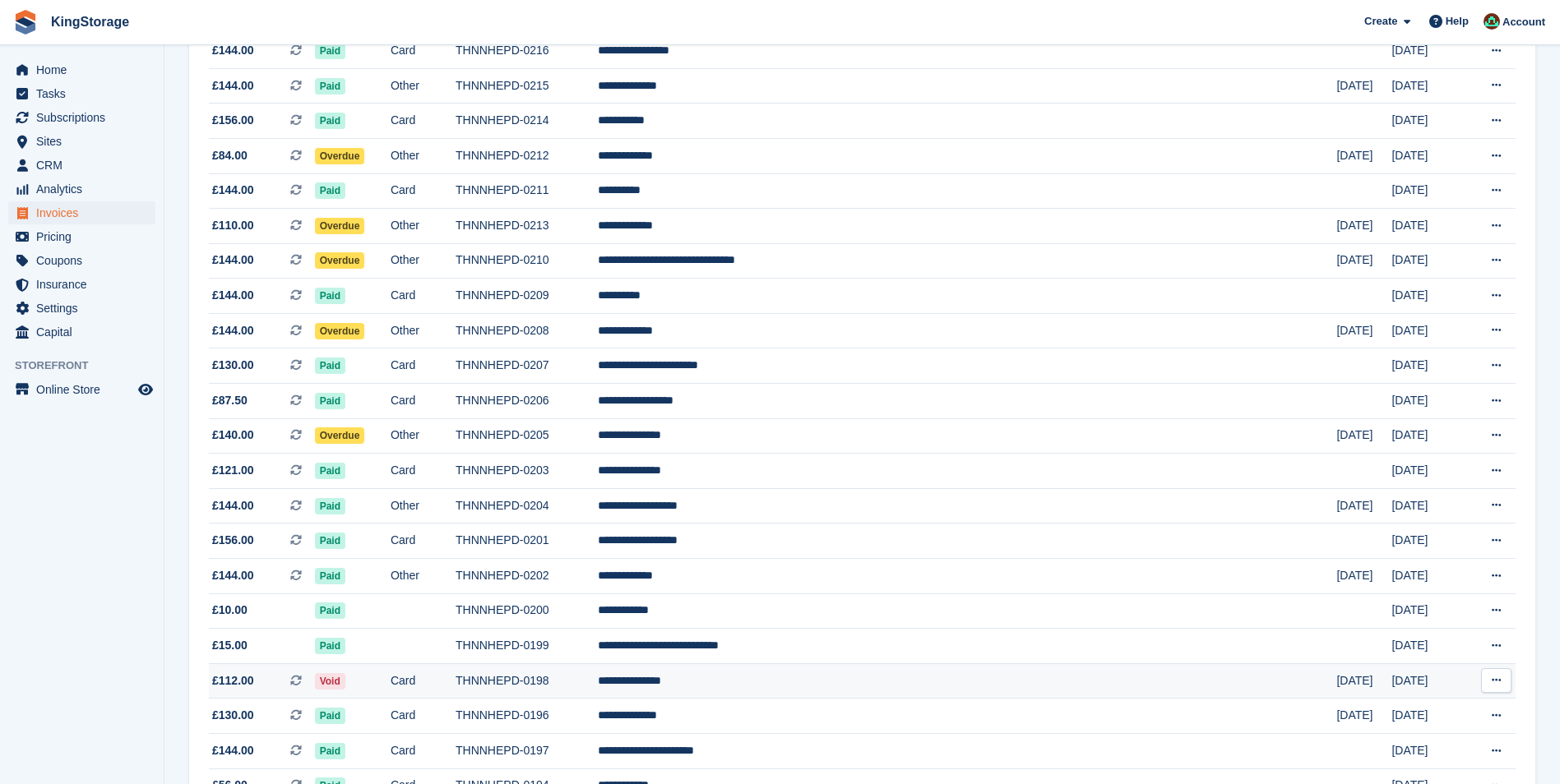
scroll to position [1323, 0]
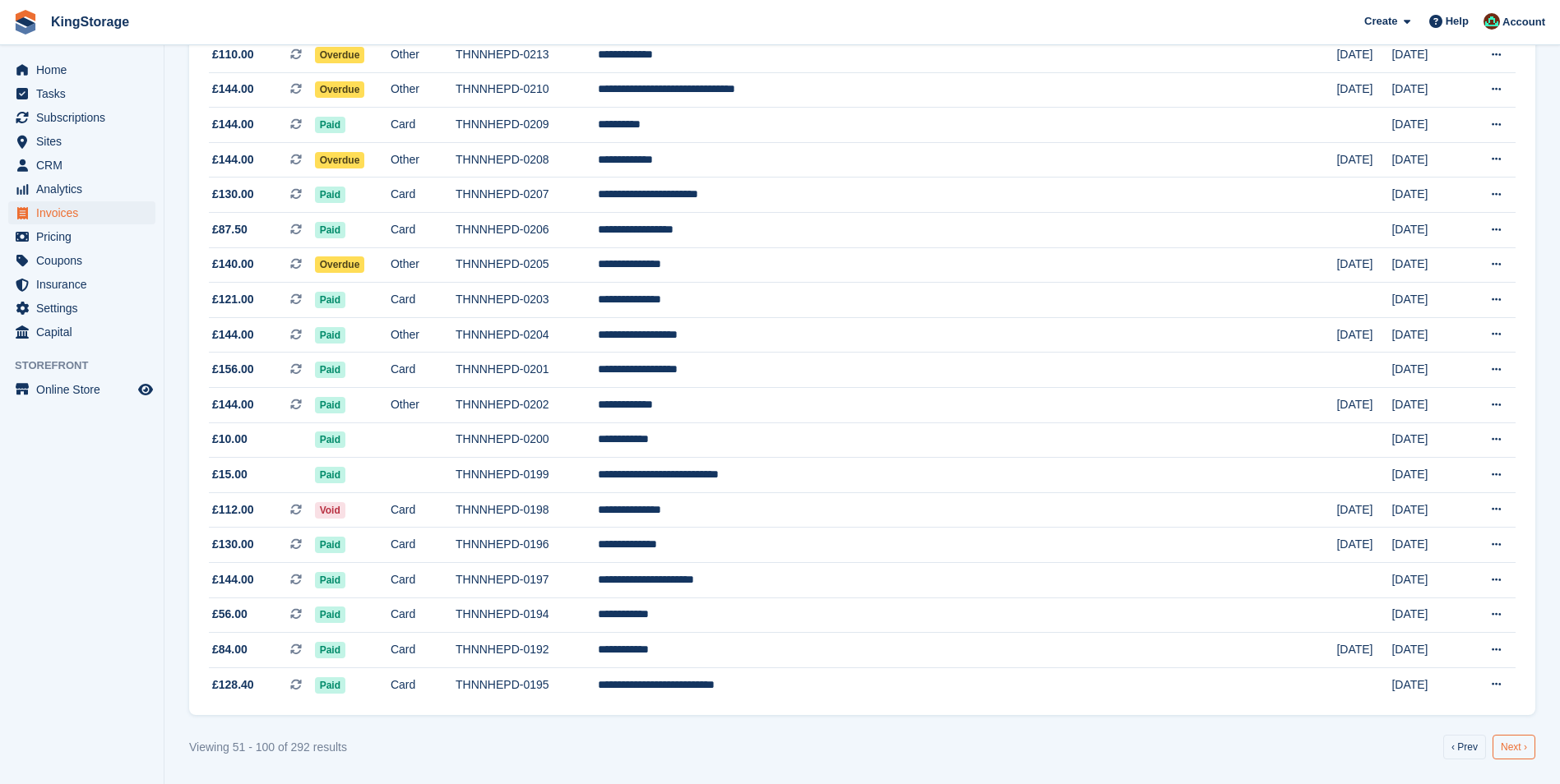
click at [1506, 740] on link "Next ›" at bounding box center [1514, 746] width 43 height 24
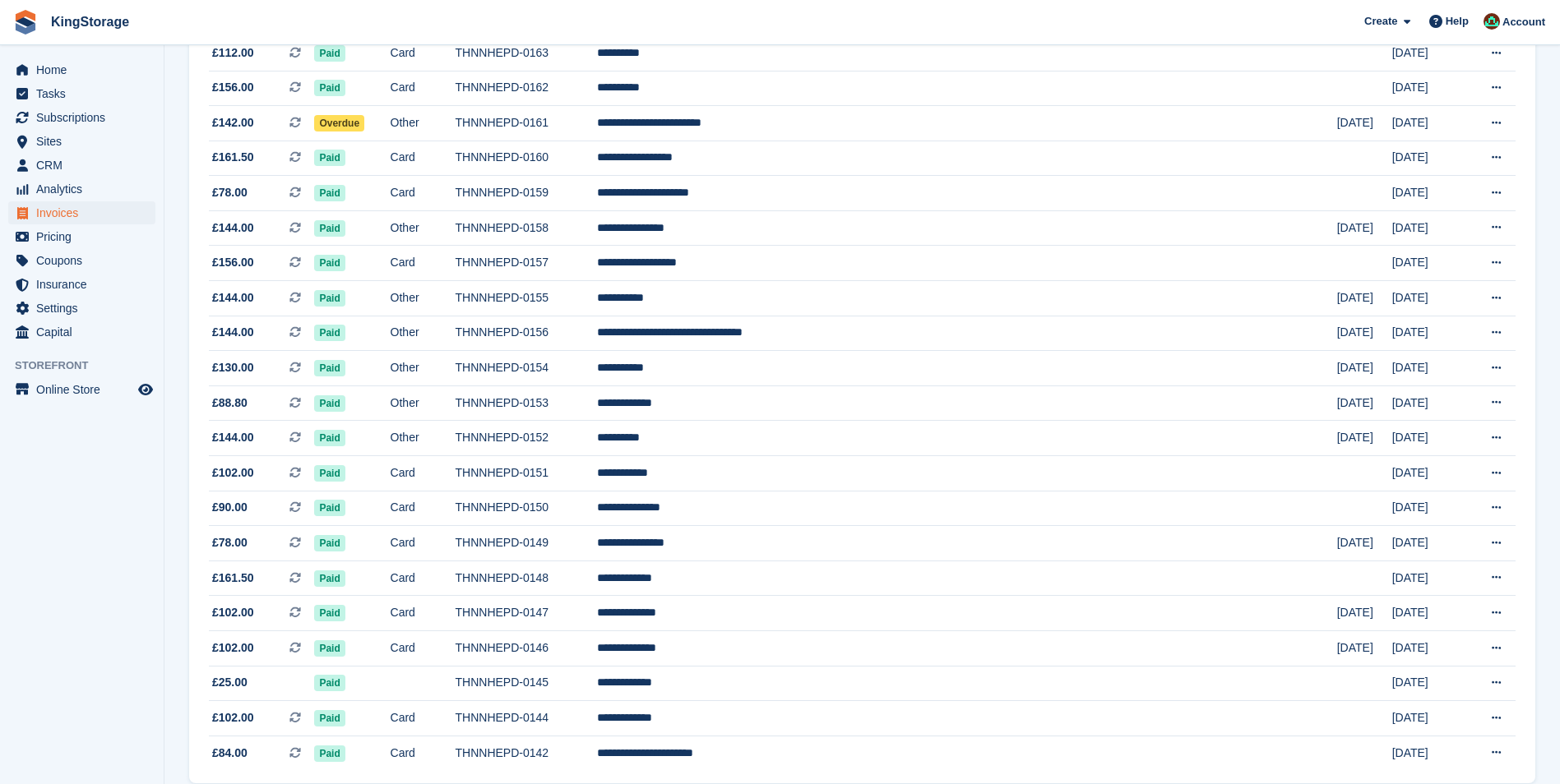
scroll to position [1323, 0]
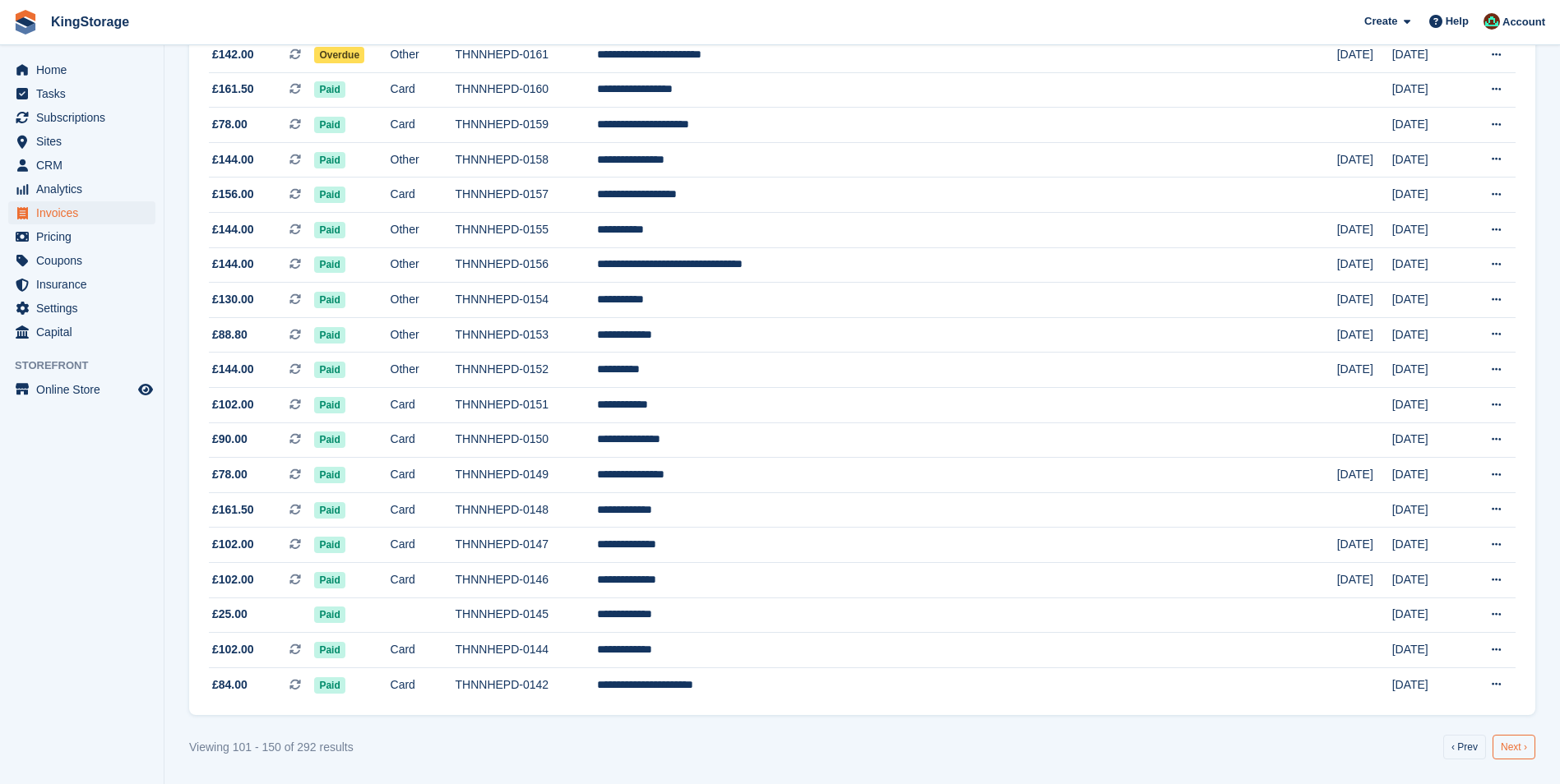
click at [1517, 749] on link "Next ›" at bounding box center [1514, 746] width 43 height 24
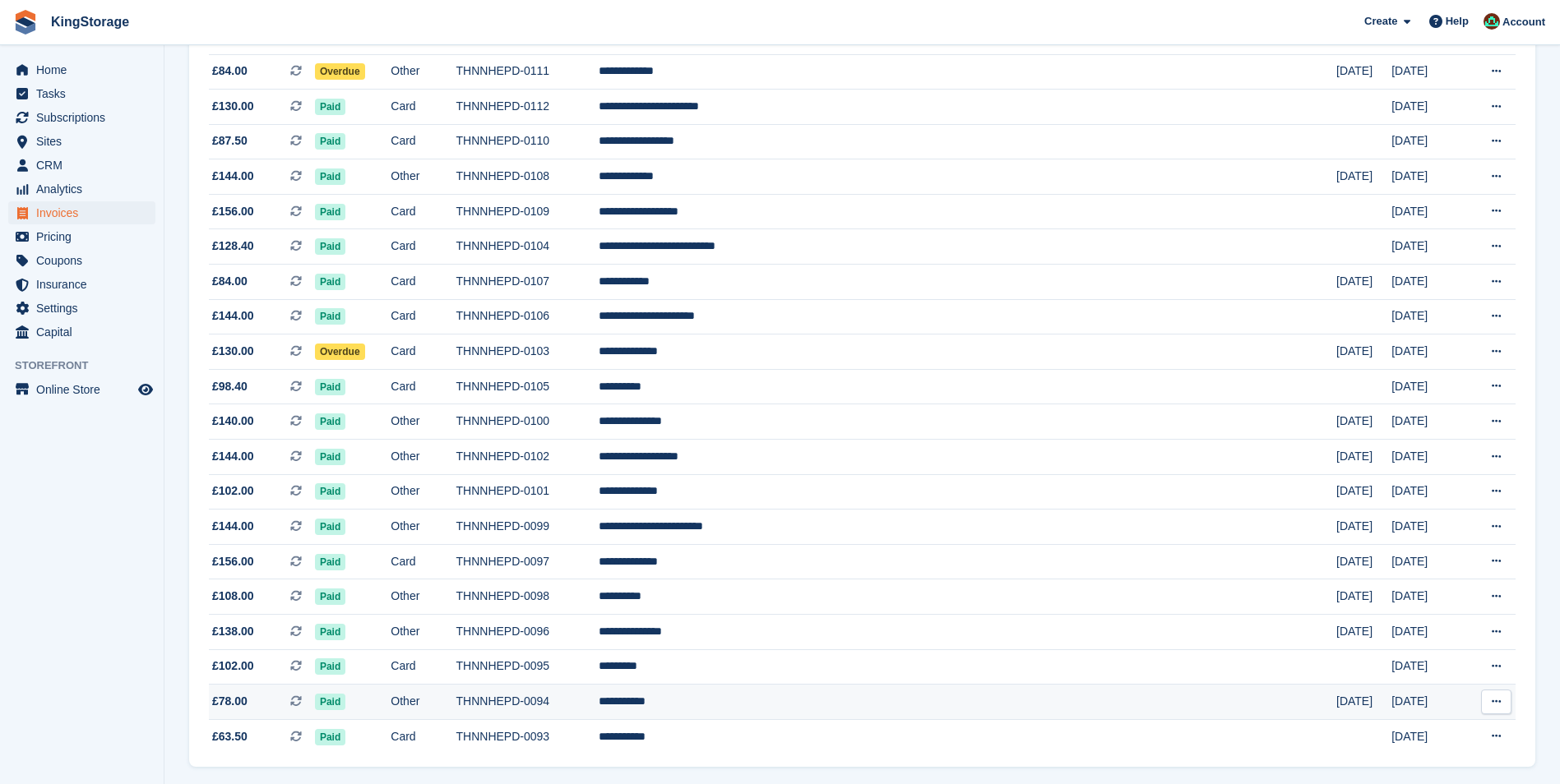
scroll to position [1323, 0]
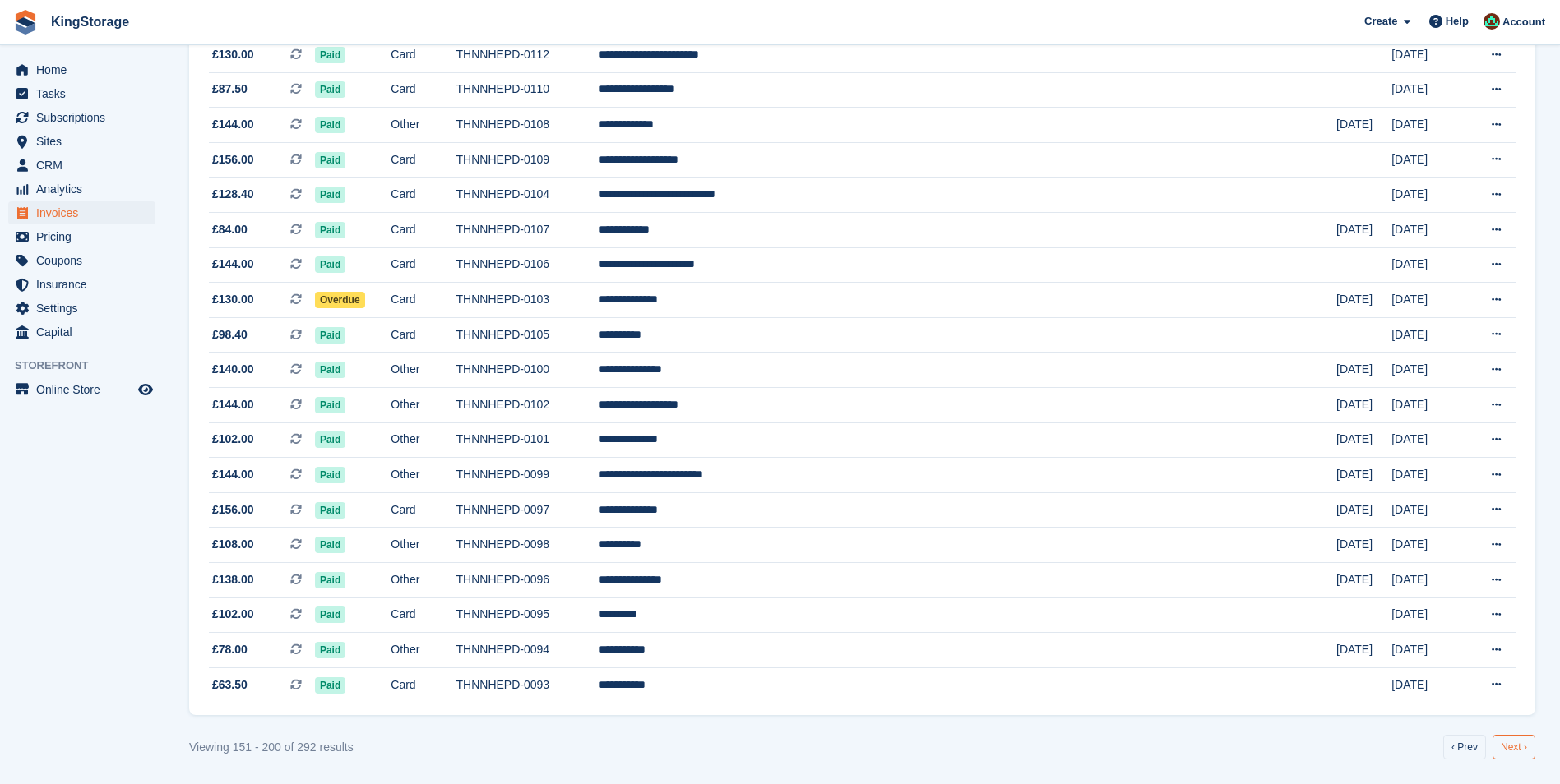
click at [1526, 753] on link "Next ›" at bounding box center [1514, 746] width 43 height 24
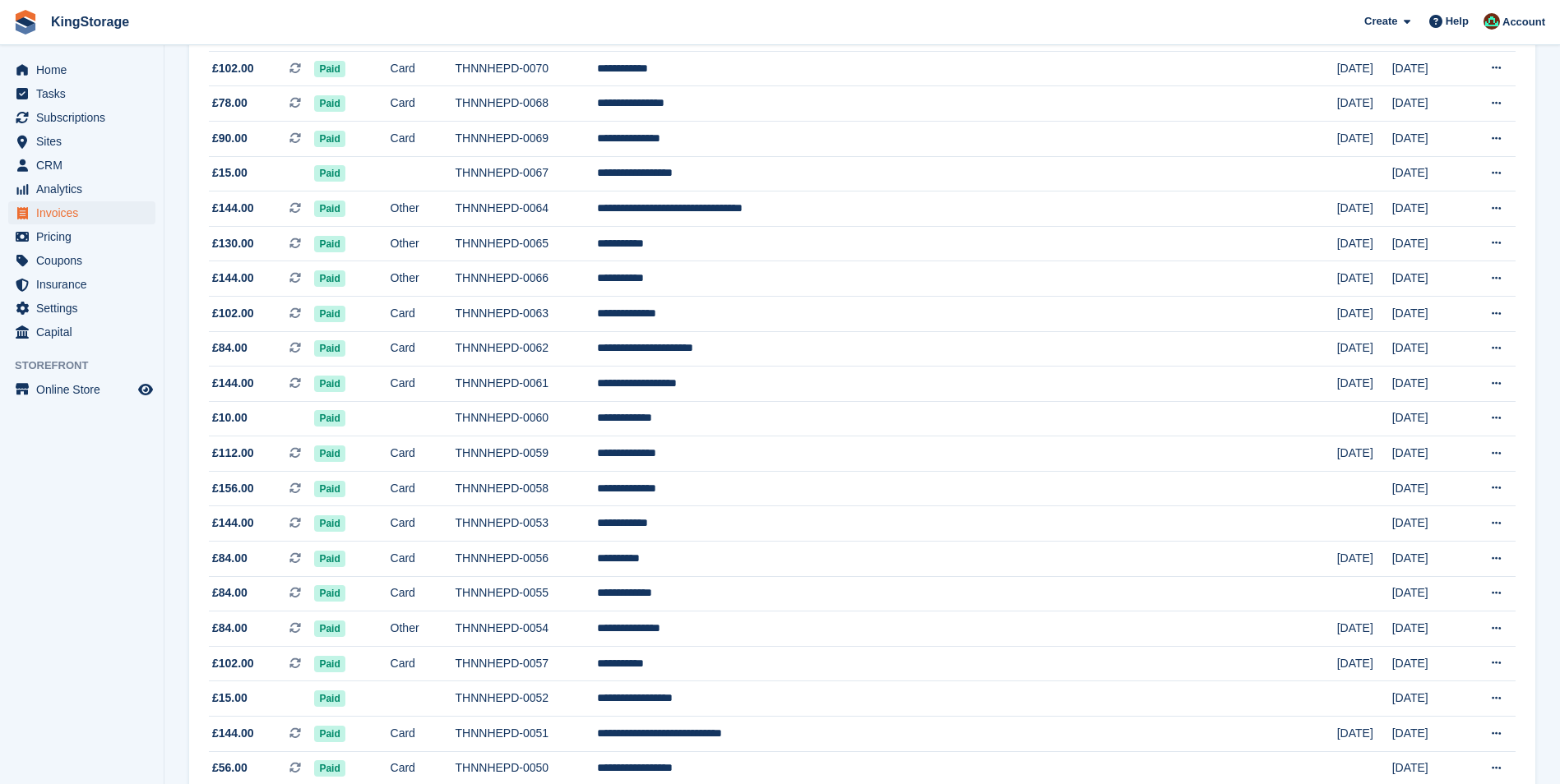
scroll to position [1323, 0]
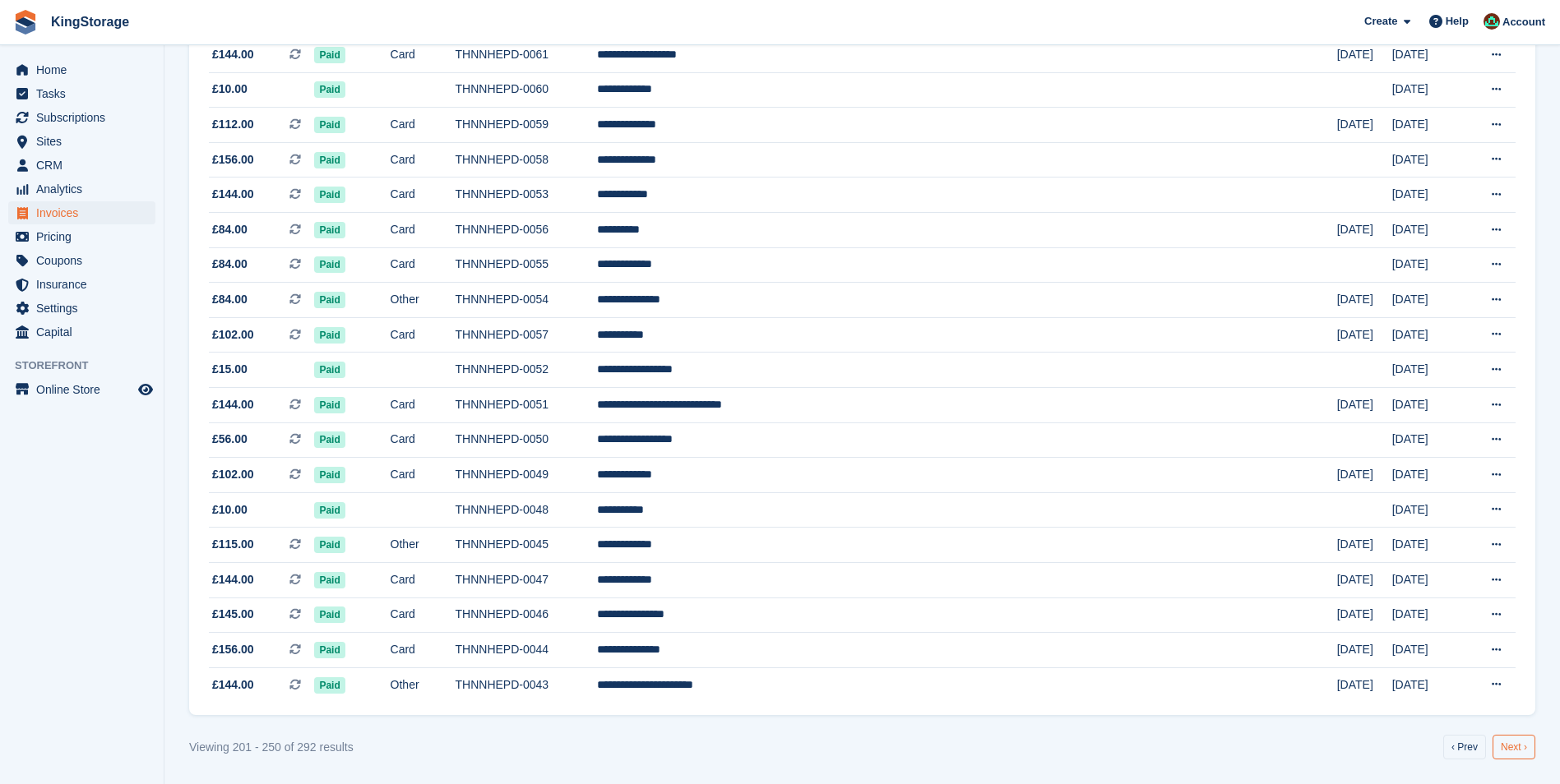
click at [1534, 750] on link "Next ›" at bounding box center [1514, 746] width 43 height 24
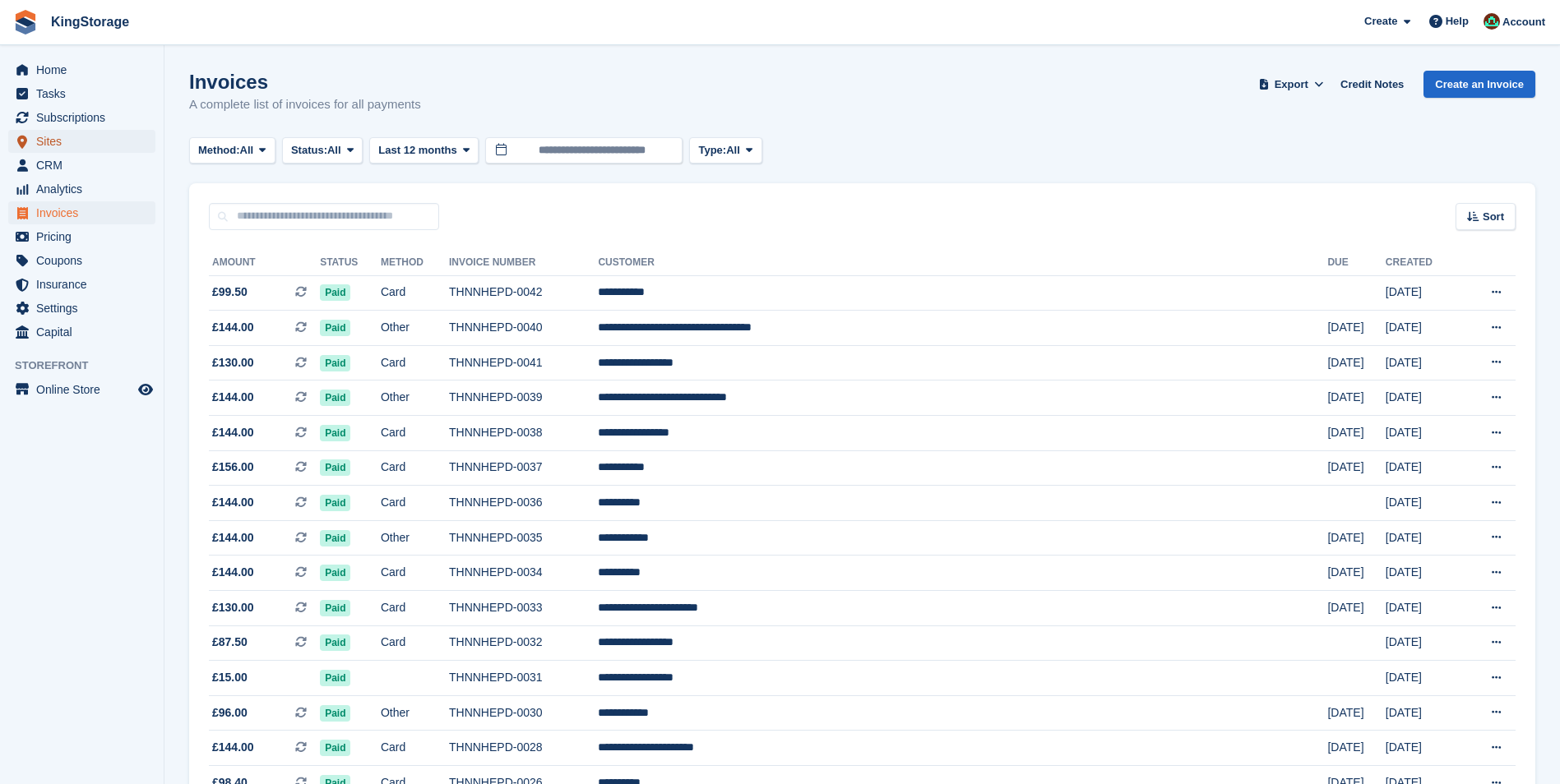
click at [75, 136] on span "Sites" at bounding box center [86, 142] width 99 height 23
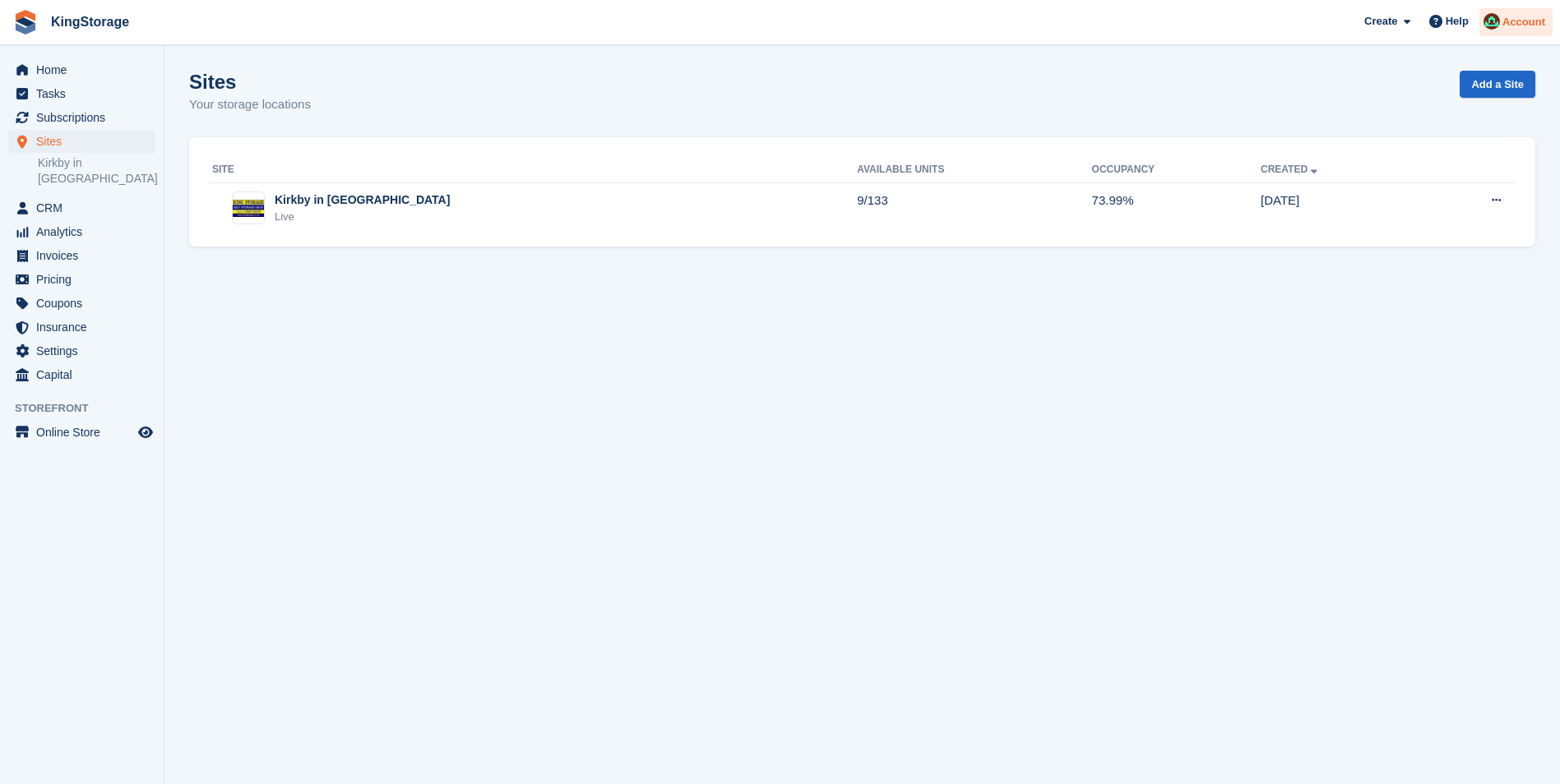
click at [1531, 30] on div "Account" at bounding box center [1515, 22] width 73 height 29
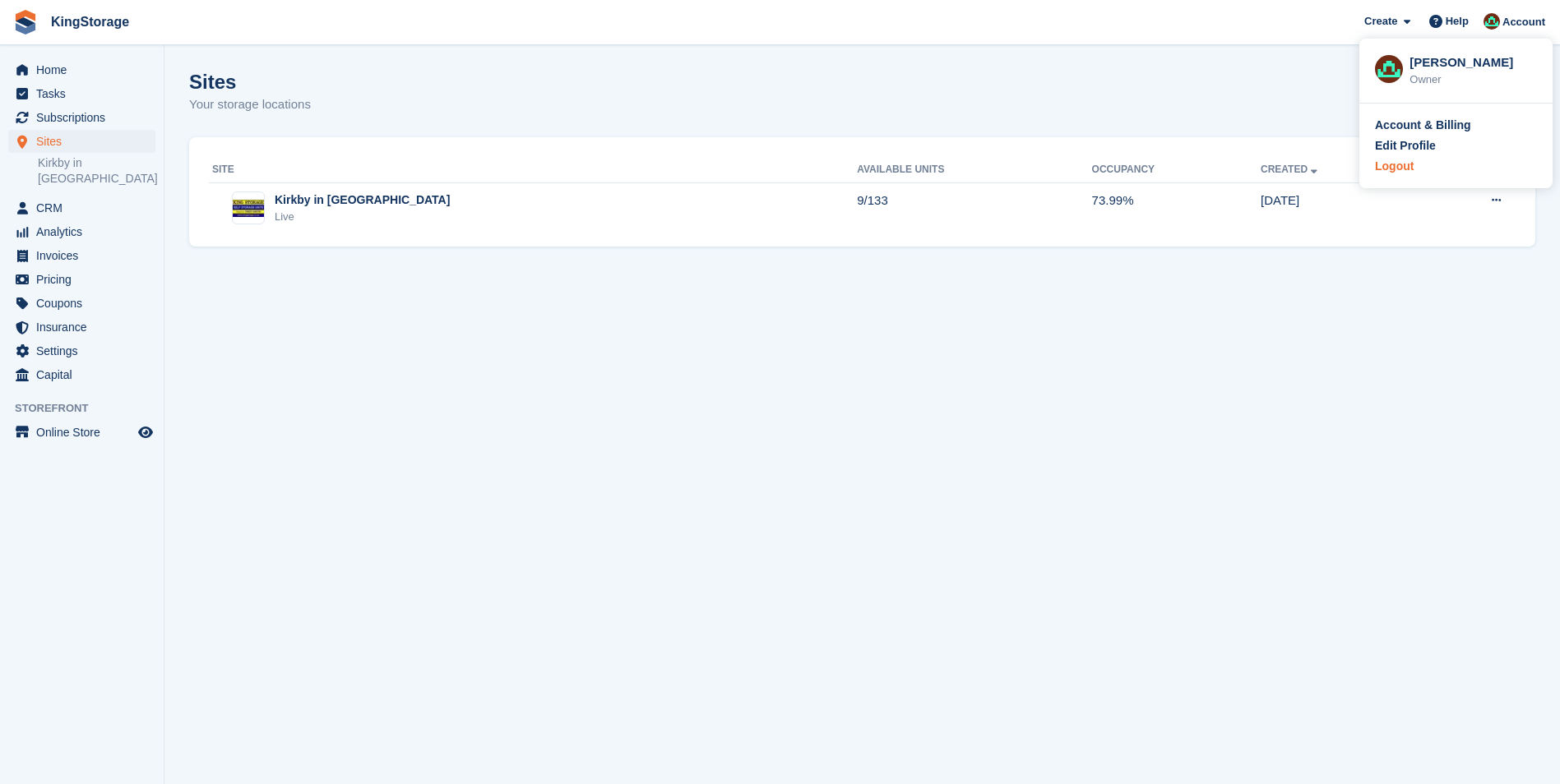
click at [1403, 172] on div "Logout" at bounding box center [1395, 166] width 39 height 17
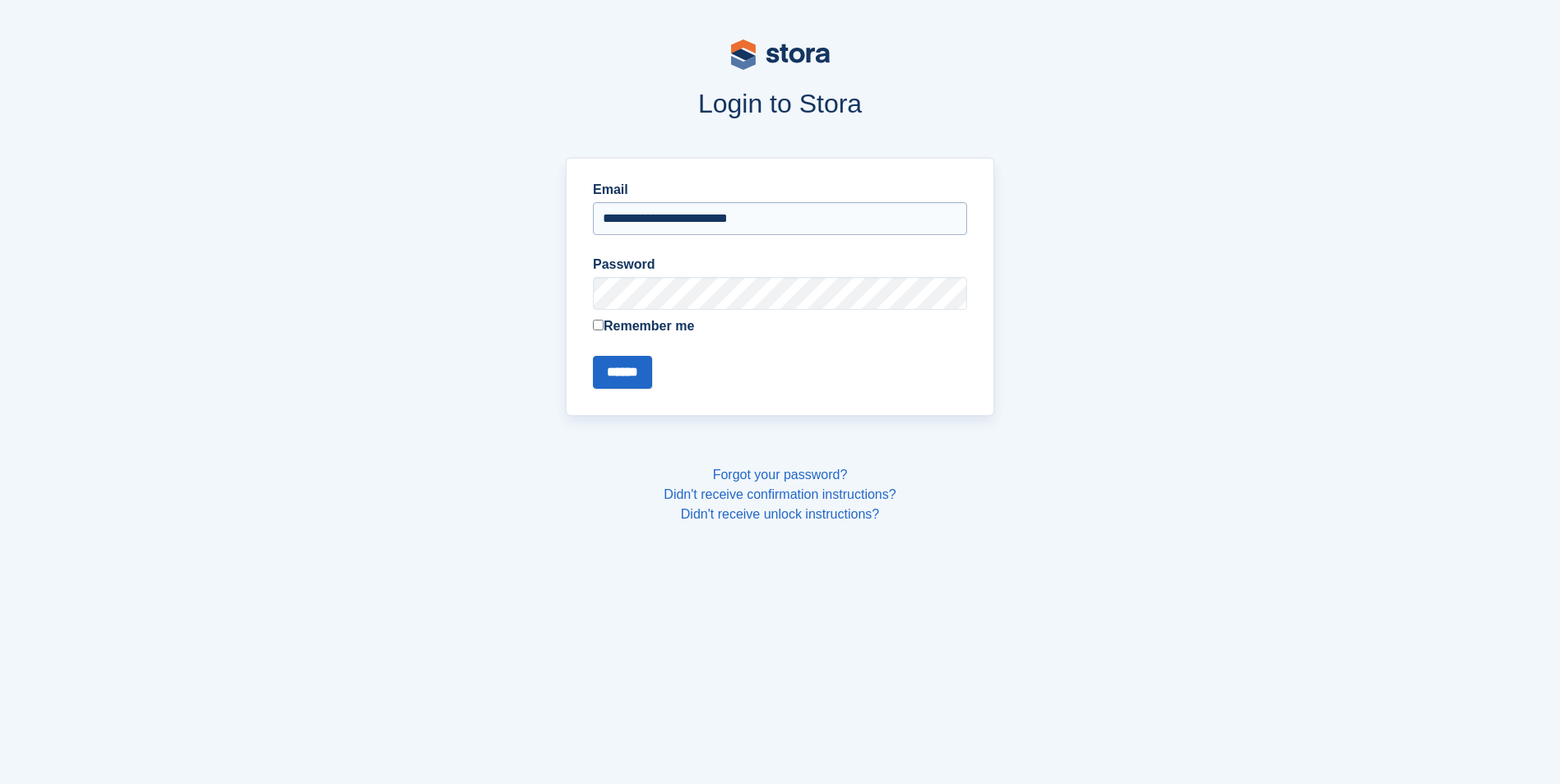
click at [800, 222] on input "**********" at bounding box center [780, 219] width 374 height 33
type input "**********"
click at [622, 371] on input "******" at bounding box center [622, 372] width 59 height 33
